Goal: Information Seeking & Learning: Understand process/instructions

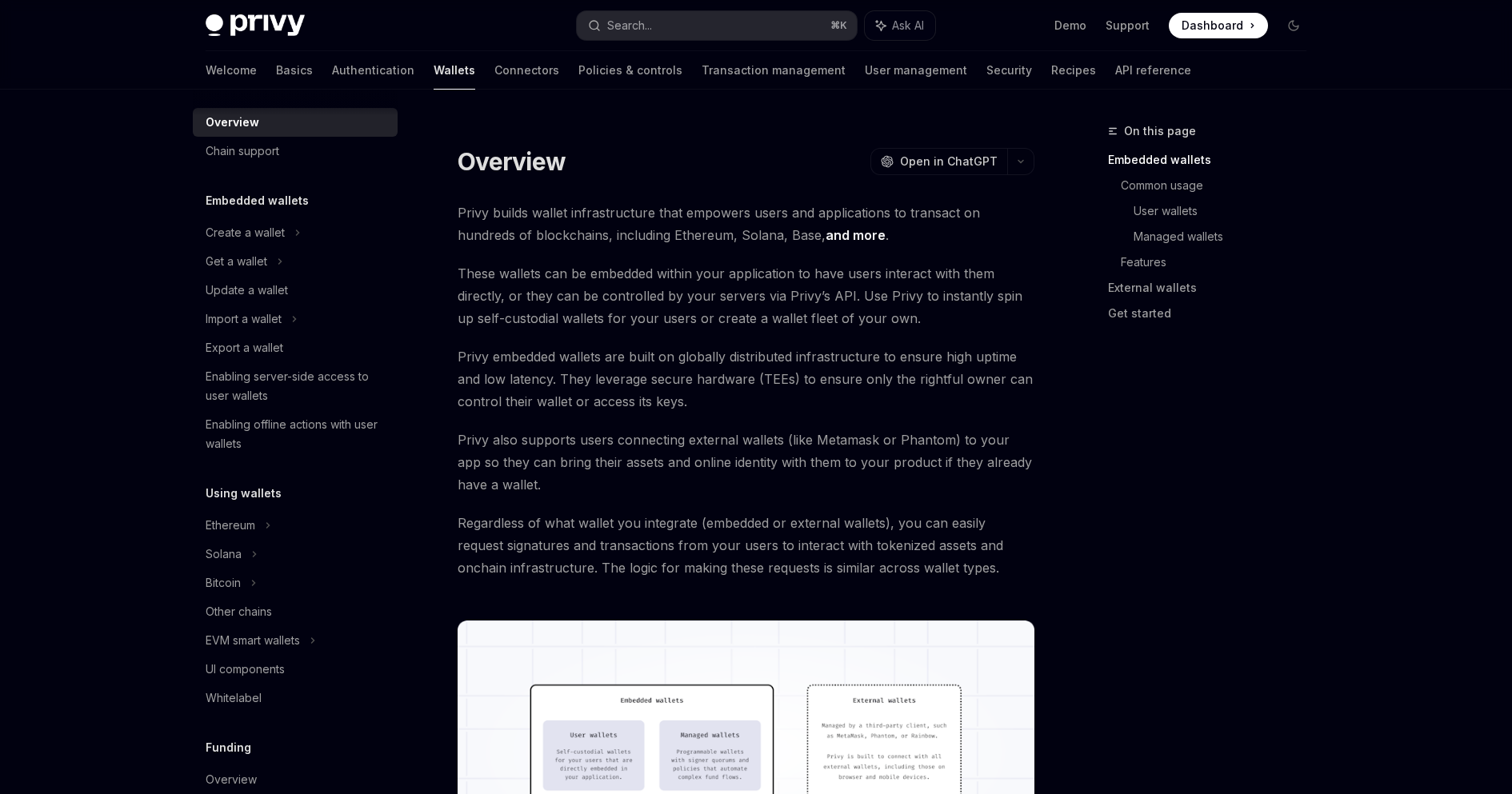
scroll to position [10, 0]
click at [655, 15] on button "Search... ⌘ K" at bounding box center [717, 26] width 280 height 29
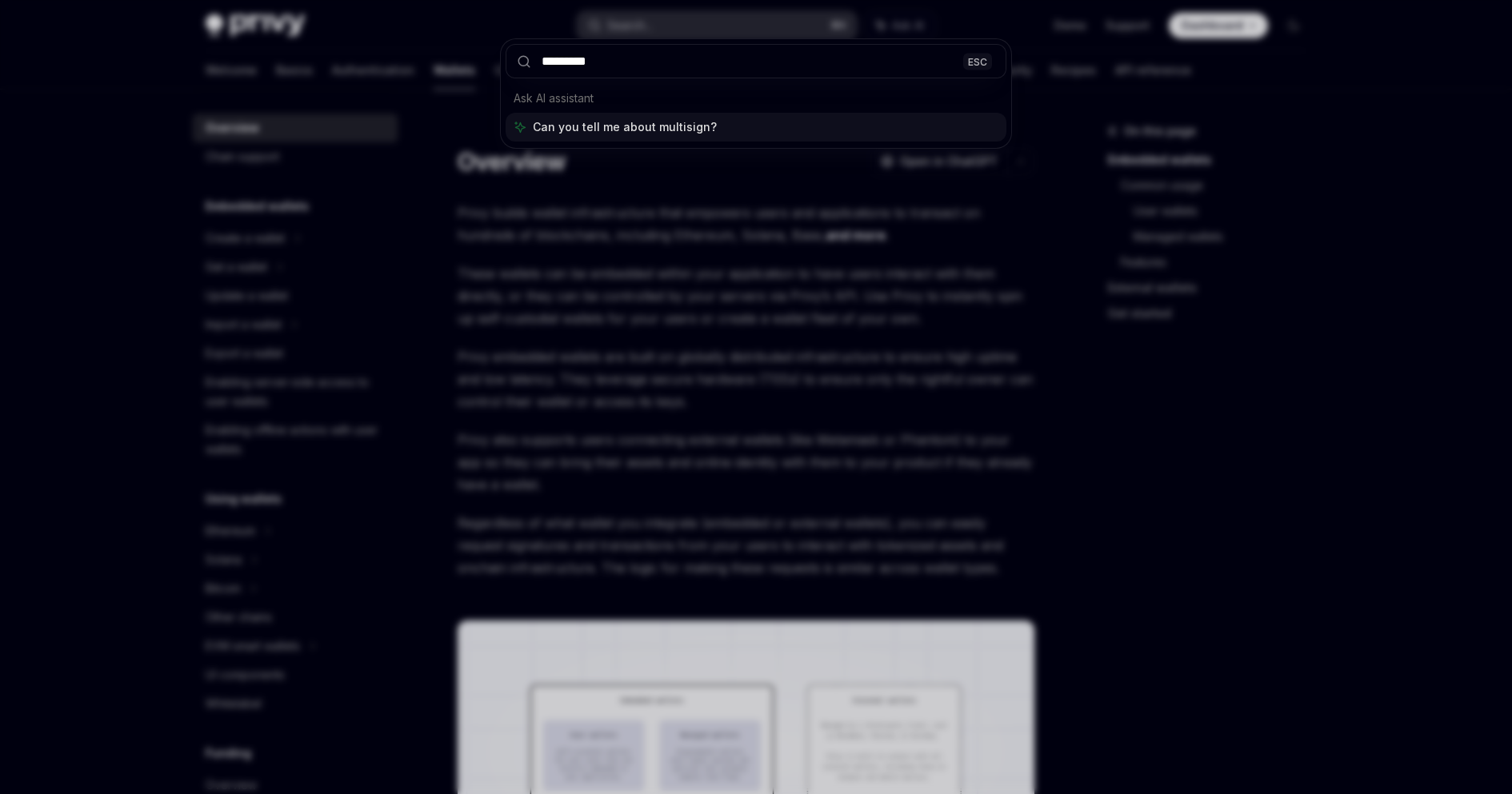
type input "********"
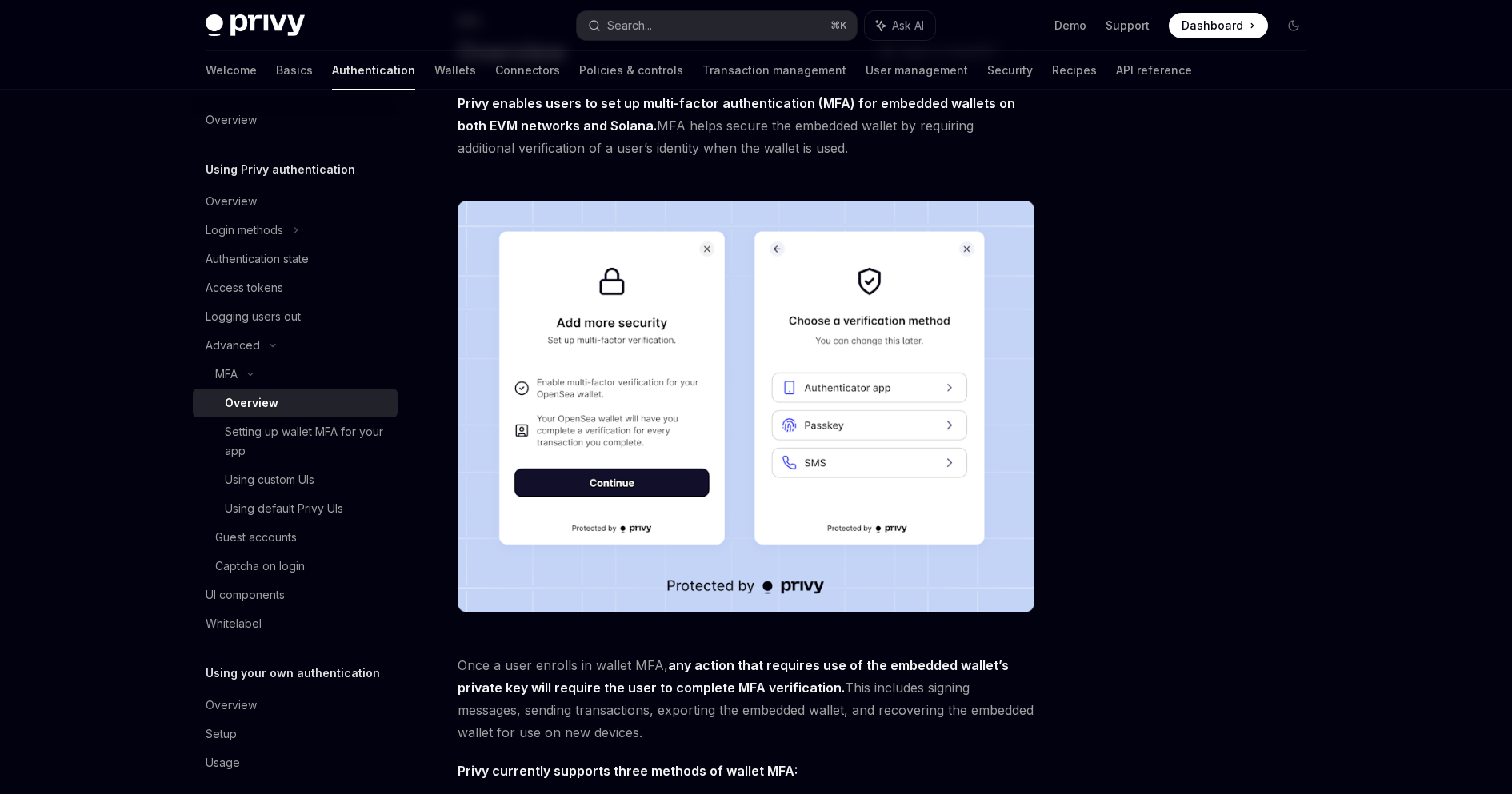
scroll to position [101, 0]
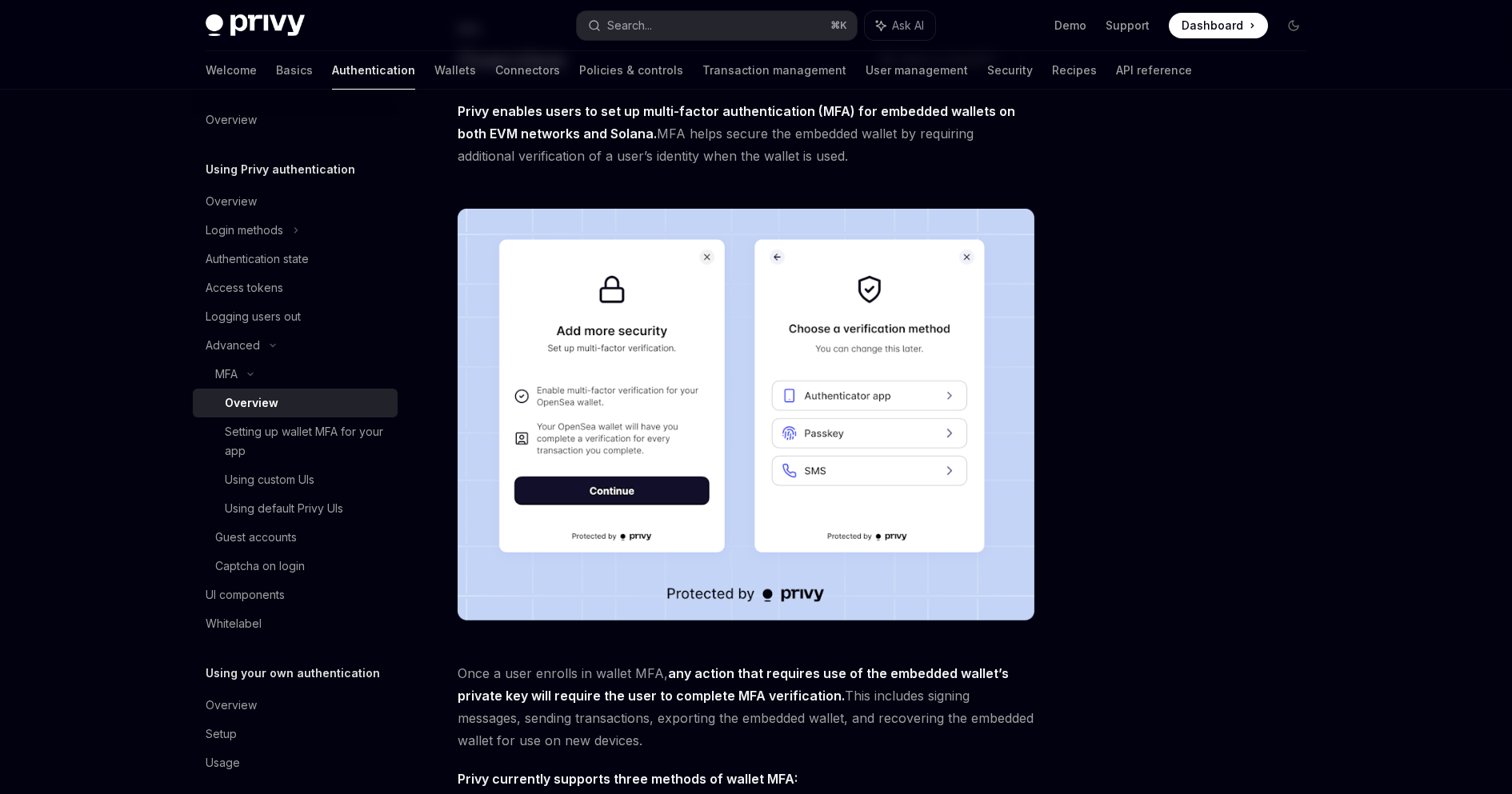
click at [661, 180] on div "Privy enables users to set up multi-factor authentication (MFA) for embedded wa…" at bounding box center [746, 561] width 577 height 921
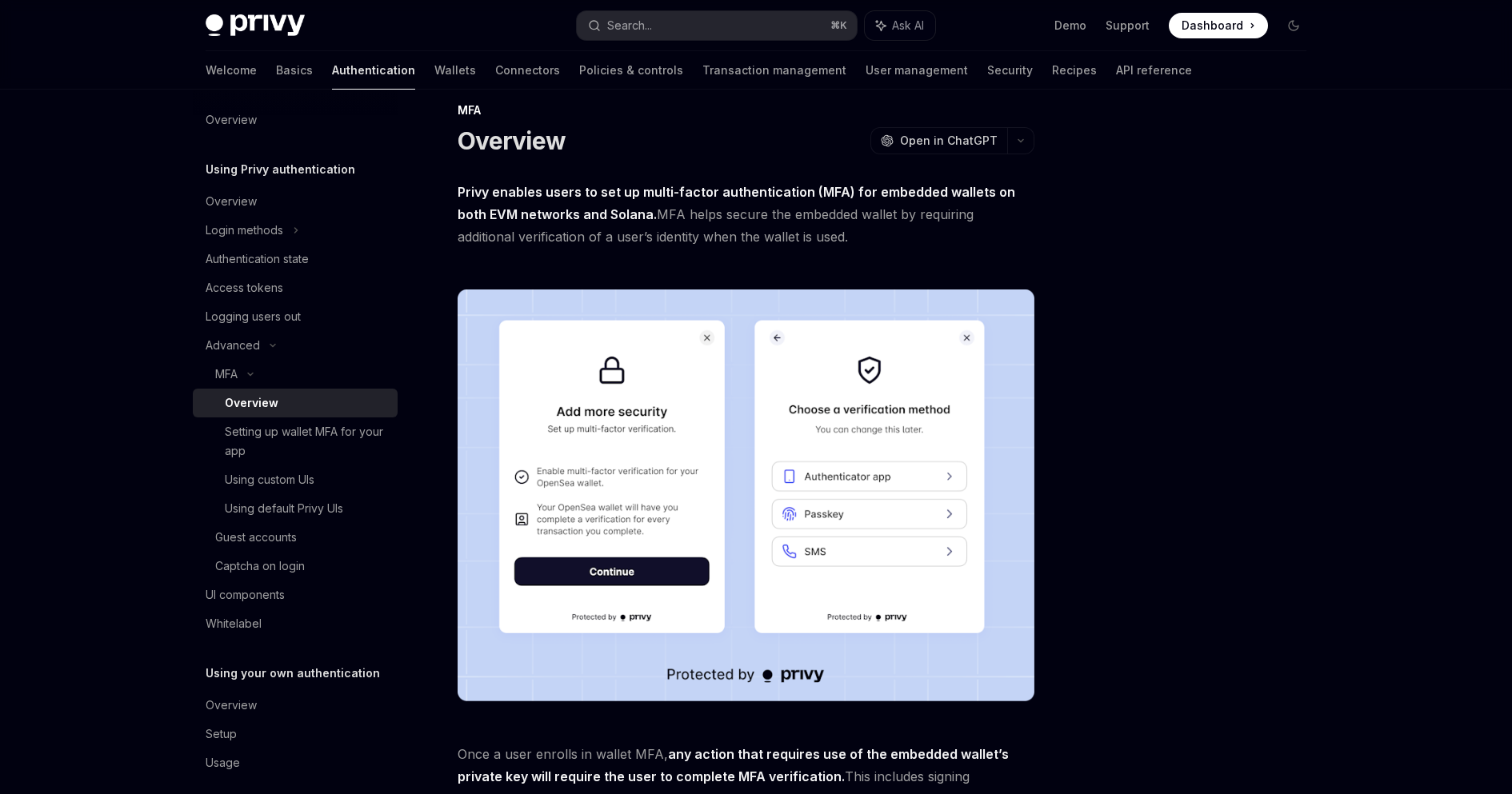
scroll to position [18, 0]
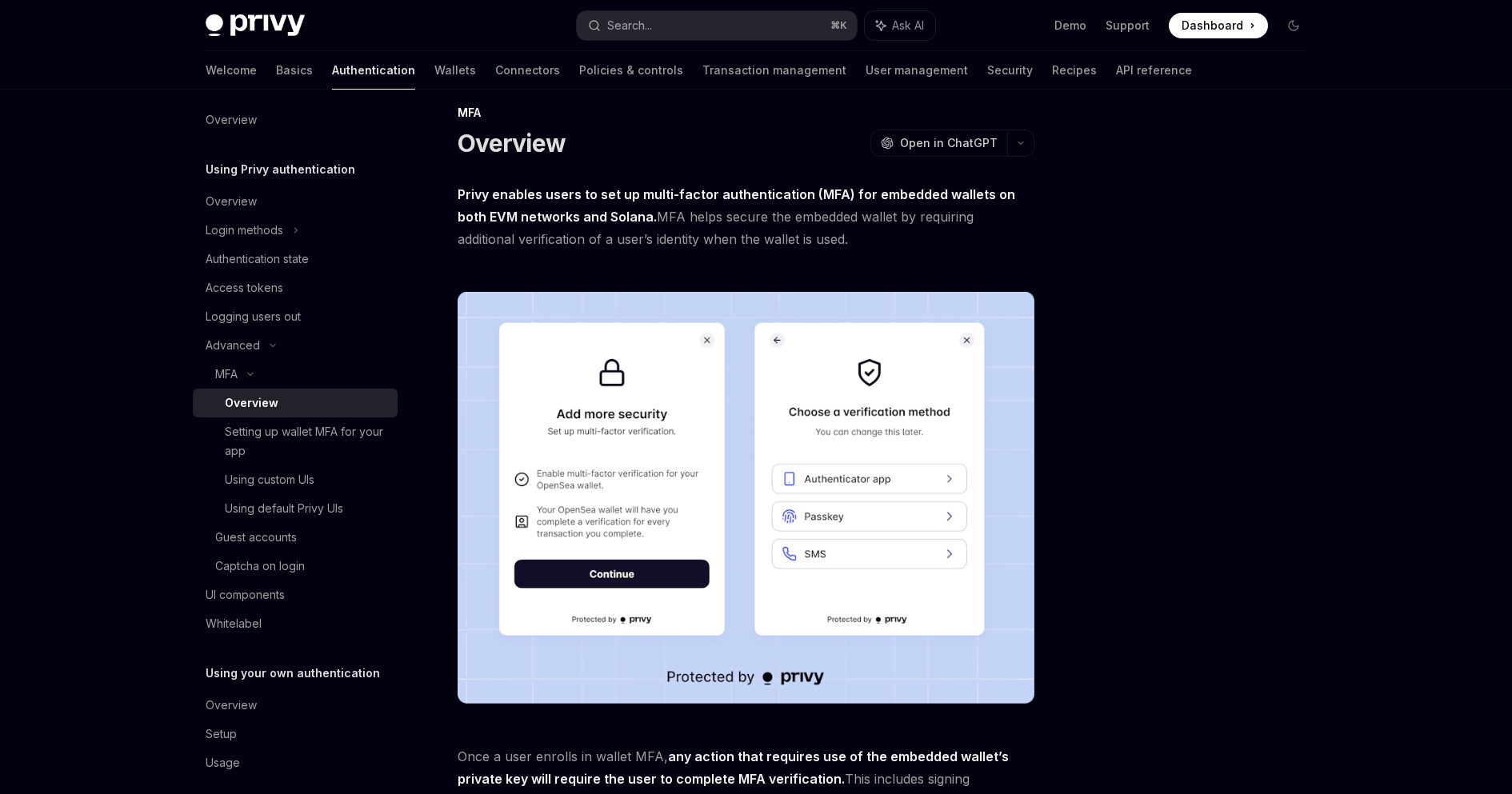
click at [661, 180] on div "MFA Overview OpenAI Open in ChatGPT OpenAI Open in ChatGPT Privy enables users …" at bounding box center [595, 722] width 883 height 1239
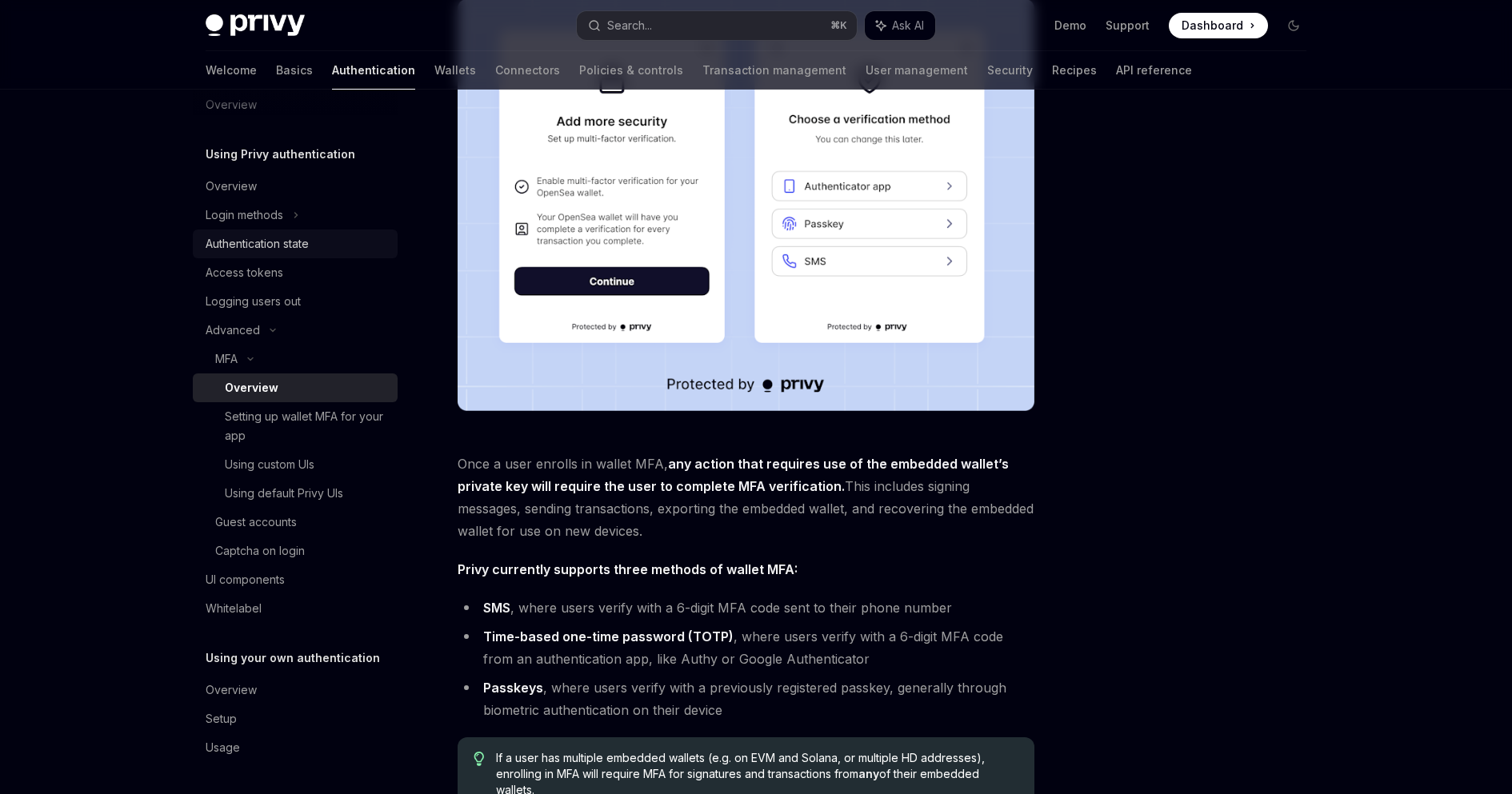
scroll to position [25, 0]
click at [301, 328] on div "Advanced" at bounding box center [295, 330] width 205 height 29
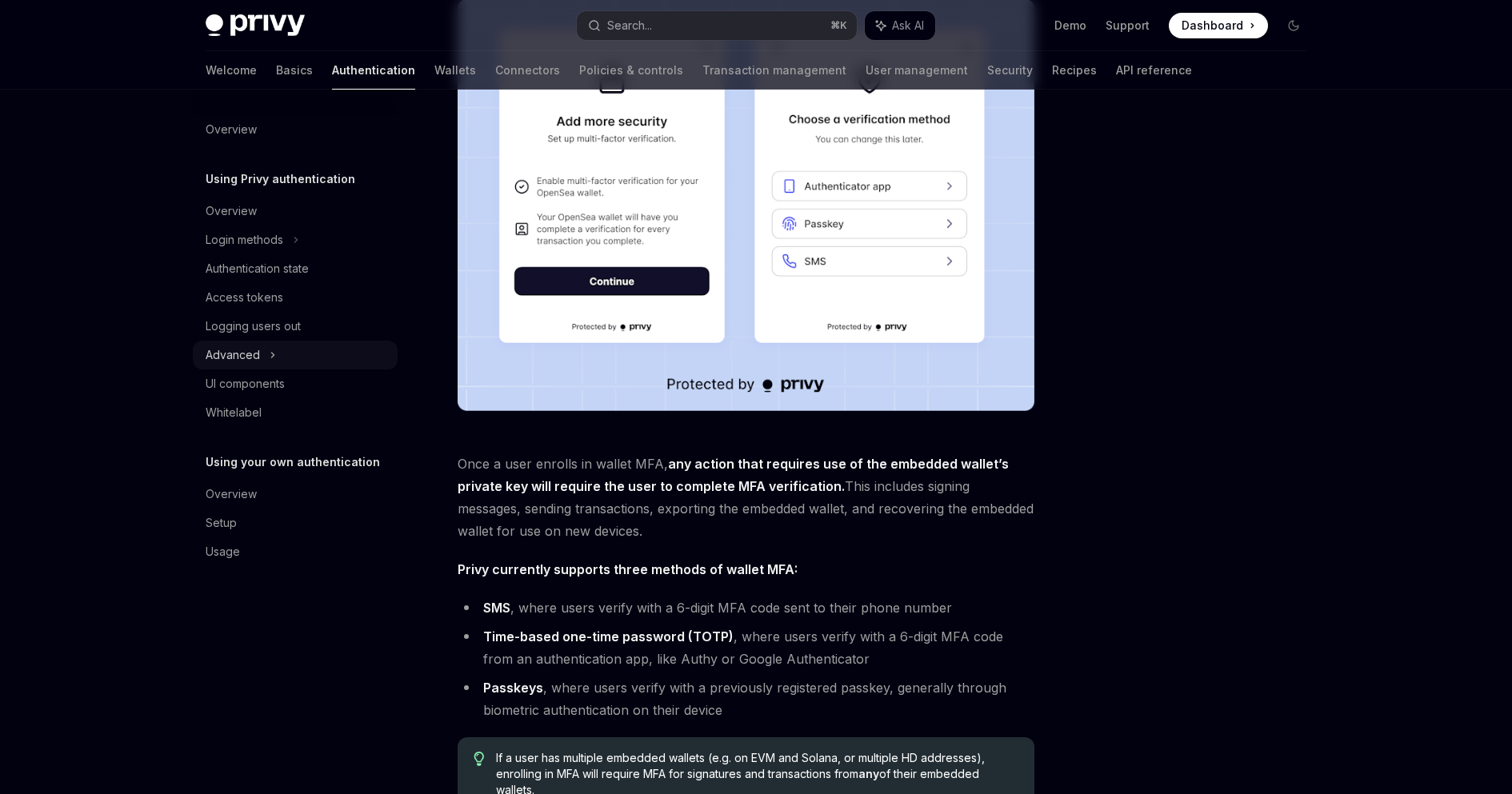
click at [269, 363] on icon at bounding box center [272, 356] width 6 height 19
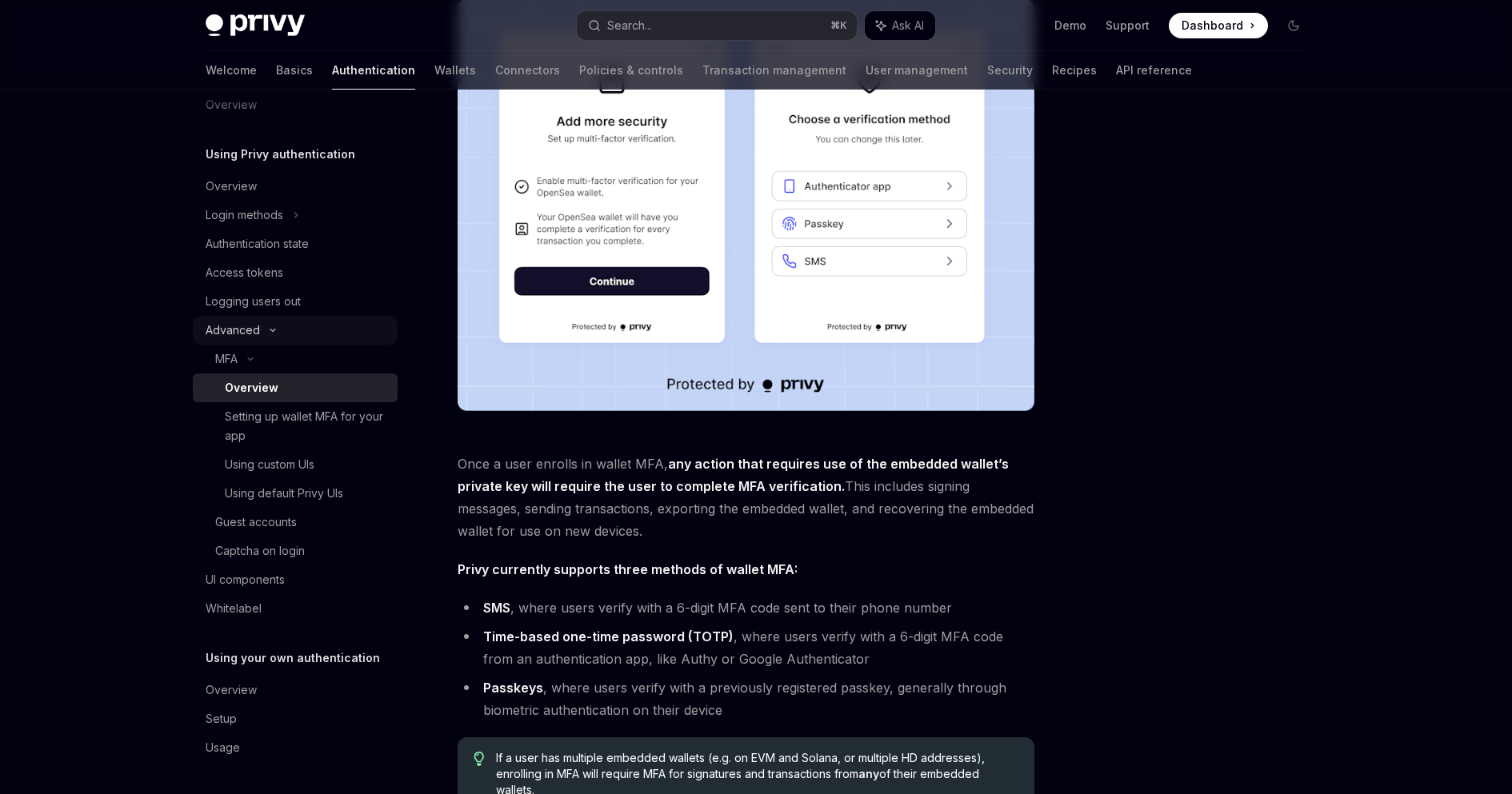
scroll to position [25, 0]
click at [249, 335] on div "Advanced" at bounding box center [233, 330] width 55 height 19
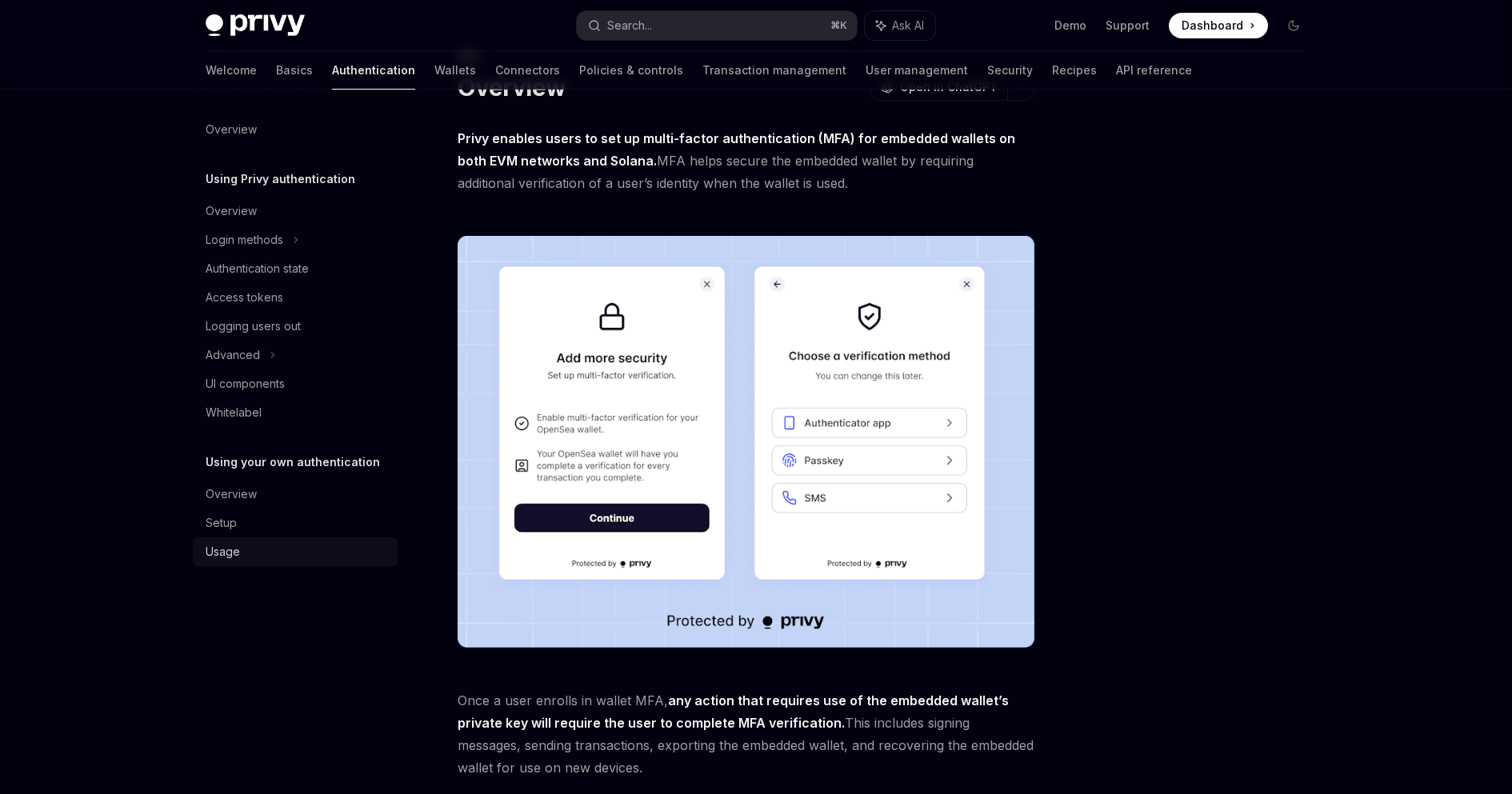
scroll to position [60, 0]
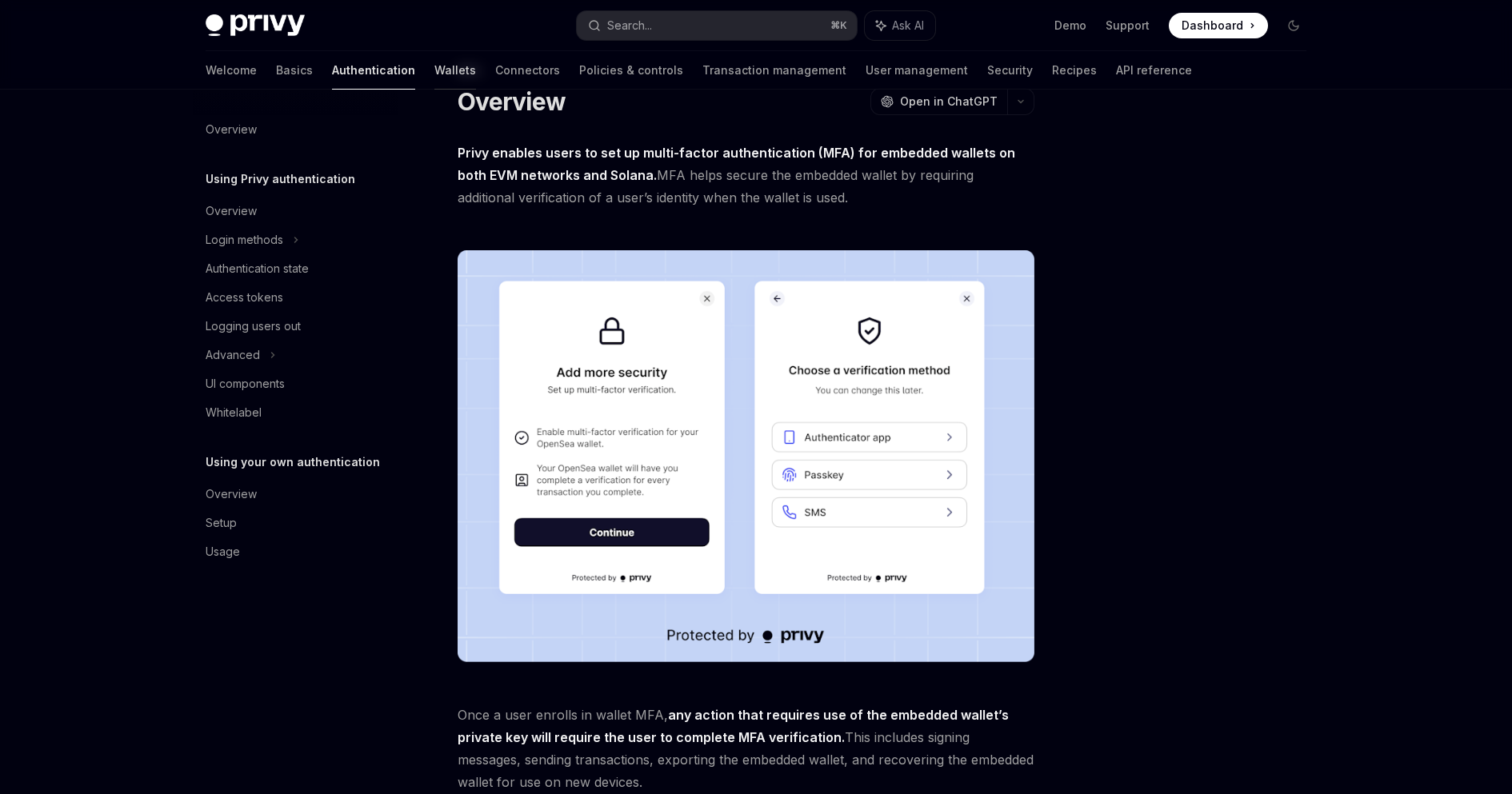
click at [434, 72] on link "Wallets" at bounding box center [454, 70] width 41 height 39
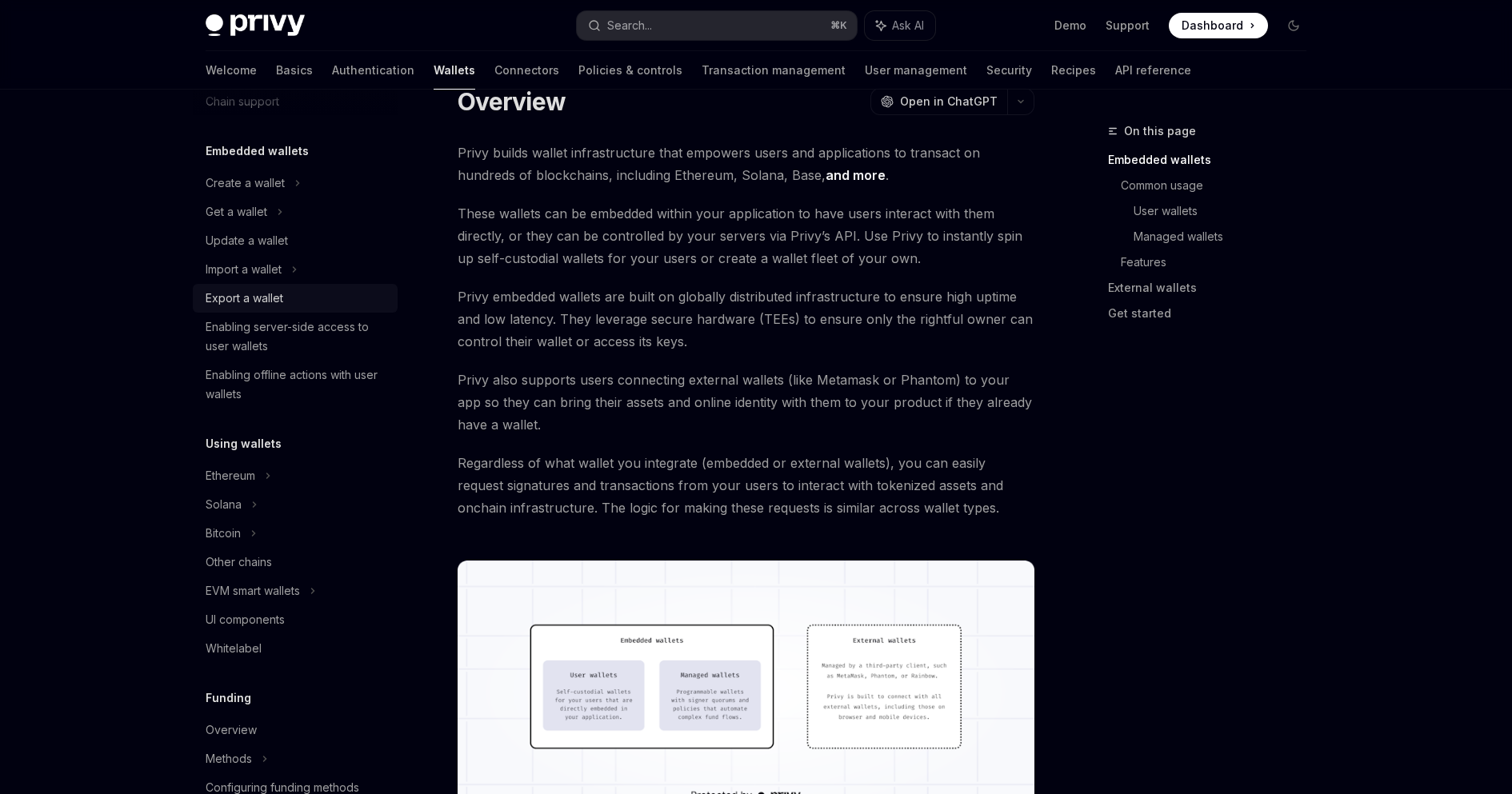
scroll to position [73, 0]
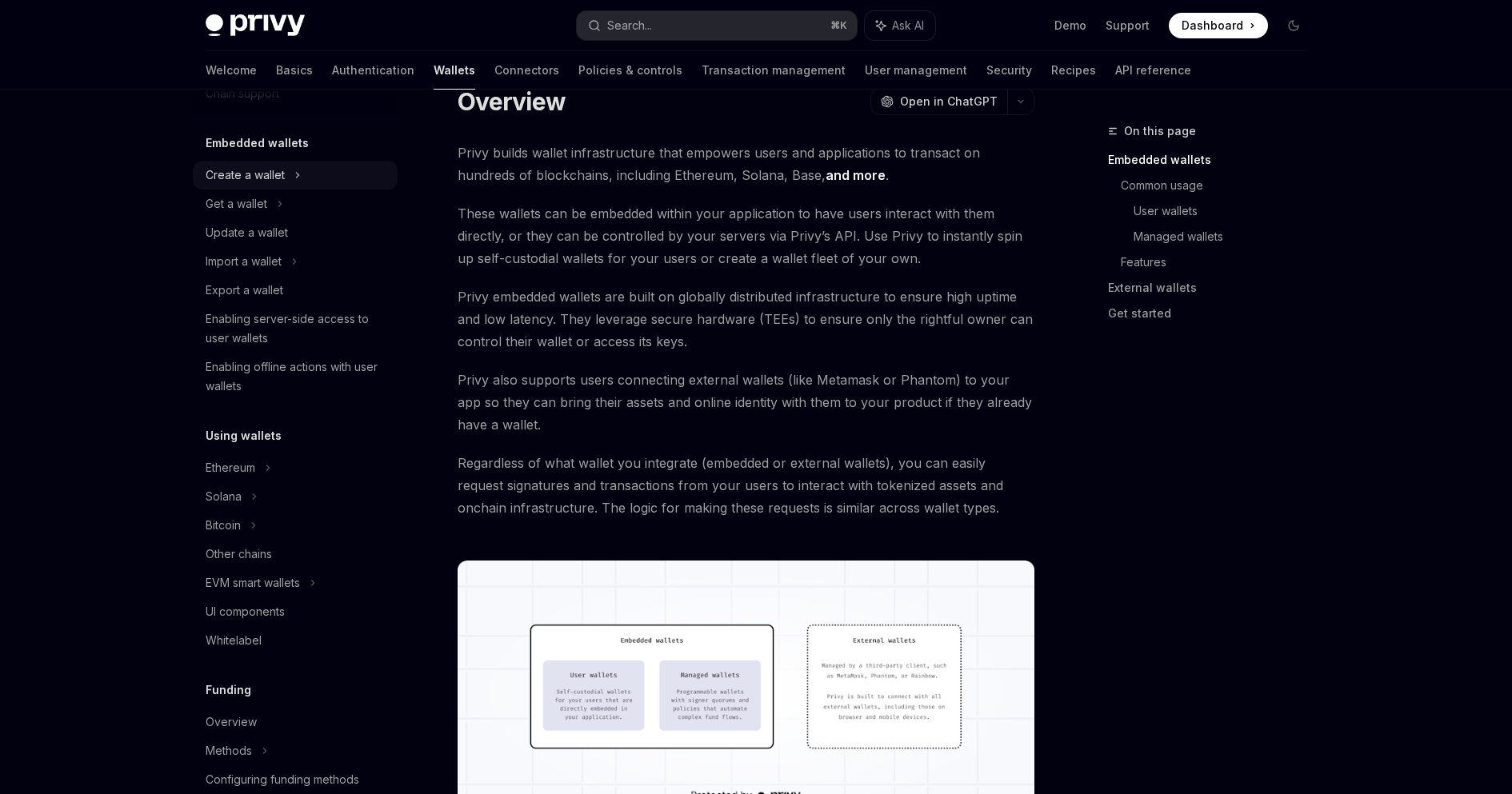
click at [267, 171] on div "Create a wallet" at bounding box center [246, 175] width 79 height 19
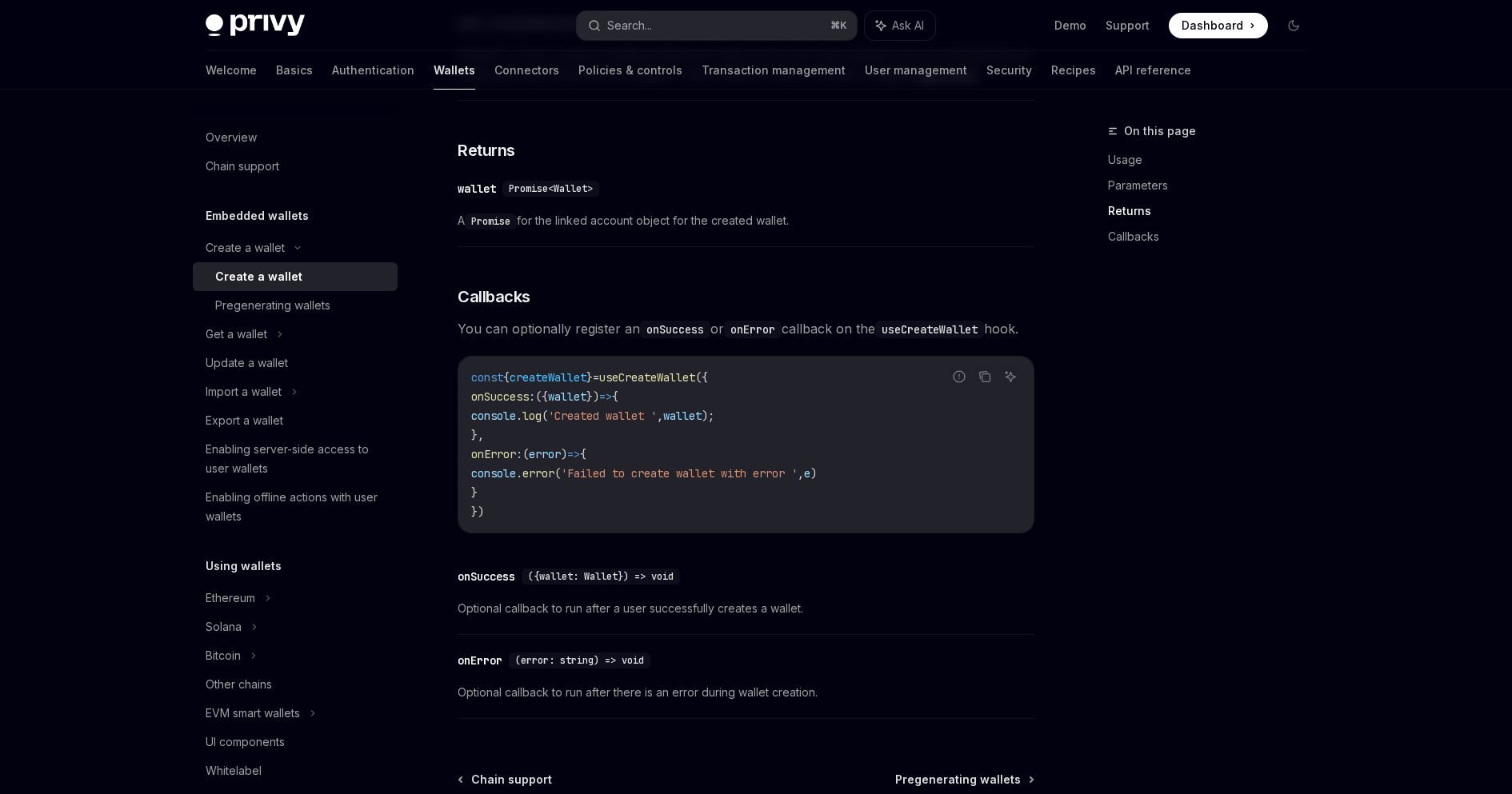
scroll to position [864, 0]
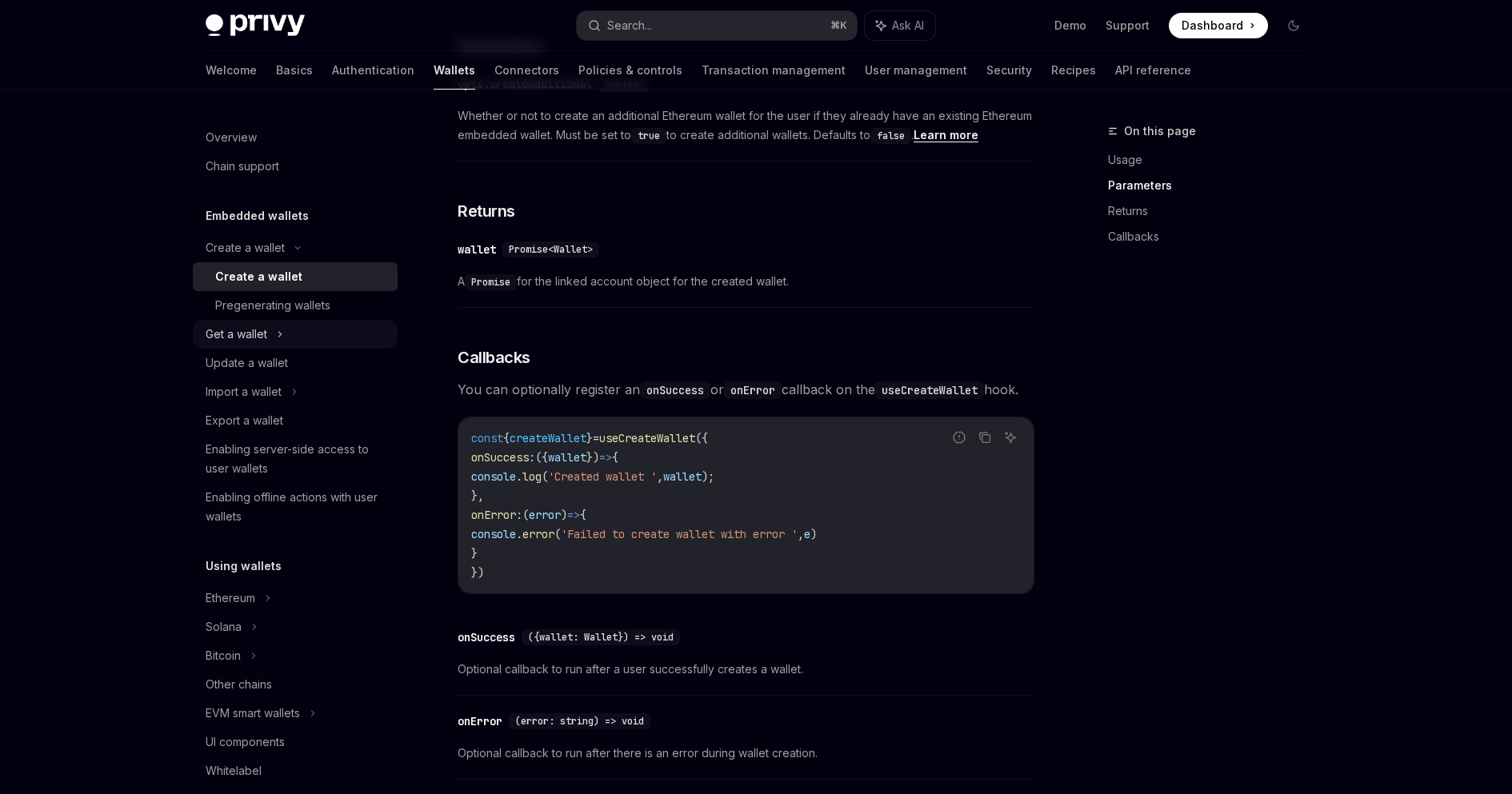
click at [225, 342] on div "Get a wallet" at bounding box center [237, 335] width 62 height 19
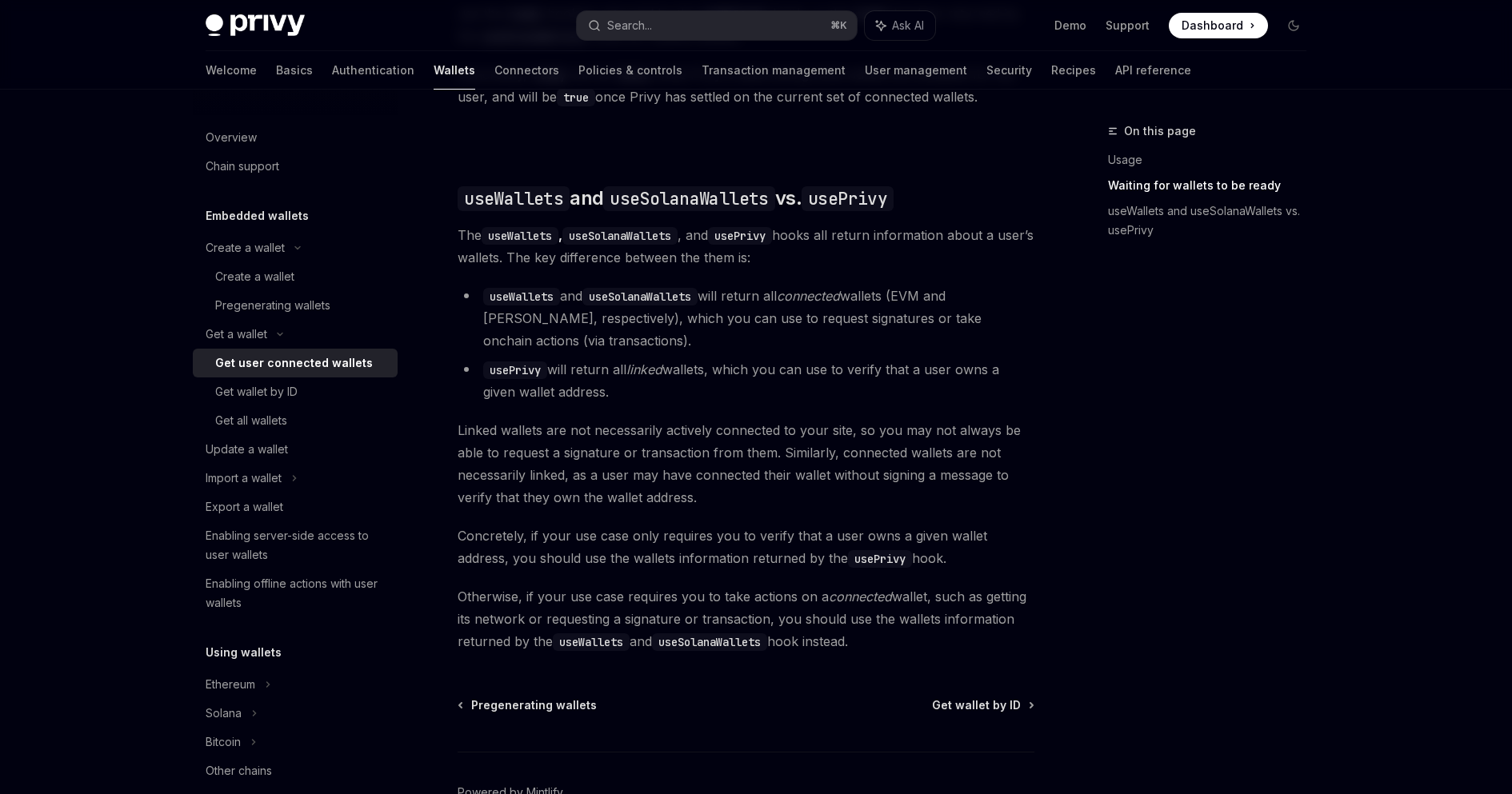
scroll to position [1267, 0]
click at [267, 555] on div "Enabling server-side access to user wallets" at bounding box center [297, 546] width 182 height 39
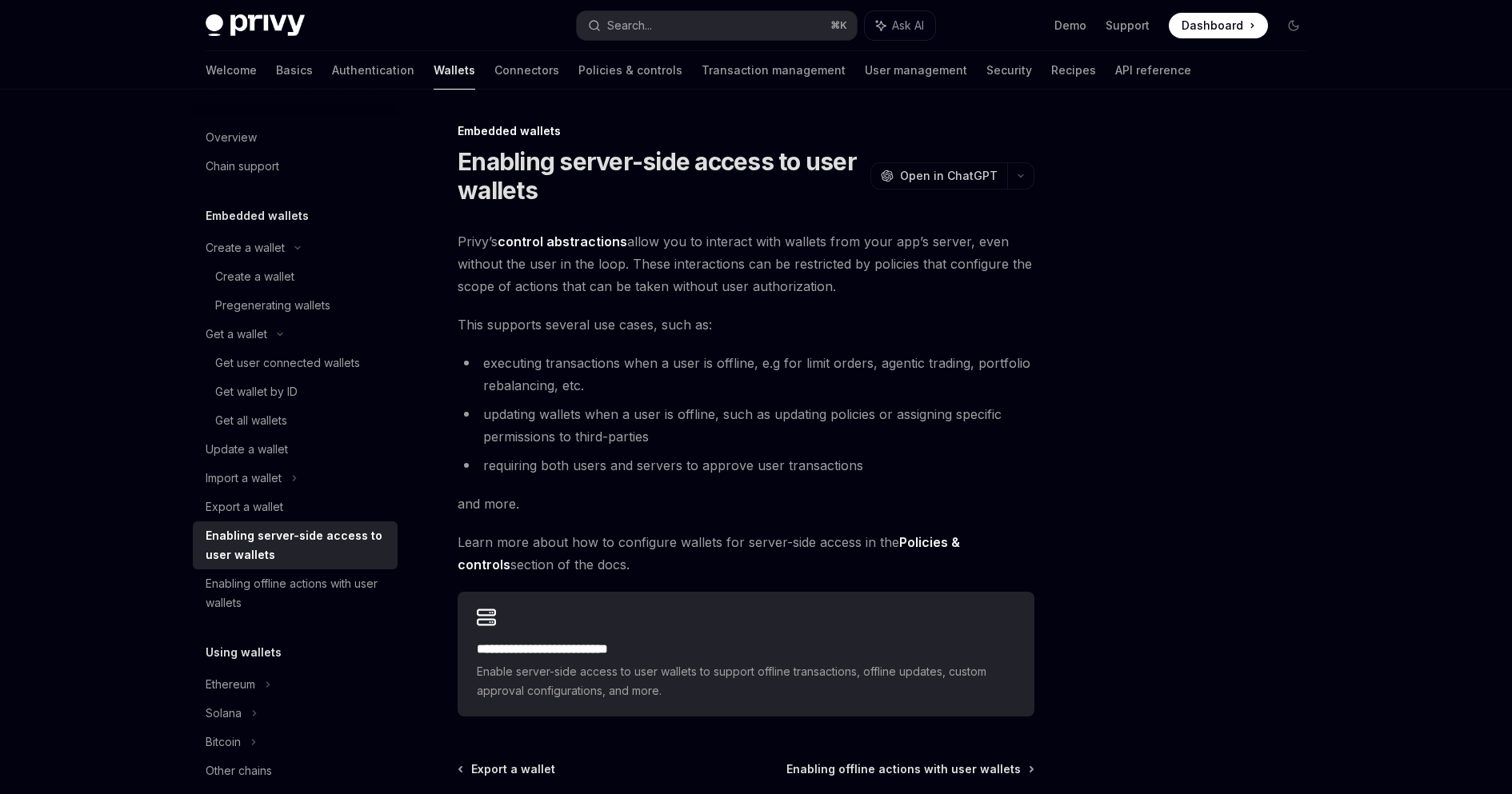
click at [1095, 146] on div at bounding box center [1198, 458] width 243 height 673
click at [287, 288] on link "Create a wallet" at bounding box center [295, 276] width 205 height 29
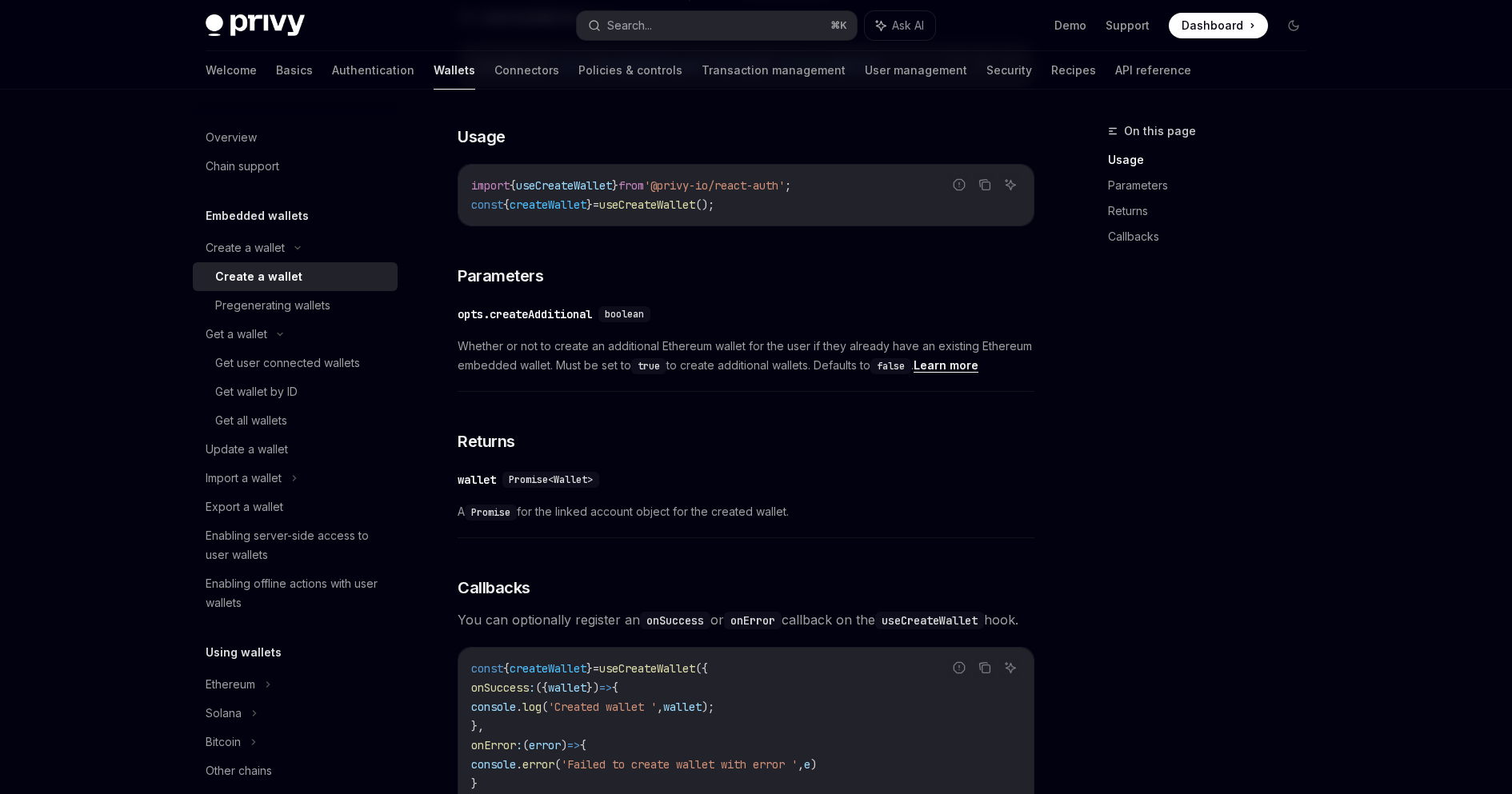
scroll to position [433, 0]
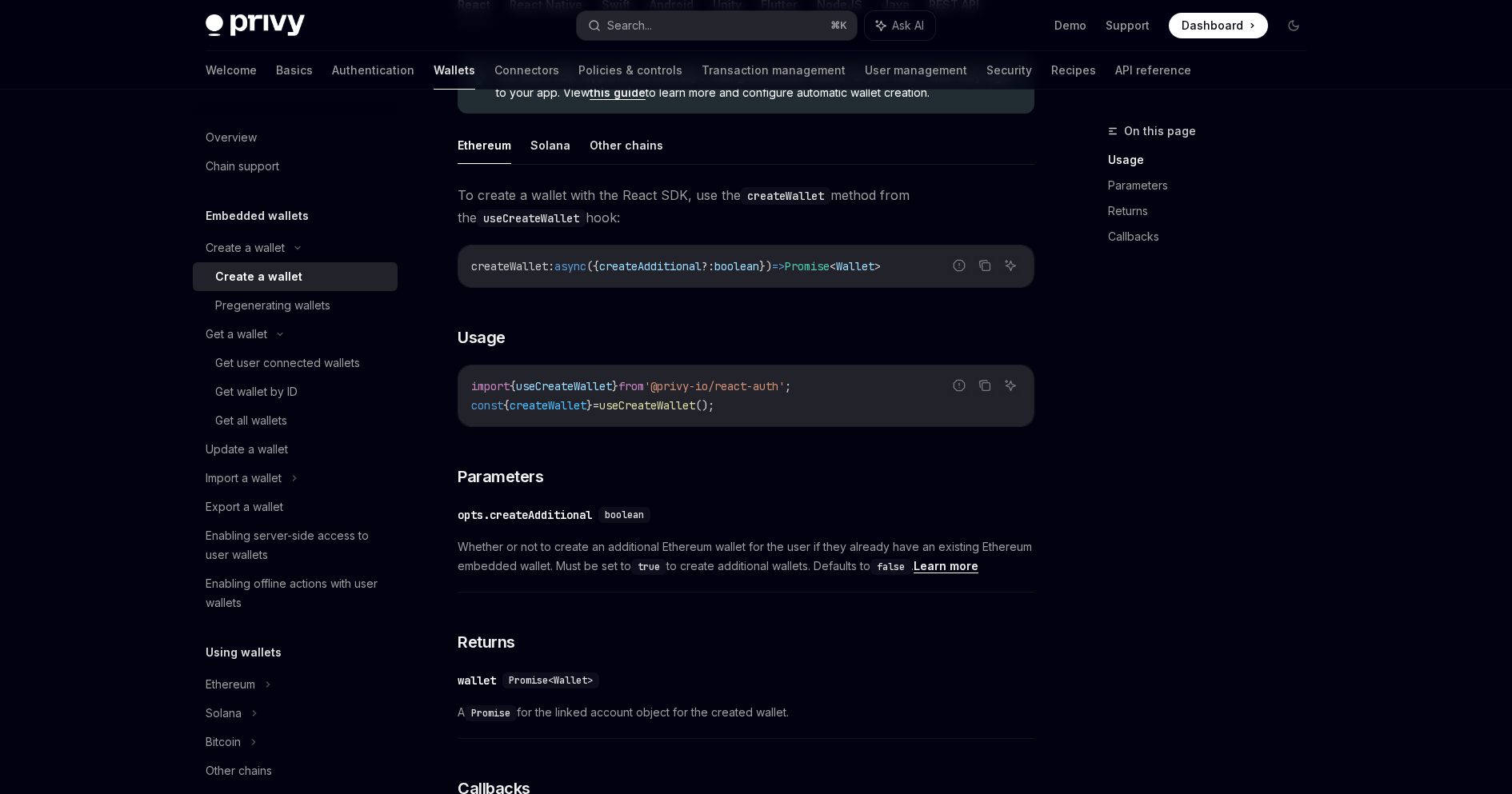
click at [571, 522] on div "opts.createAdditional" at bounding box center [525, 515] width 135 height 16
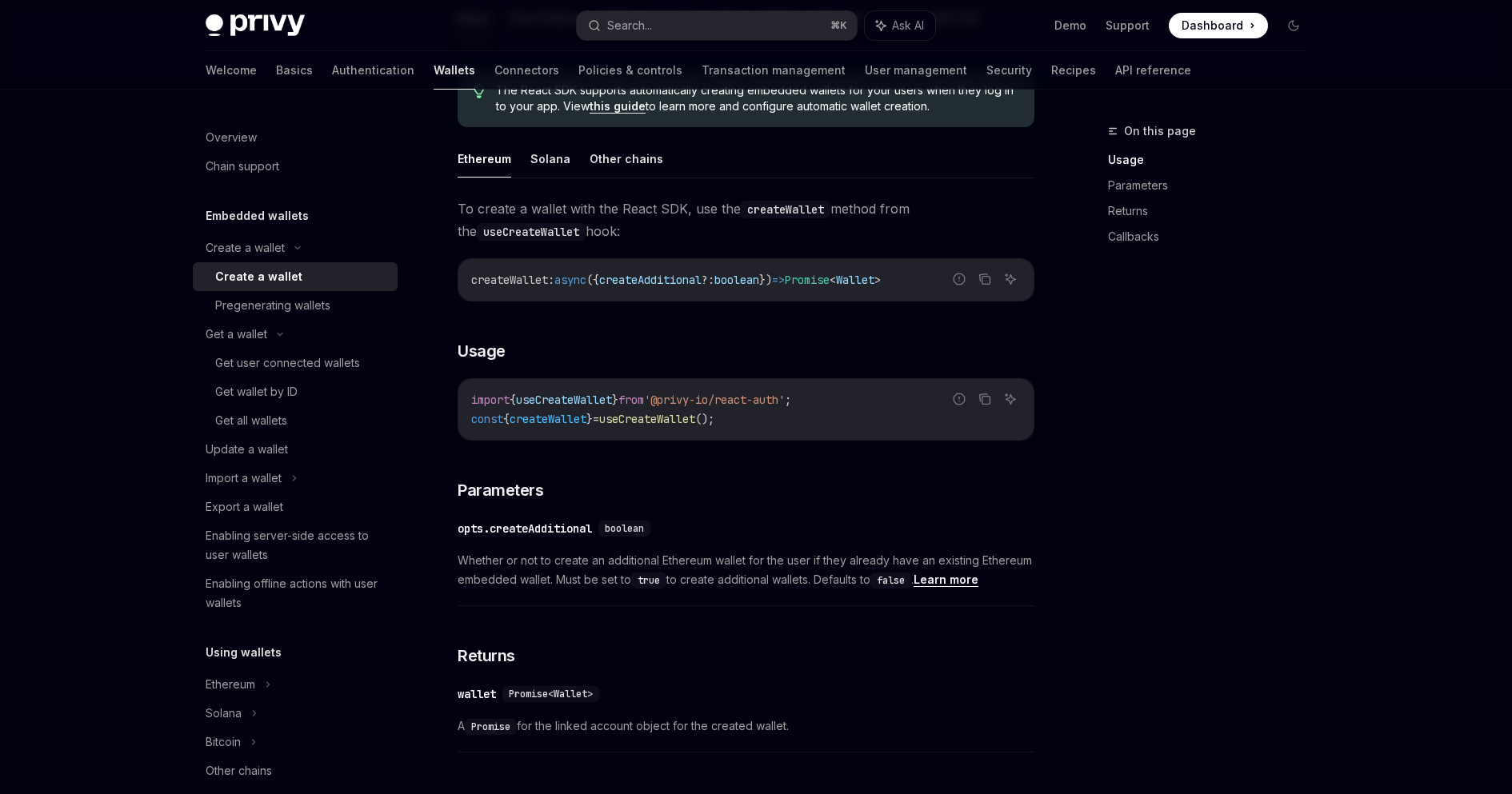
scroll to position [413, 0]
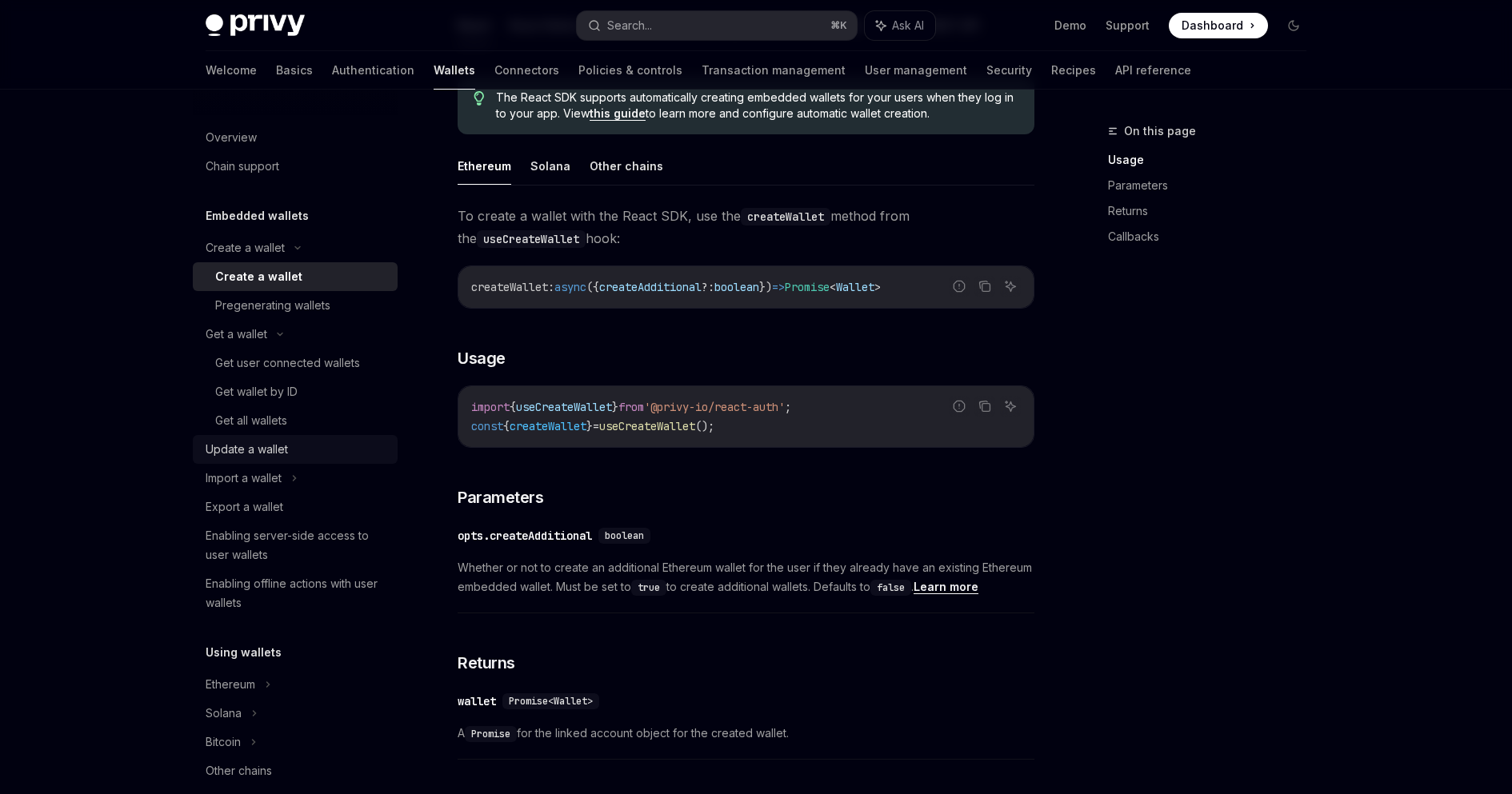
click at [277, 459] on div "Update a wallet" at bounding box center [247, 450] width 83 height 19
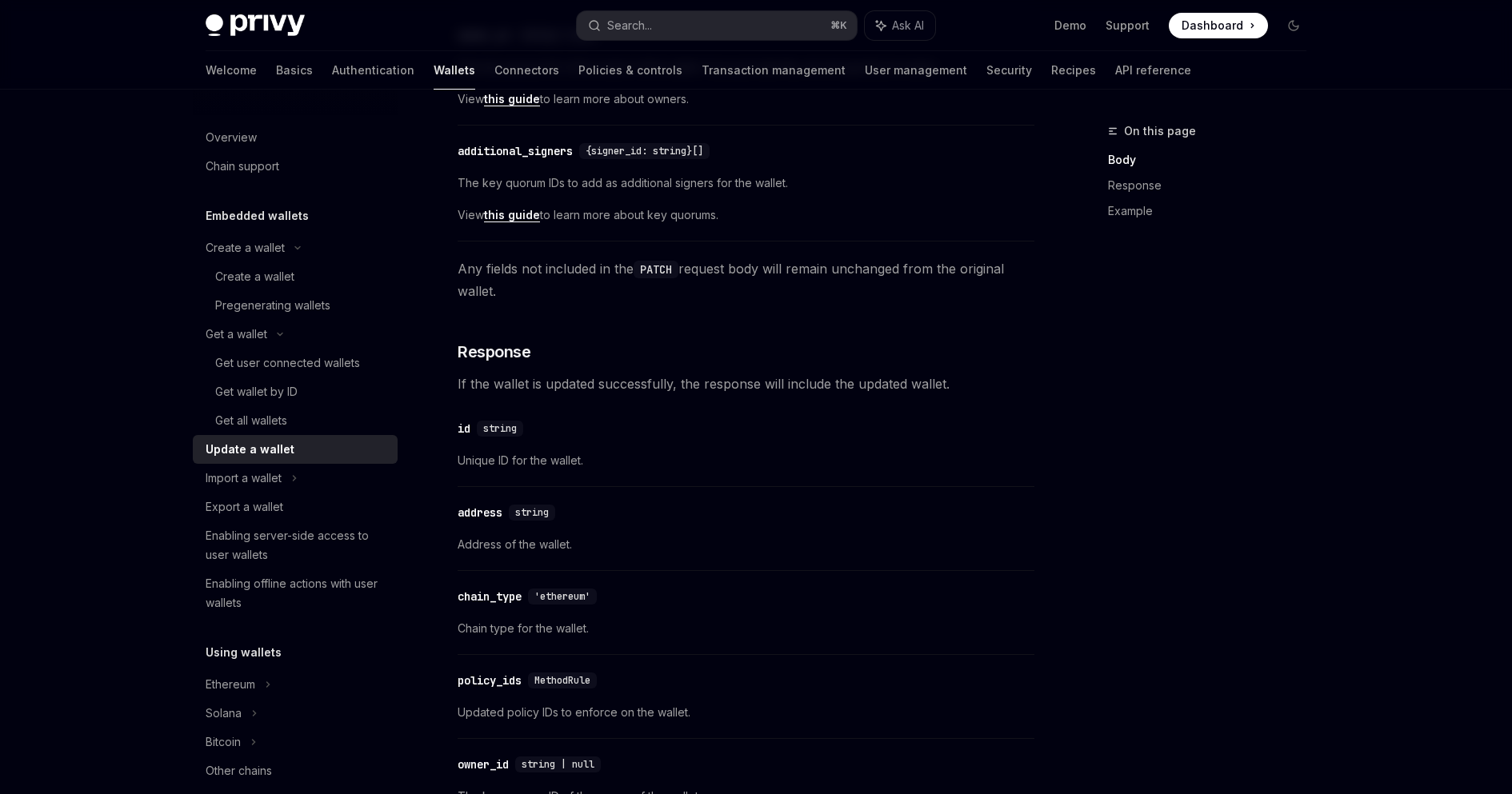
scroll to position [776, 0]
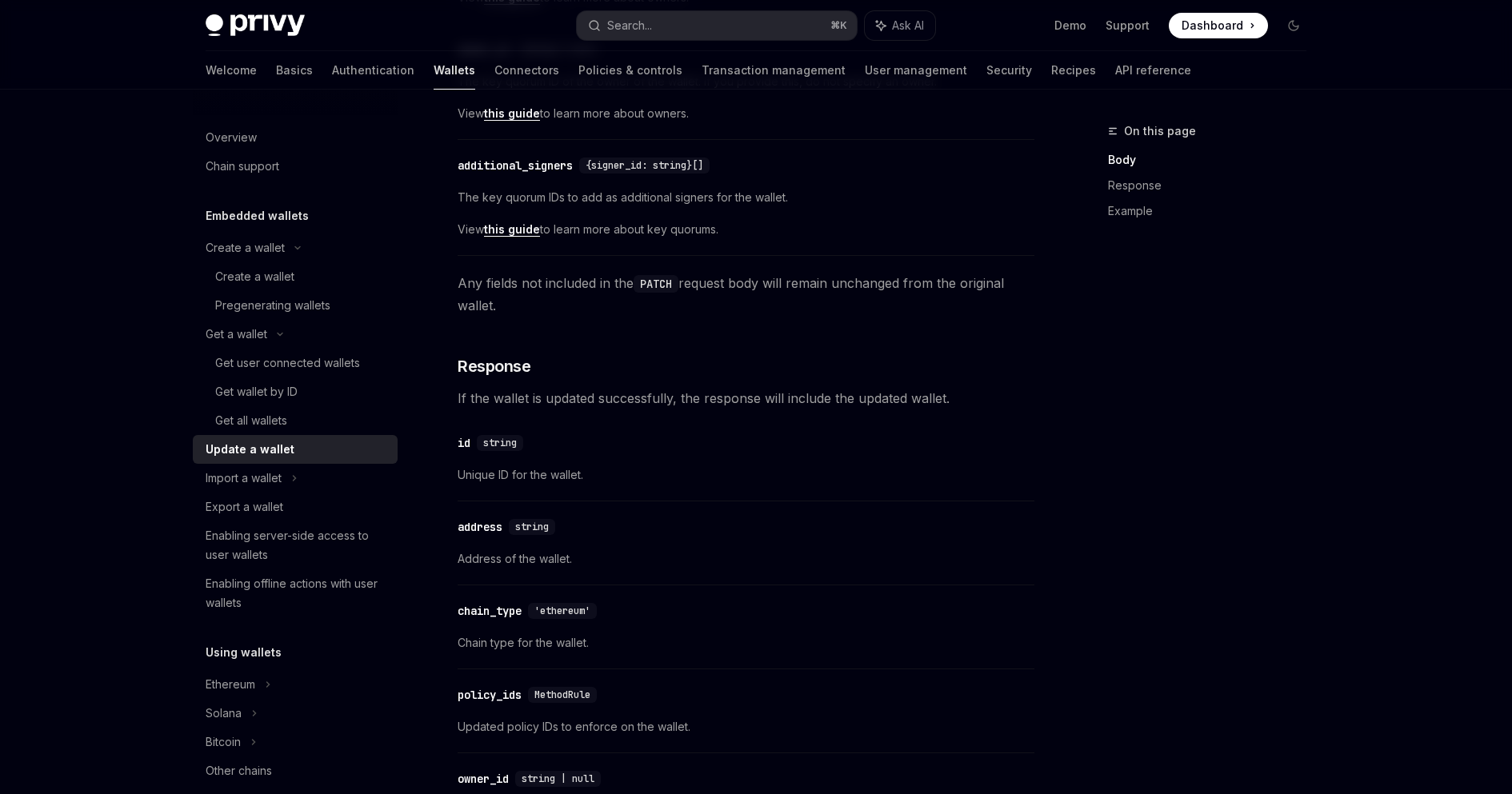
click at [502, 227] on link "this guide" at bounding box center [513, 230] width 56 height 14
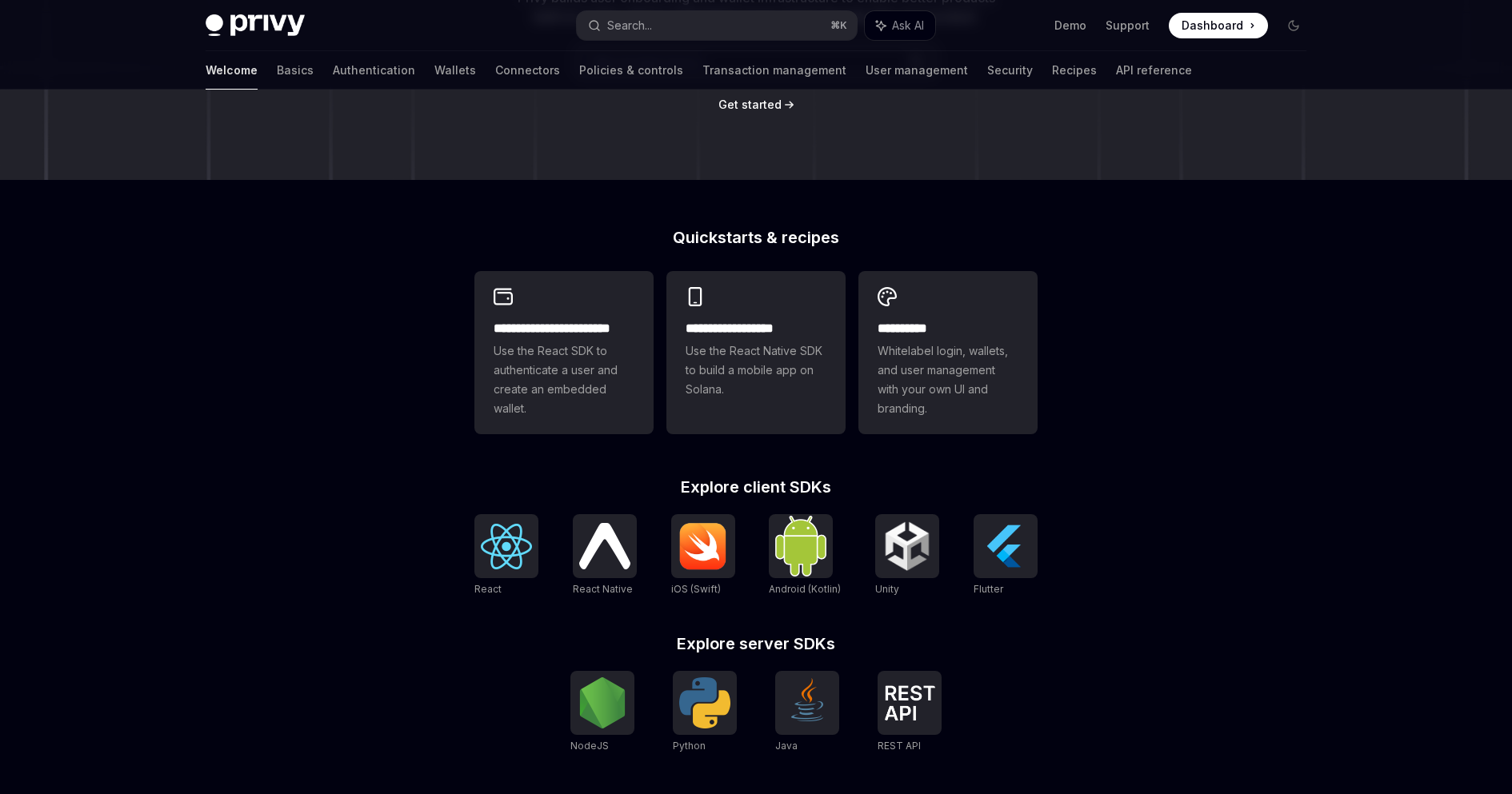
scroll to position [239, 0]
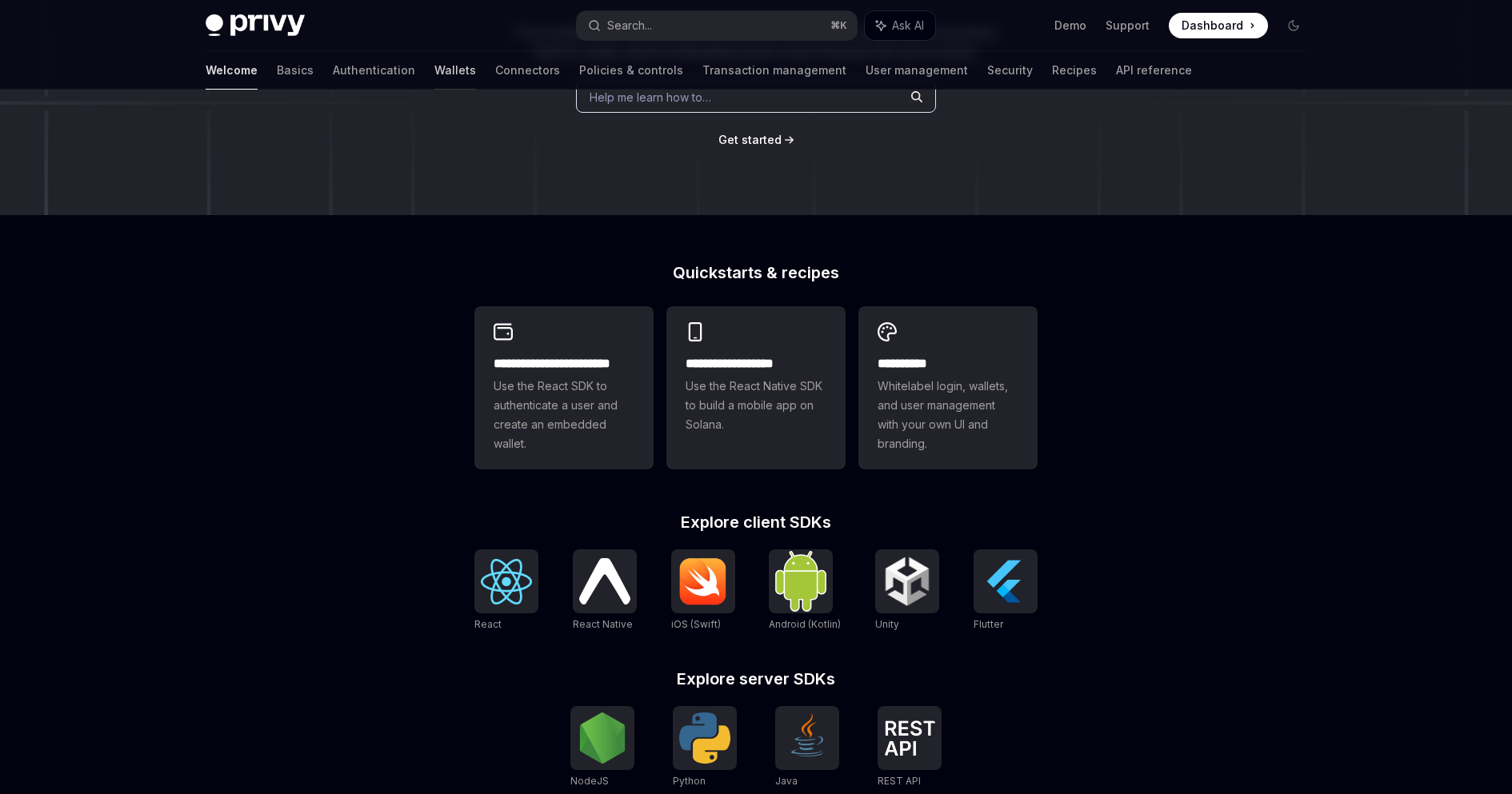
click at [434, 52] on link "Wallets" at bounding box center [454, 70] width 41 height 39
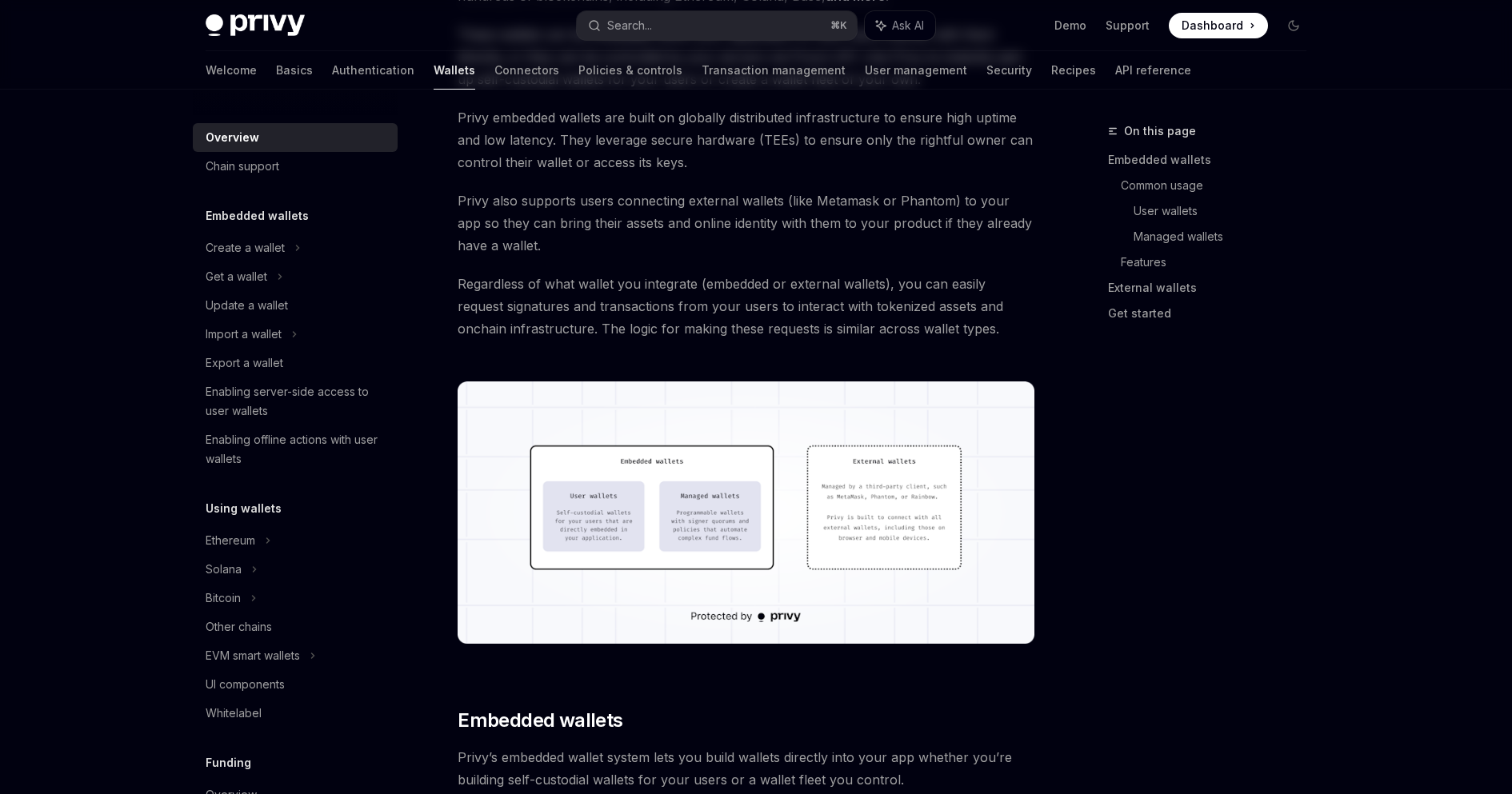
type textarea "*"
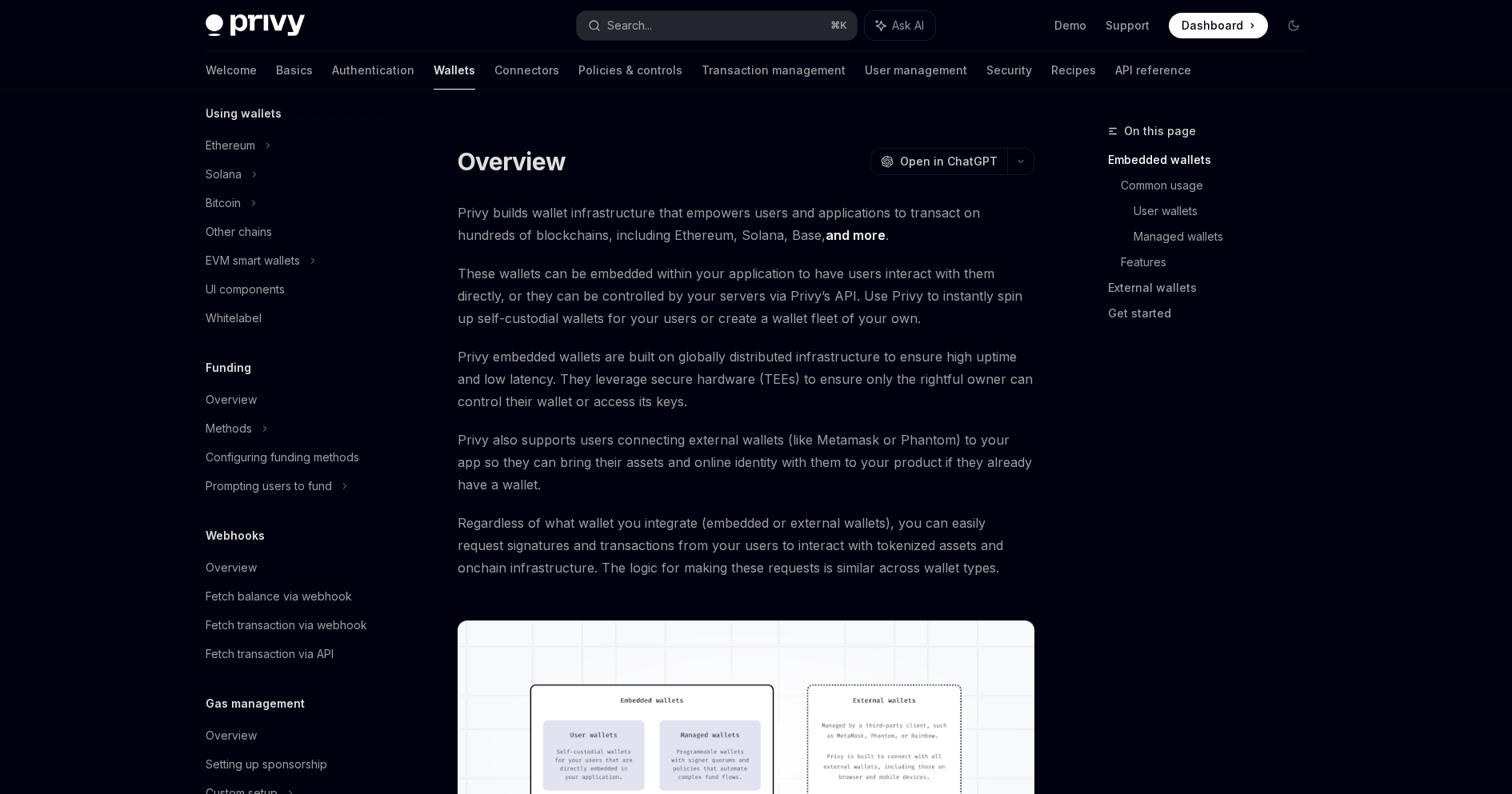
scroll to position [551, 0]
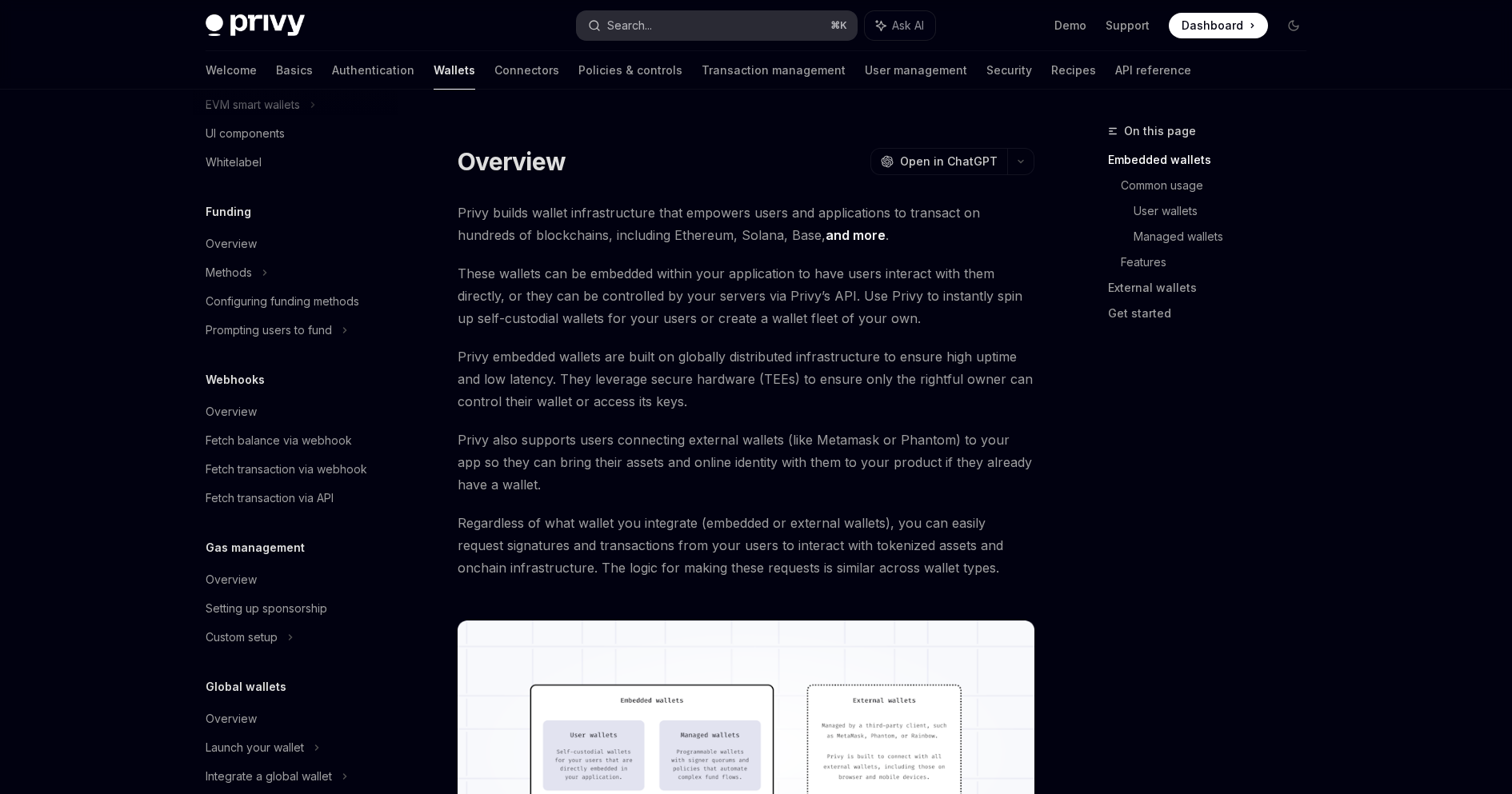
click at [663, 35] on button "Search... ⌘ K" at bounding box center [717, 26] width 280 height 29
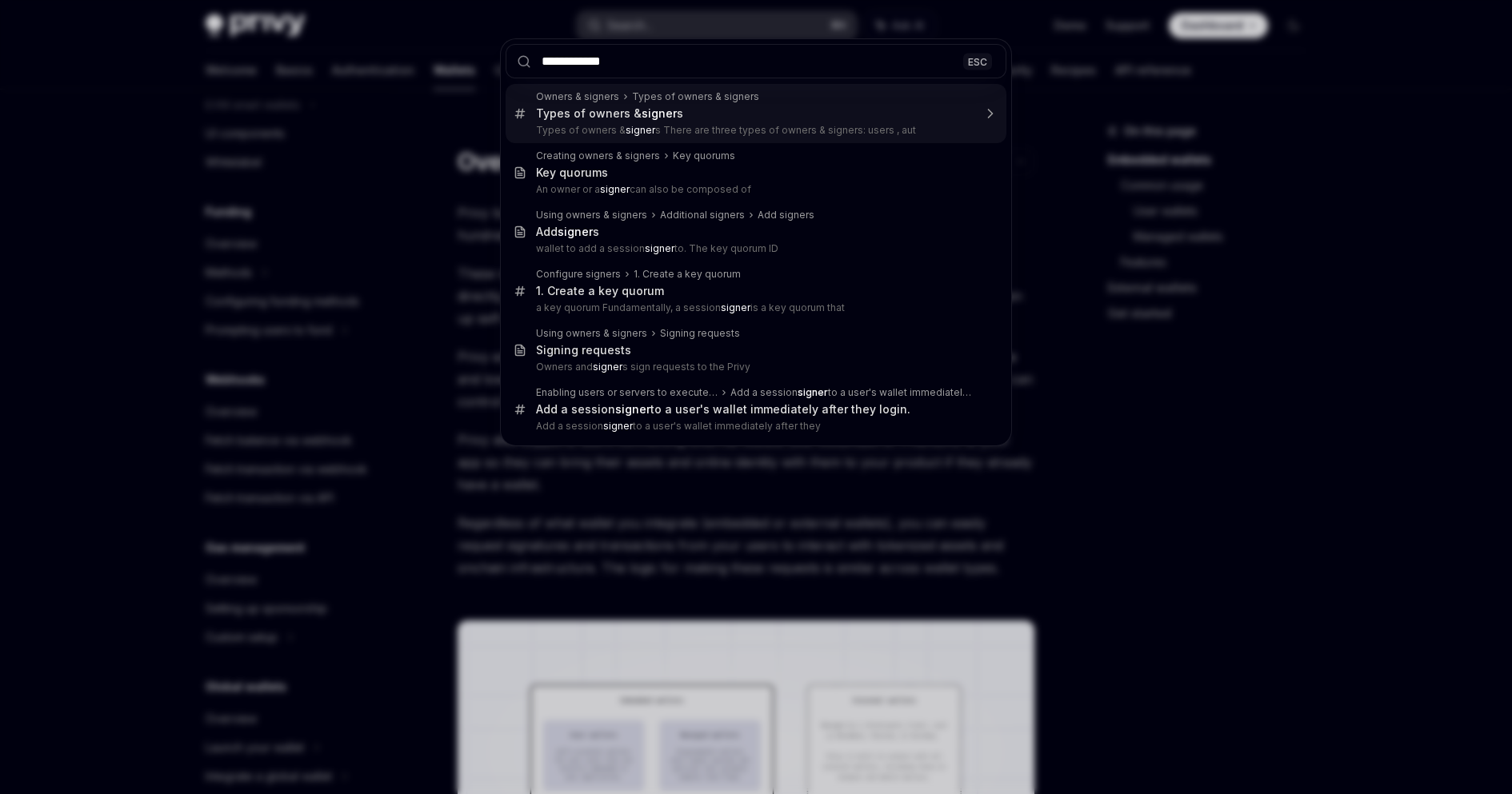
type input "**********"
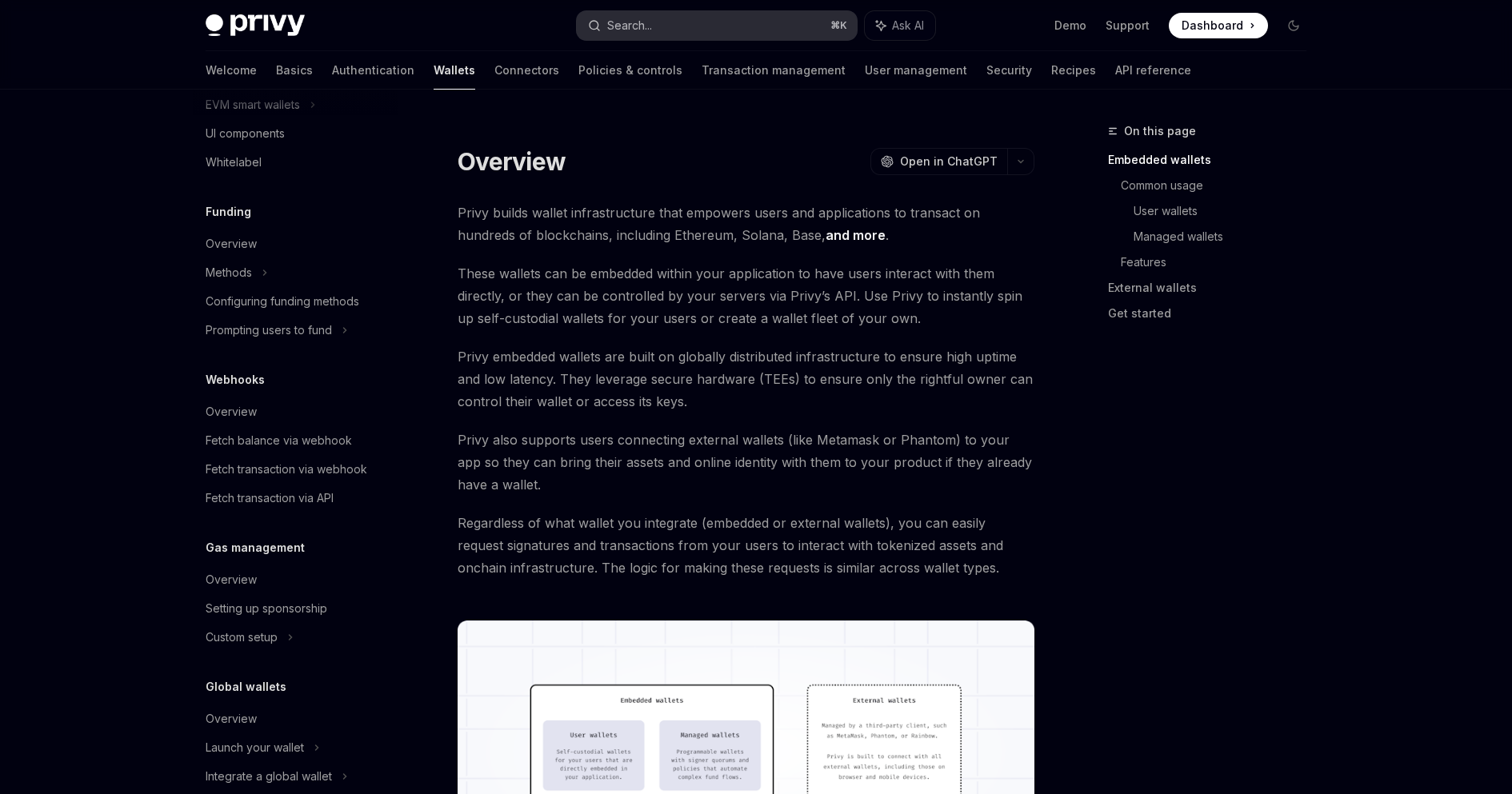
scroll to position [332, 0]
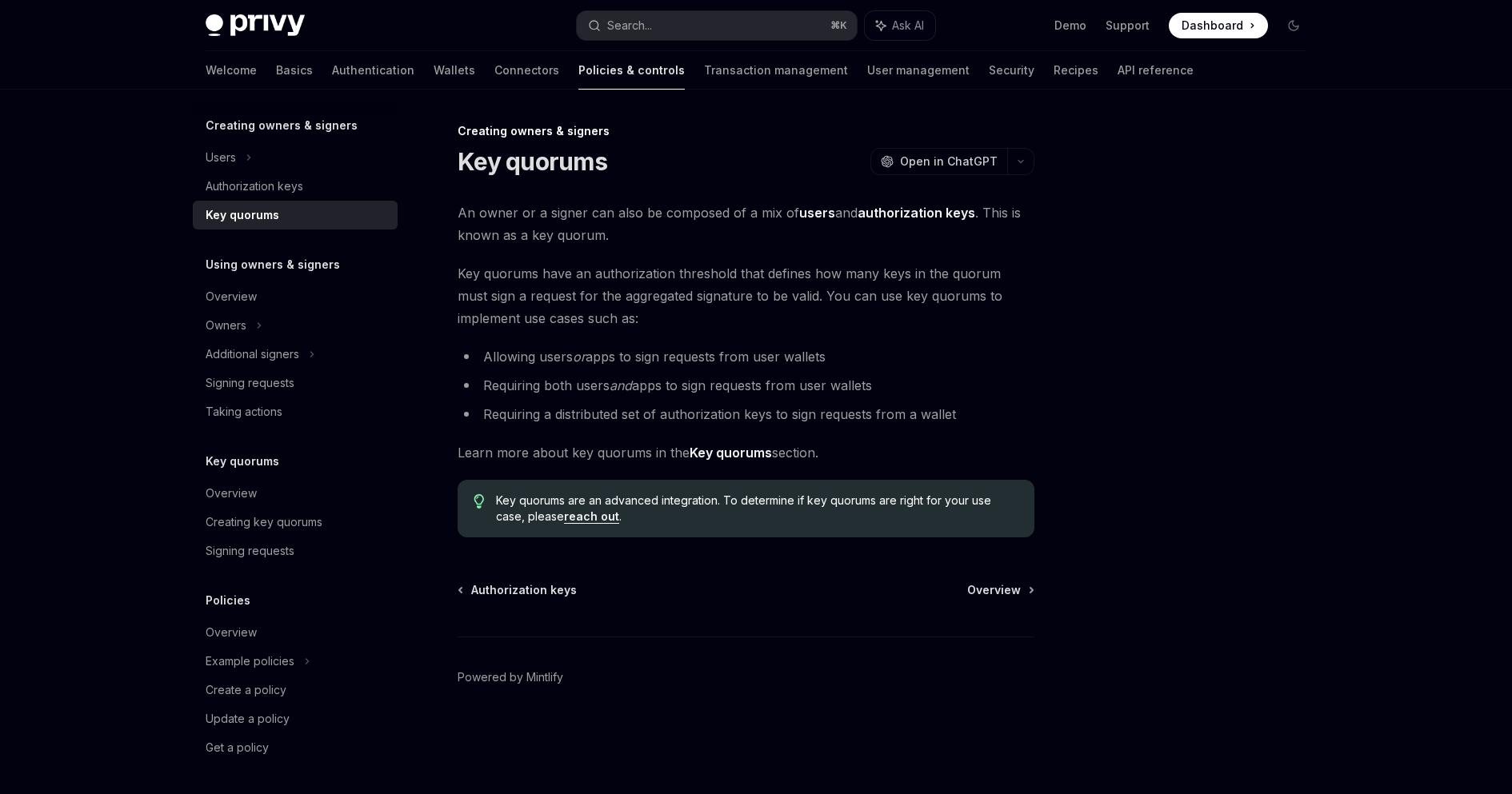
click at [542, 302] on span "Key quorums have an authorization threshold that defines how many keys in the q…" at bounding box center [746, 296] width 577 height 67
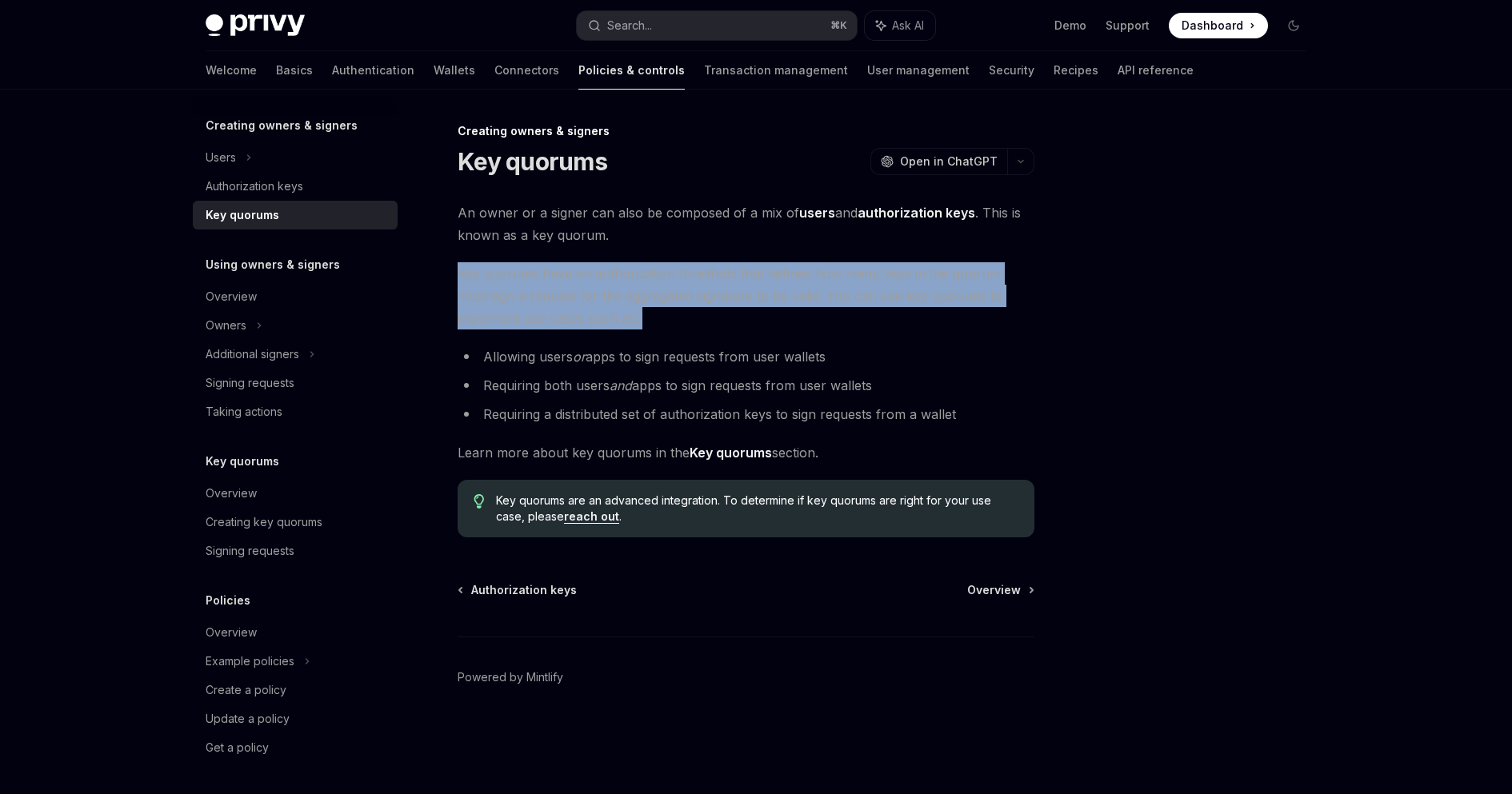
click at [542, 302] on span "Key quorums have an authorization threshold that defines how many keys in the q…" at bounding box center [746, 296] width 577 height 67
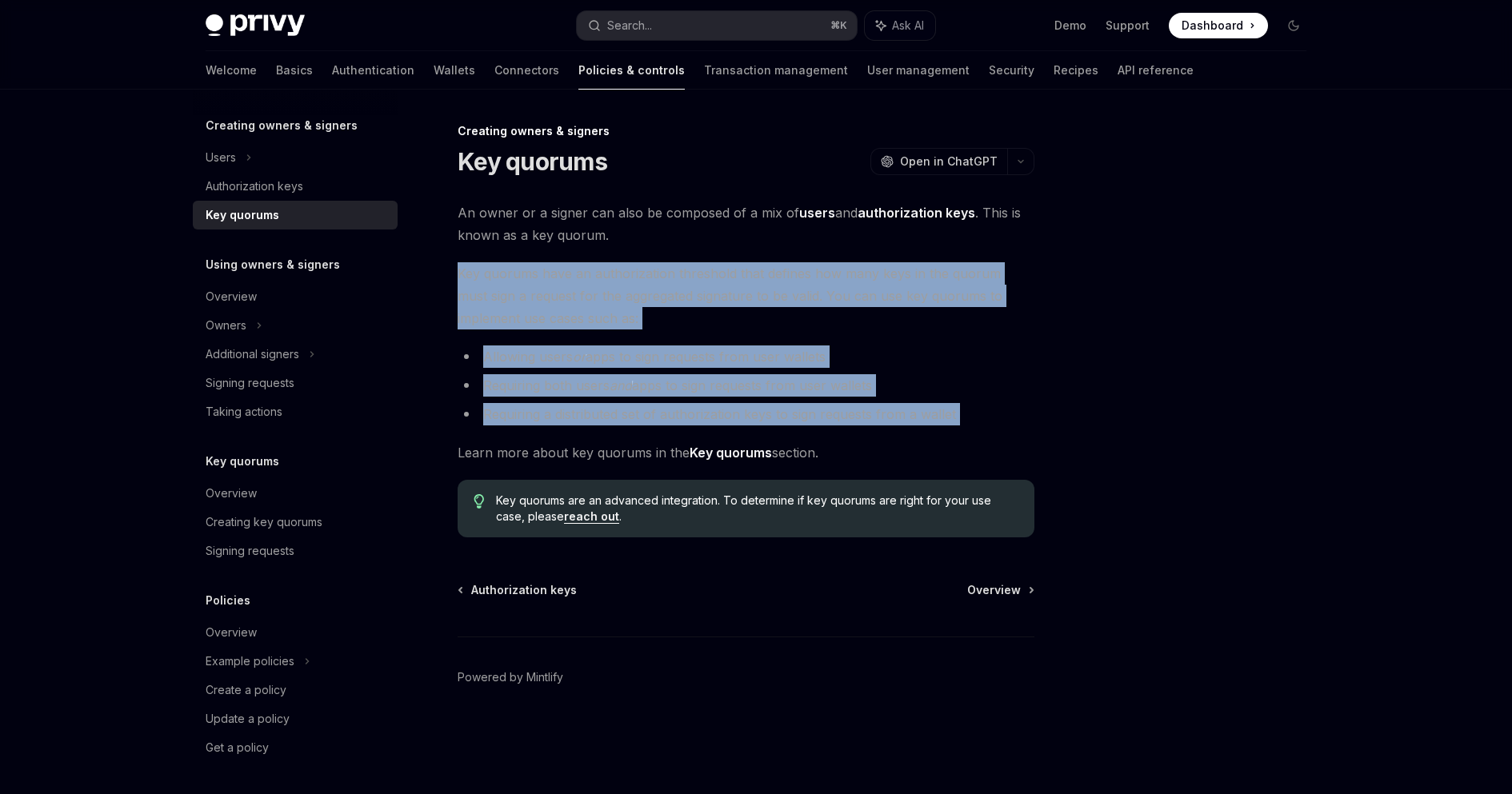
drag, startPoint x: 542, startPoint y: 302, endPoint x: 600, endPoint y: 396, distance: 110.5
click at [600, 399] on div "An owner or a signer can also be composed of a mix of users and authorization k…" at bounding box center [746, 370] width 577 height 336
click at [600, 396] on li "Requiring both users and apps to sign requests from user wallets" at bounding box center [746, 385] width 577 height 22
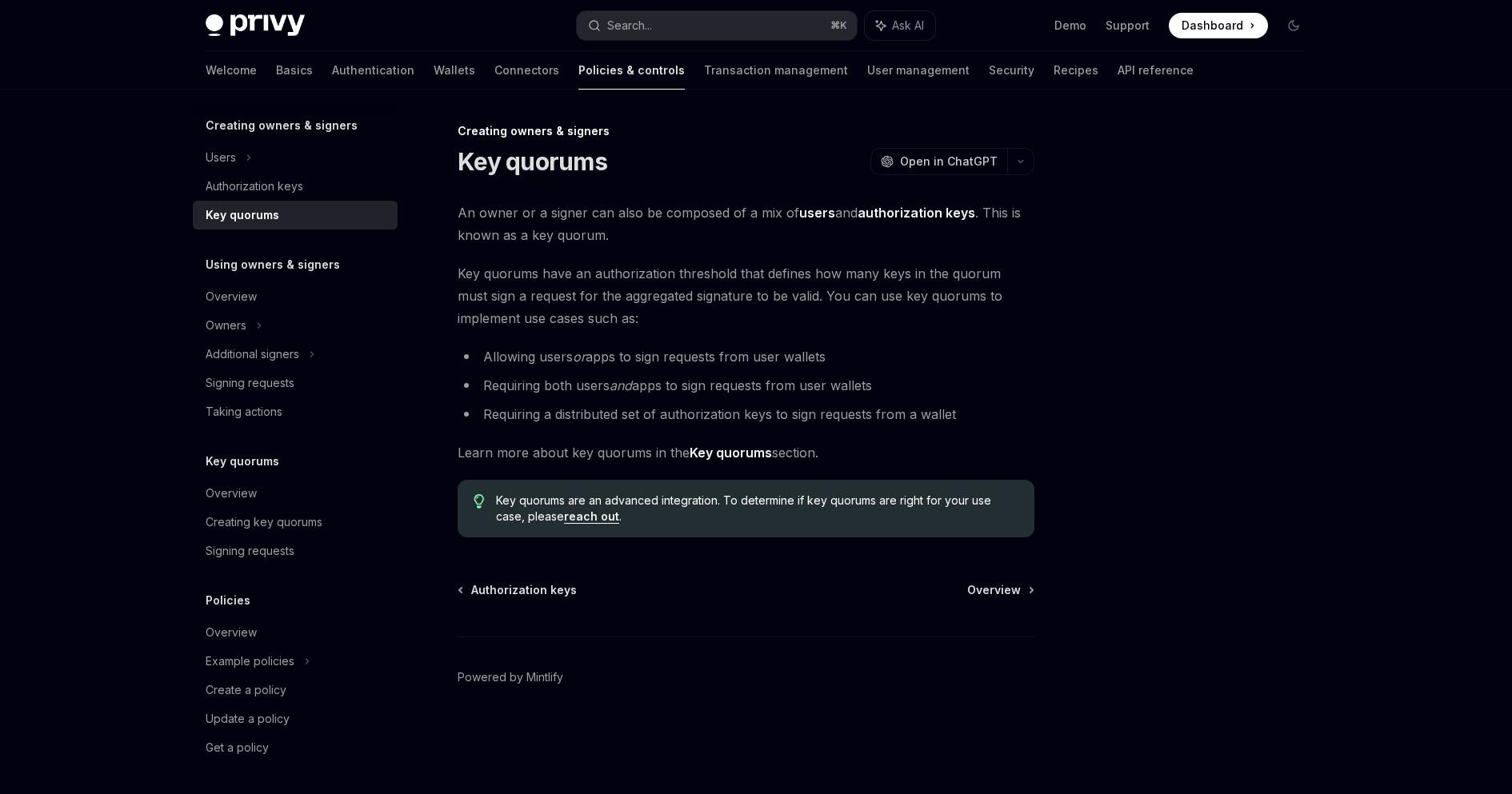
click at [600, 396] on li "Requiring both users and apps to sign requests from user wallets" at bounding box center [746, 385] width 577 height 22
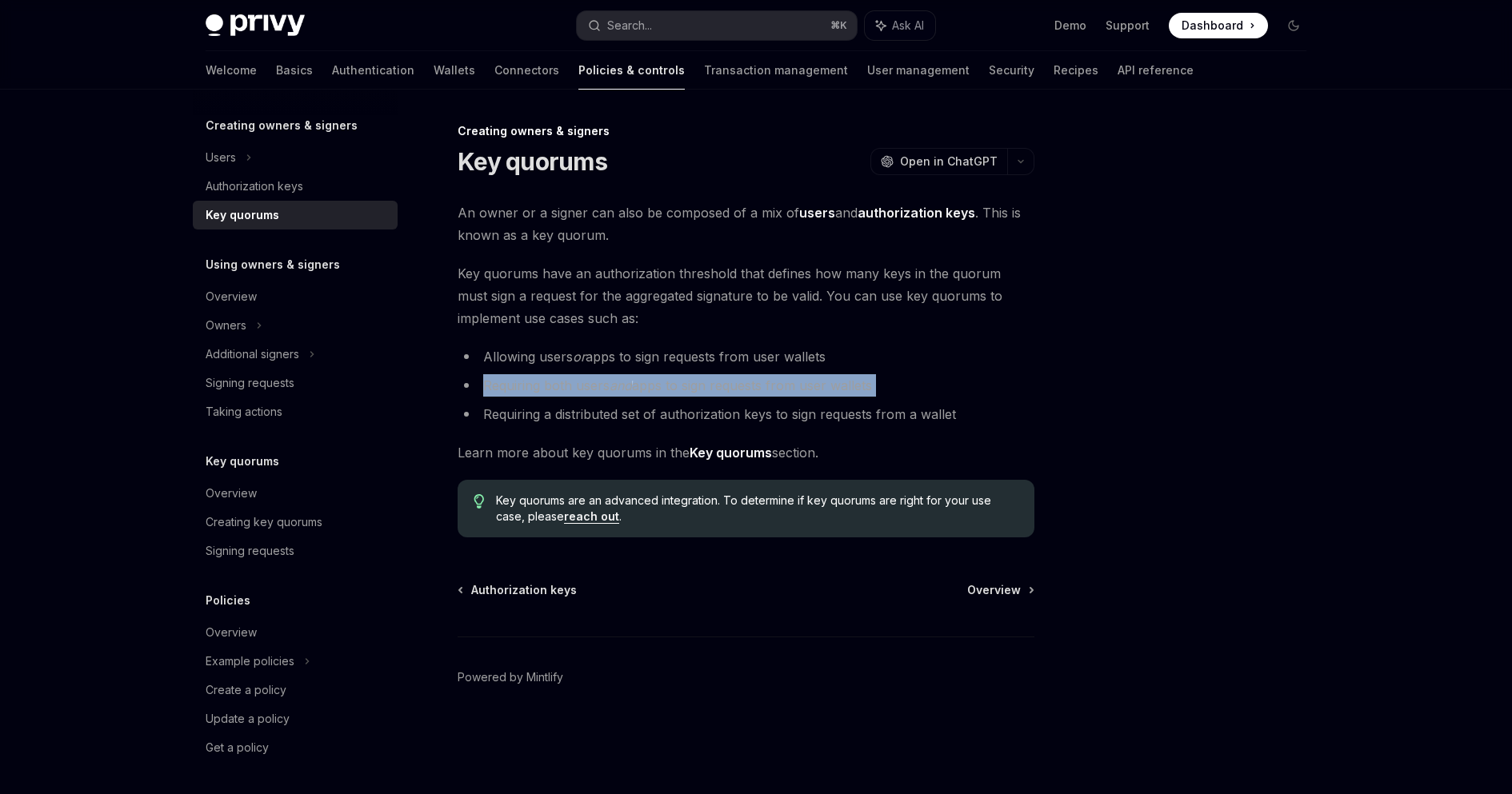
click at [723, 395] on li "Requiring both users and apps to sign requests from user wallets" at bounding box center [746, 385] width 577 height 22
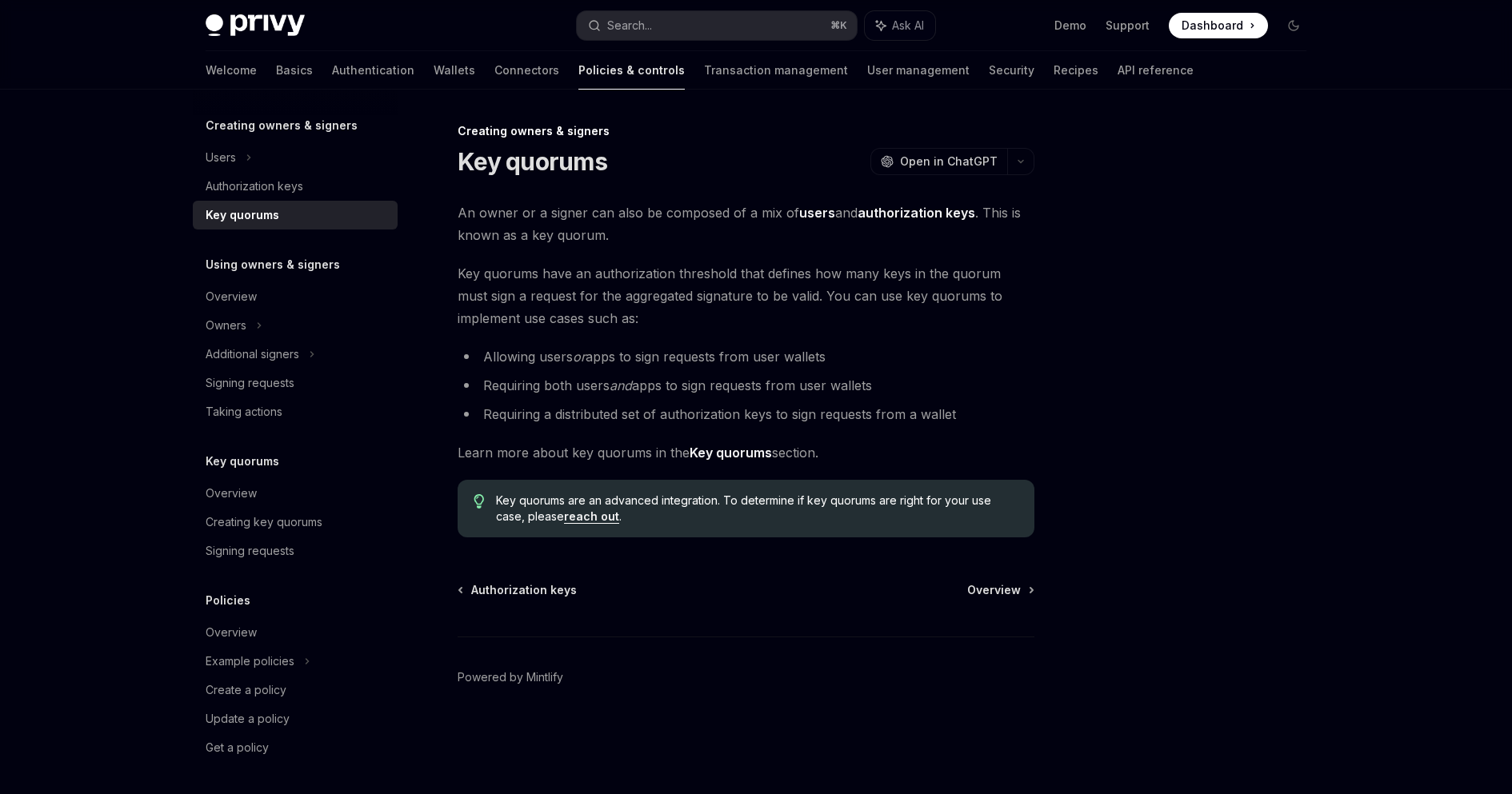
click at [723, 395] on li "Requiring both users and apps to sign requests from user wallets" at bounding box center [746, 385] width 577 height 22
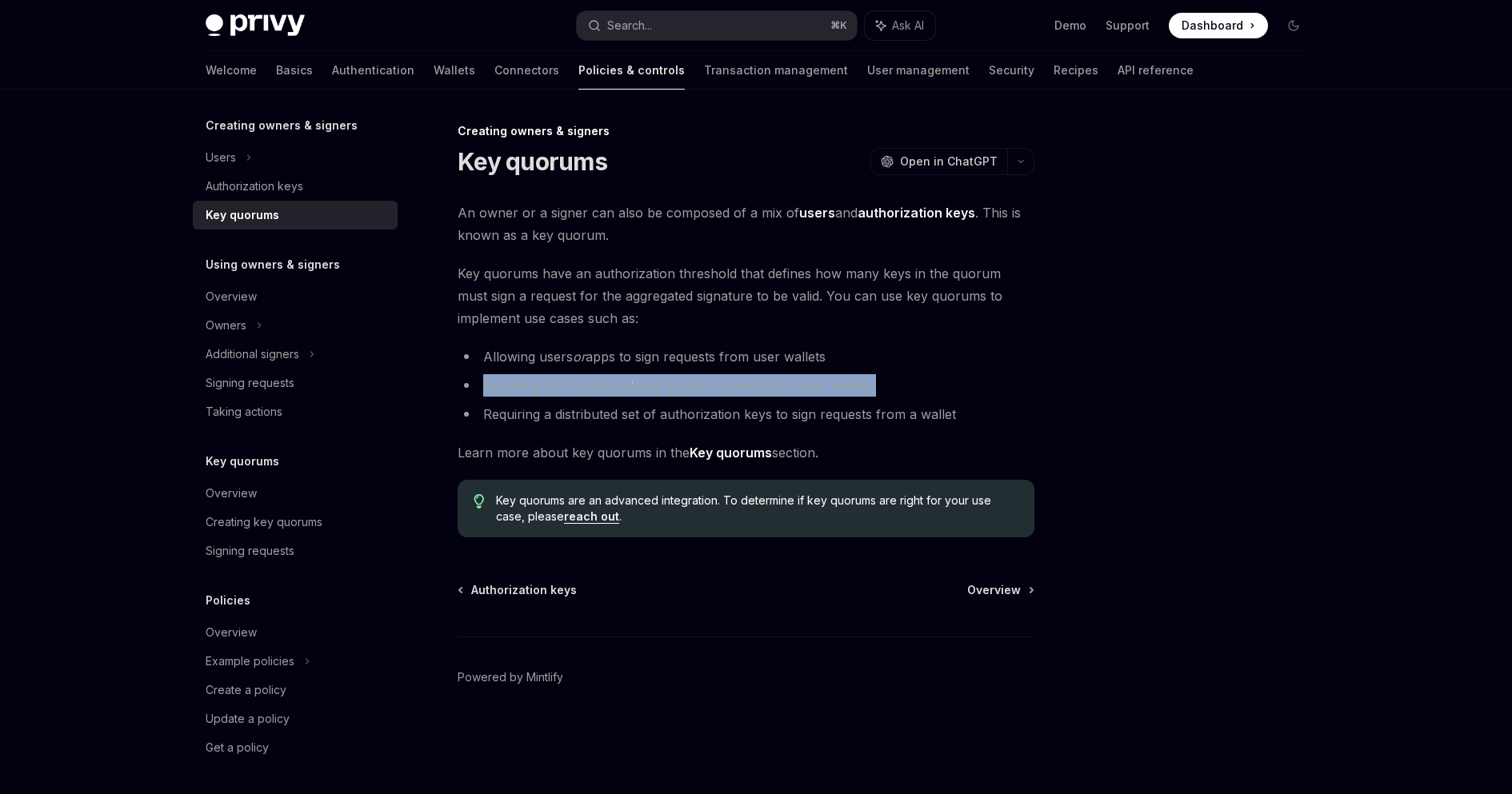
click at [775, 407] on li "Requiring a distributed set of authorization keys to sign requests from a wallet" at bounding box center [746, 414] width 577 height 22
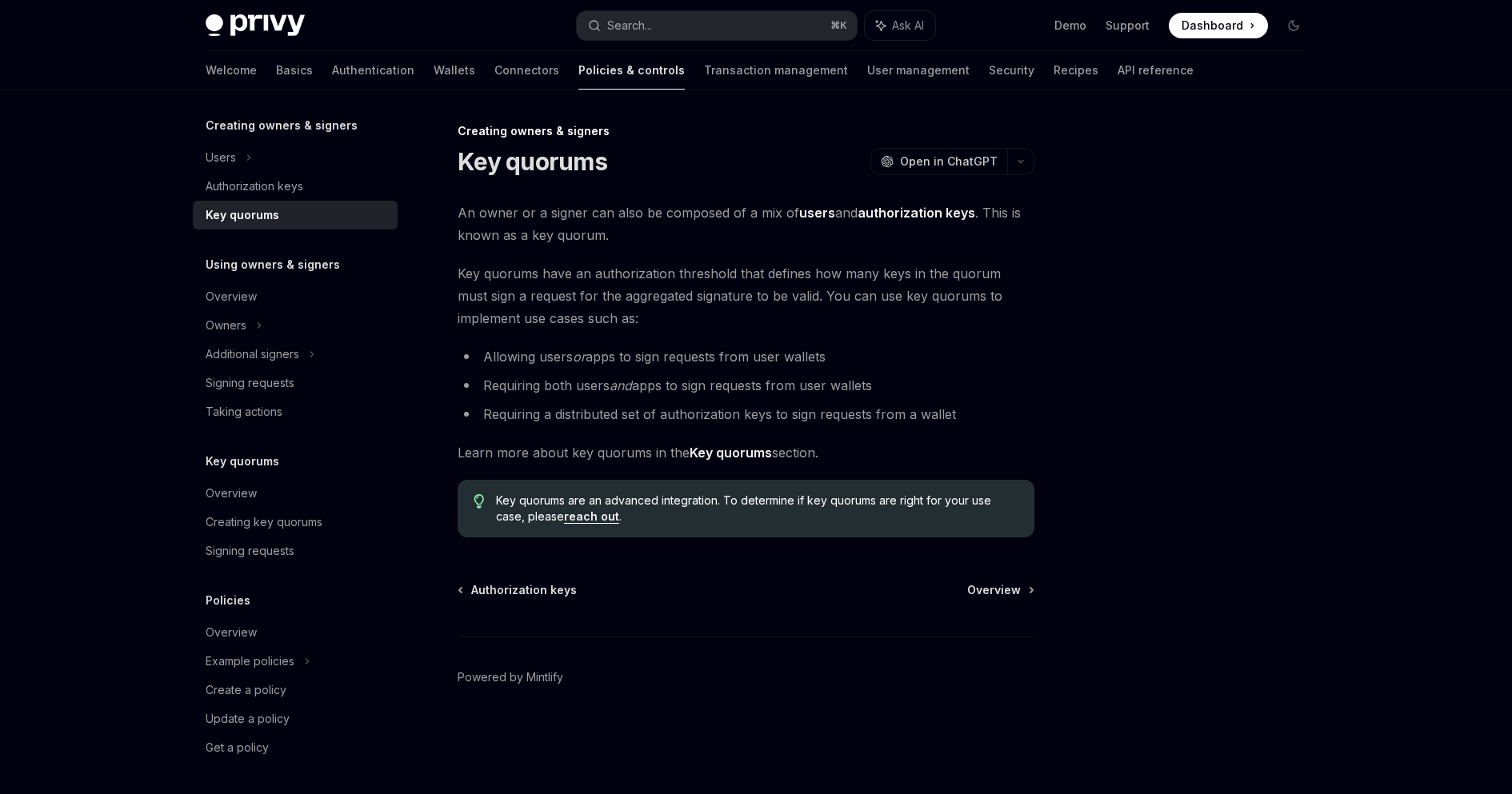
click at [775, 407] on li "Requiring a distributed set of authorization keys to sign requests from a wallet" at bounding box center [746, 414] width 577 height 22
click at [802, 412] on li "Requiring a distributed set of authorization keys to sign requests from a wallet" at bounding box center [746, 414] width 577 height 22
drag, startPoint x: 1002, startPoint y: 407, endPoint x: 907, endPoint y: 346, distance: 112.9
click at [906, 346] on ul "Allowing users or apps to sign requests from user wallets Requiring both users …" at bounding box center [746, 386] width 577 height 80
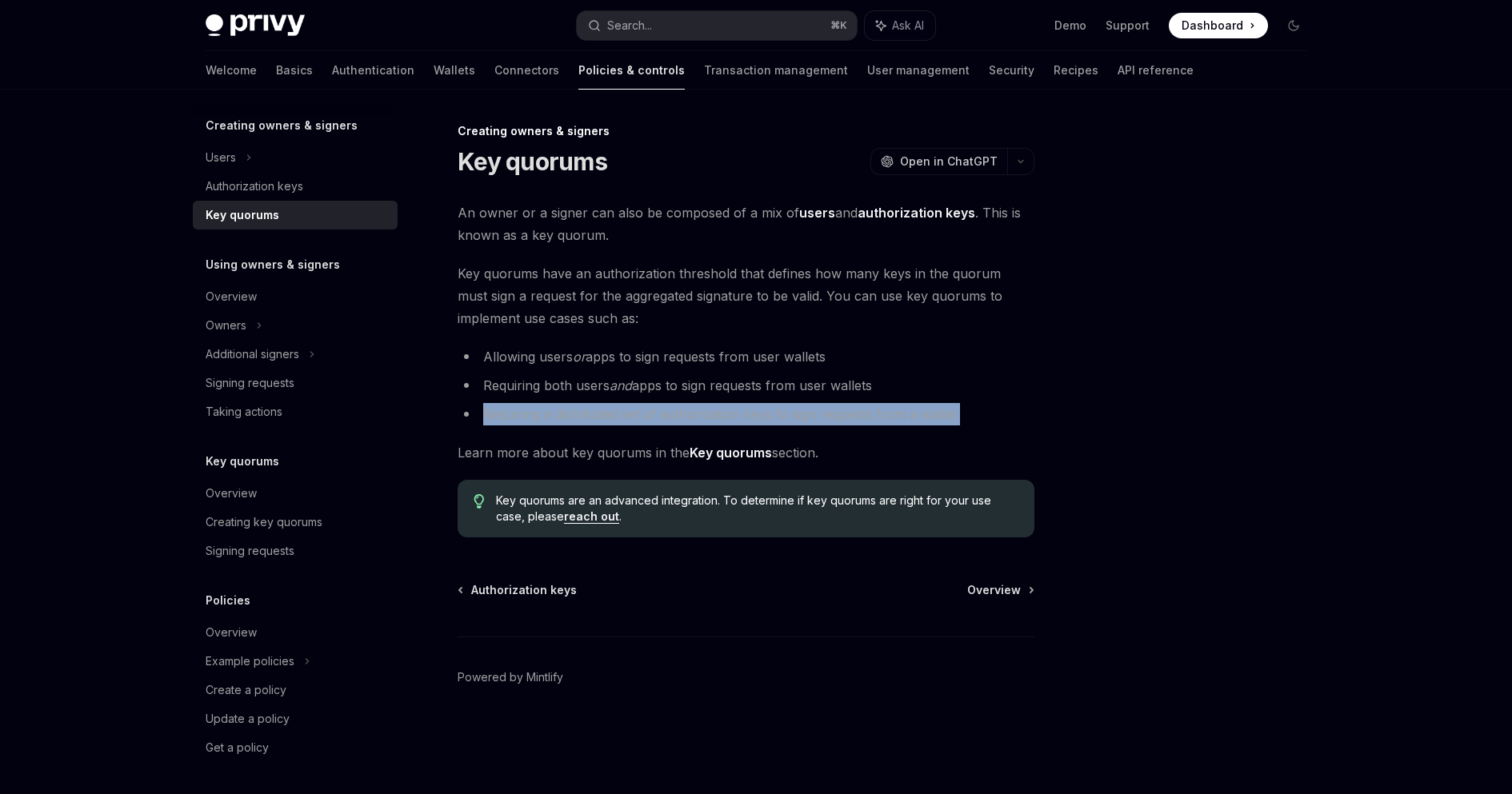
click at [907, 346] on li "Allowing users or apps to sign requests from user wallets" at bounding box center [746, 357] width 577 height 22
click at [742, 457] on strong "Key quorums" at bounding box center [731, 452] width 83 height 16
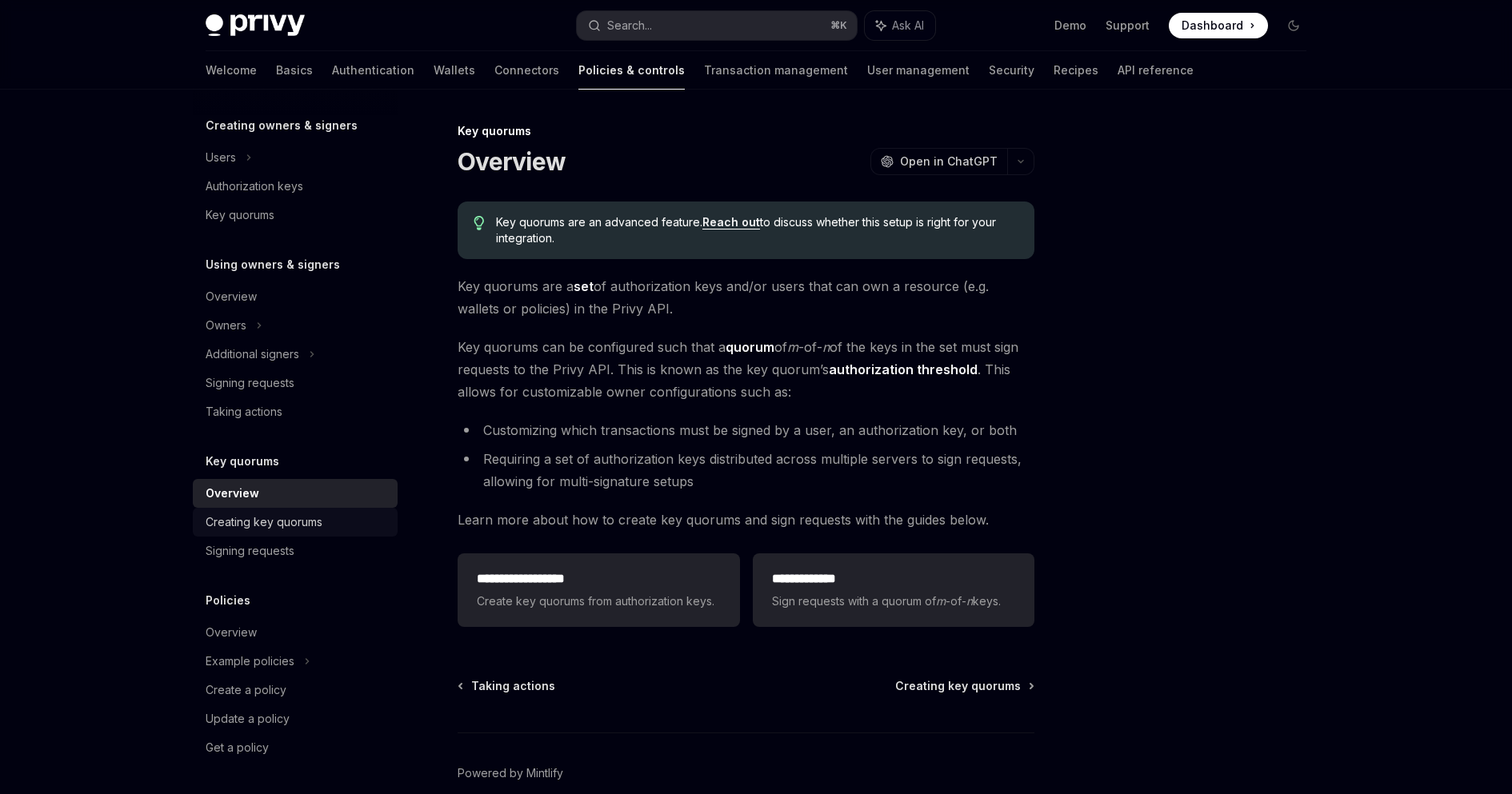
click at [302, 512] on div "Creating key quorums" at bounding box center [264, 522] width 117 height 19
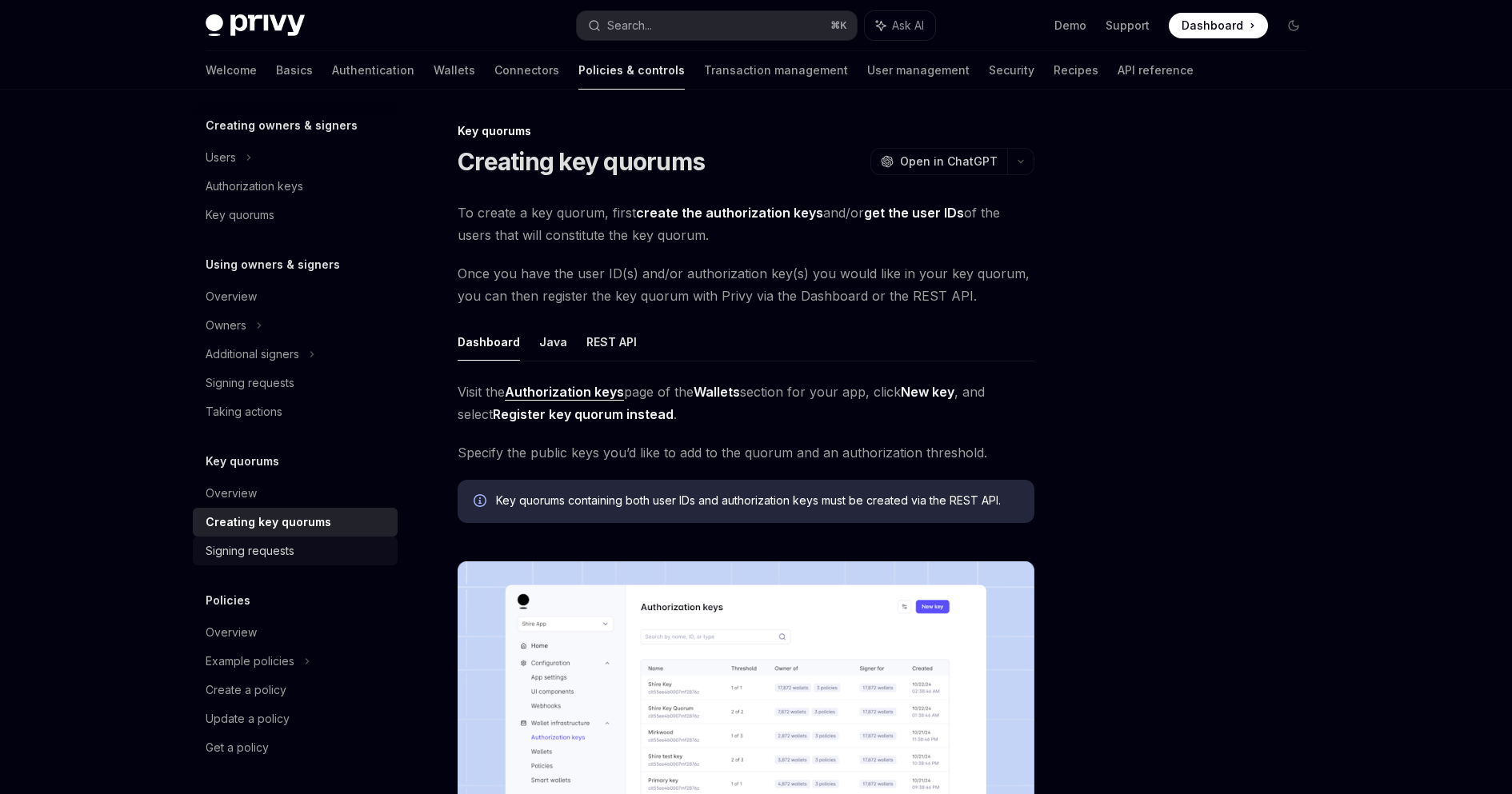
click at [269, 563] on link "Signing requests" at bounding box center [295, 551] width 205 height 29
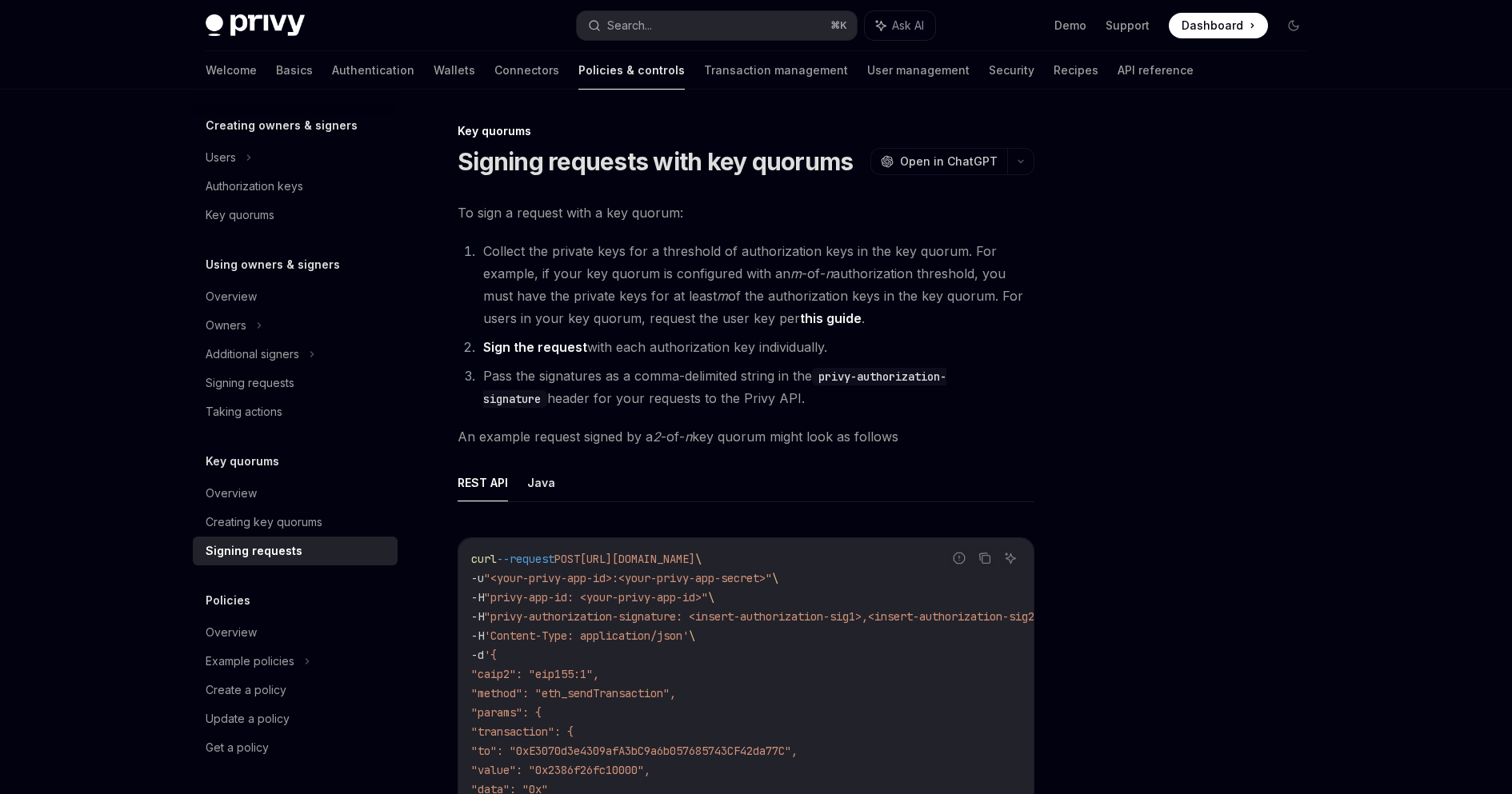
type textarea "*"
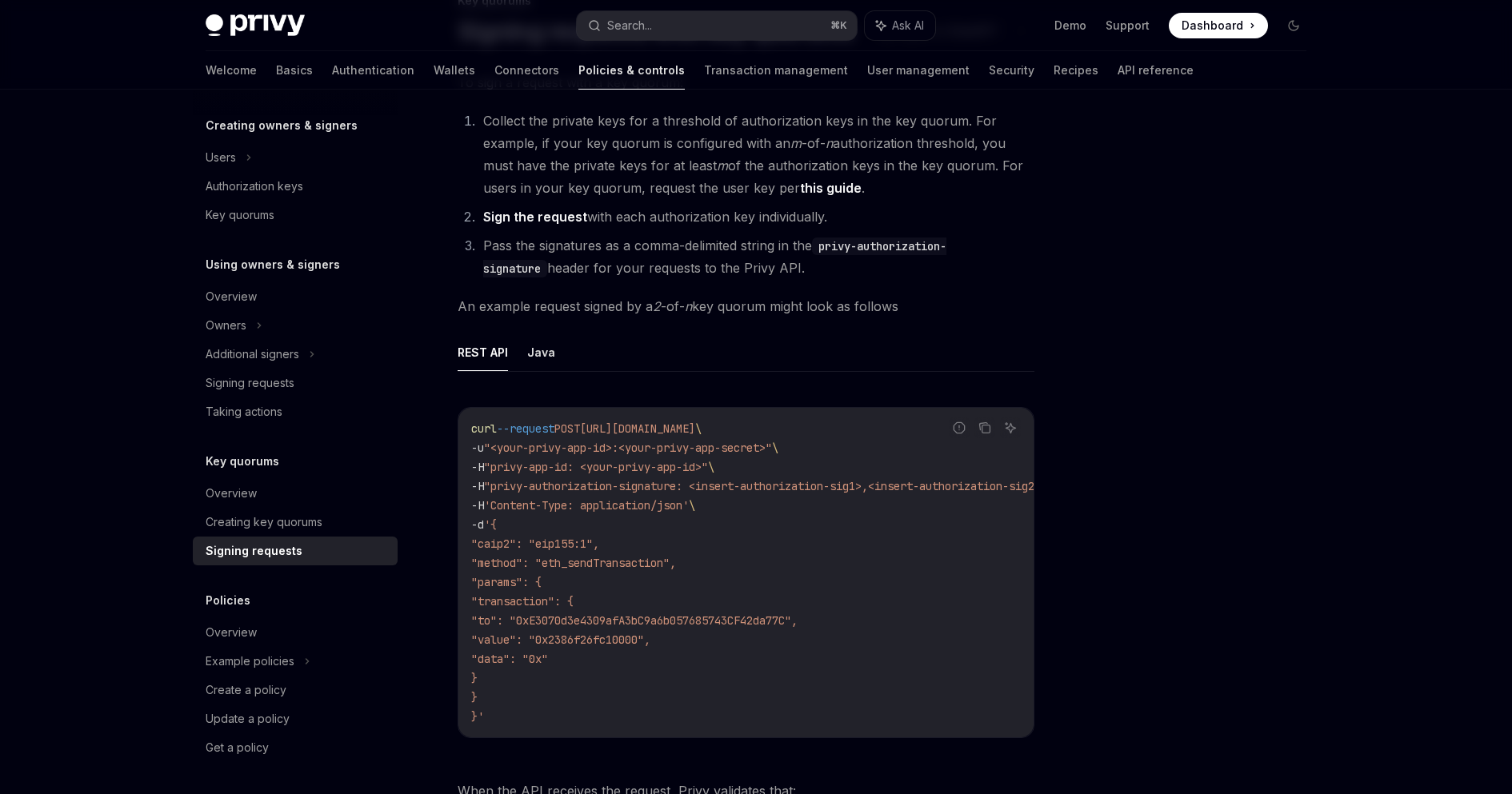
scroll to position [131, 0]
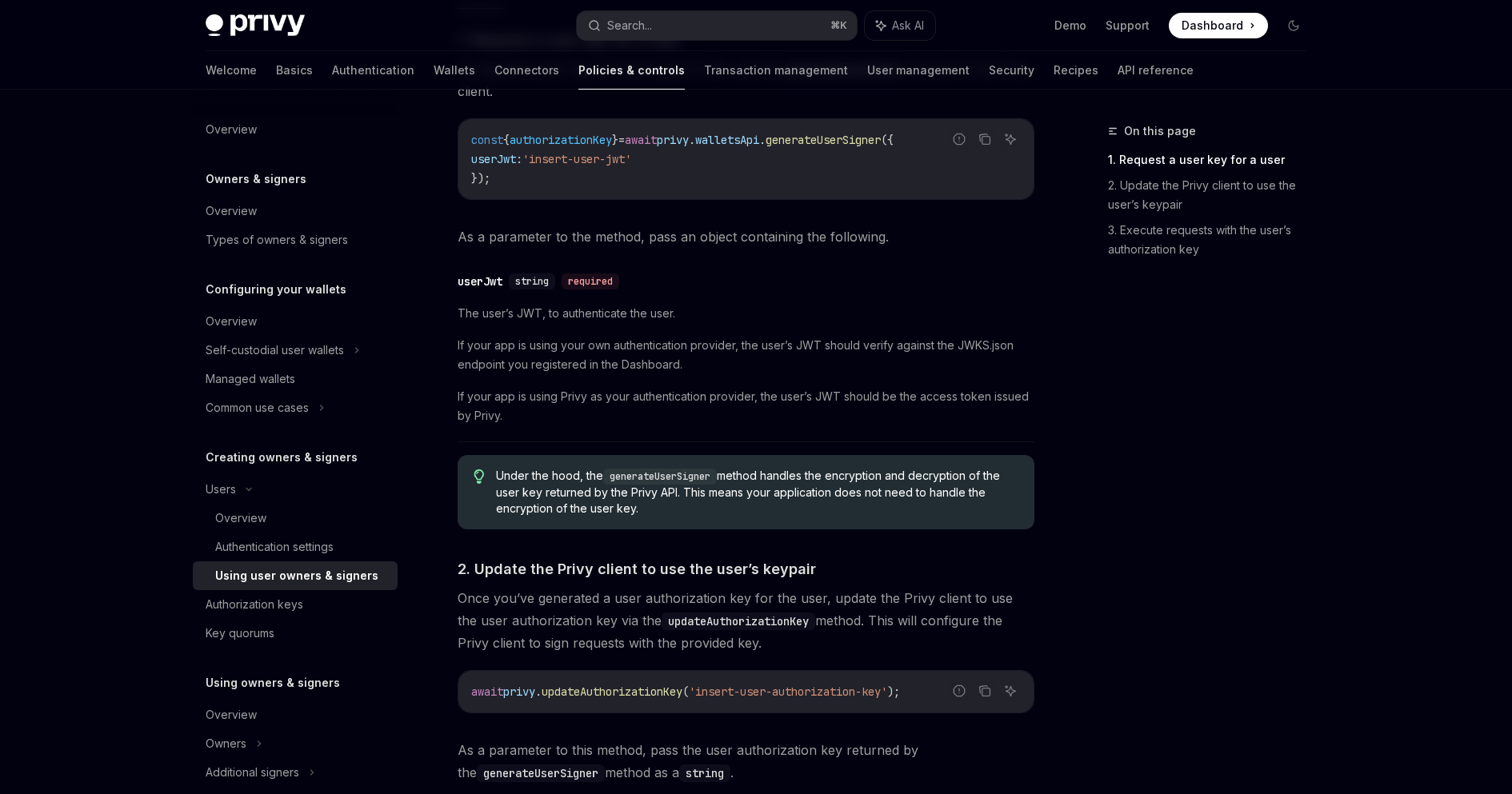
scroll to position [739, 0]
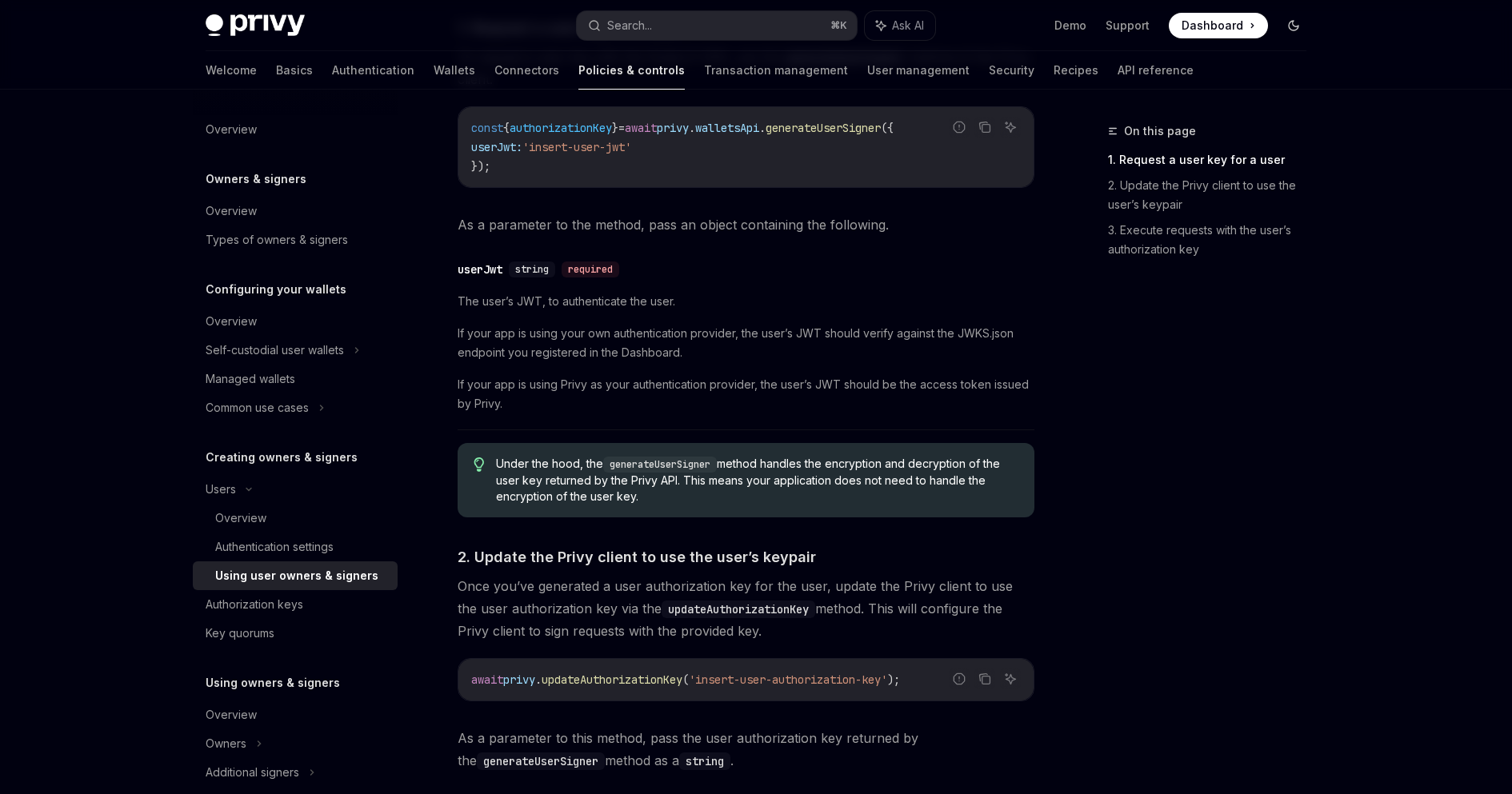
click at [1291, 26] on icon "Toggle dark mode" at bounding box center [1294, 26] width 13 height 13
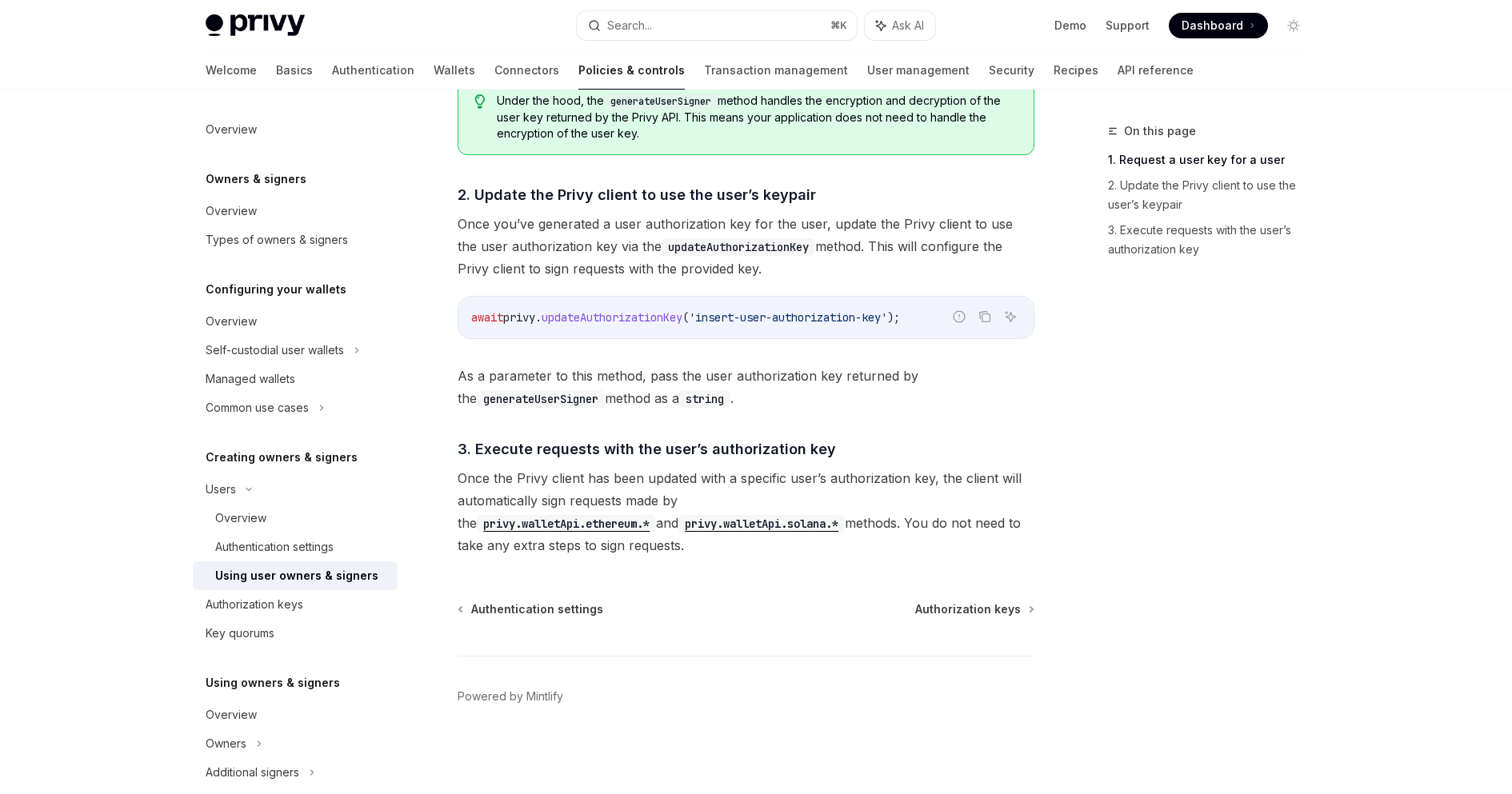
scroll to position [1102, 0]
click at [280, 633] on div "Key quorums" at bounding box center [297, 634] width 182 height 19
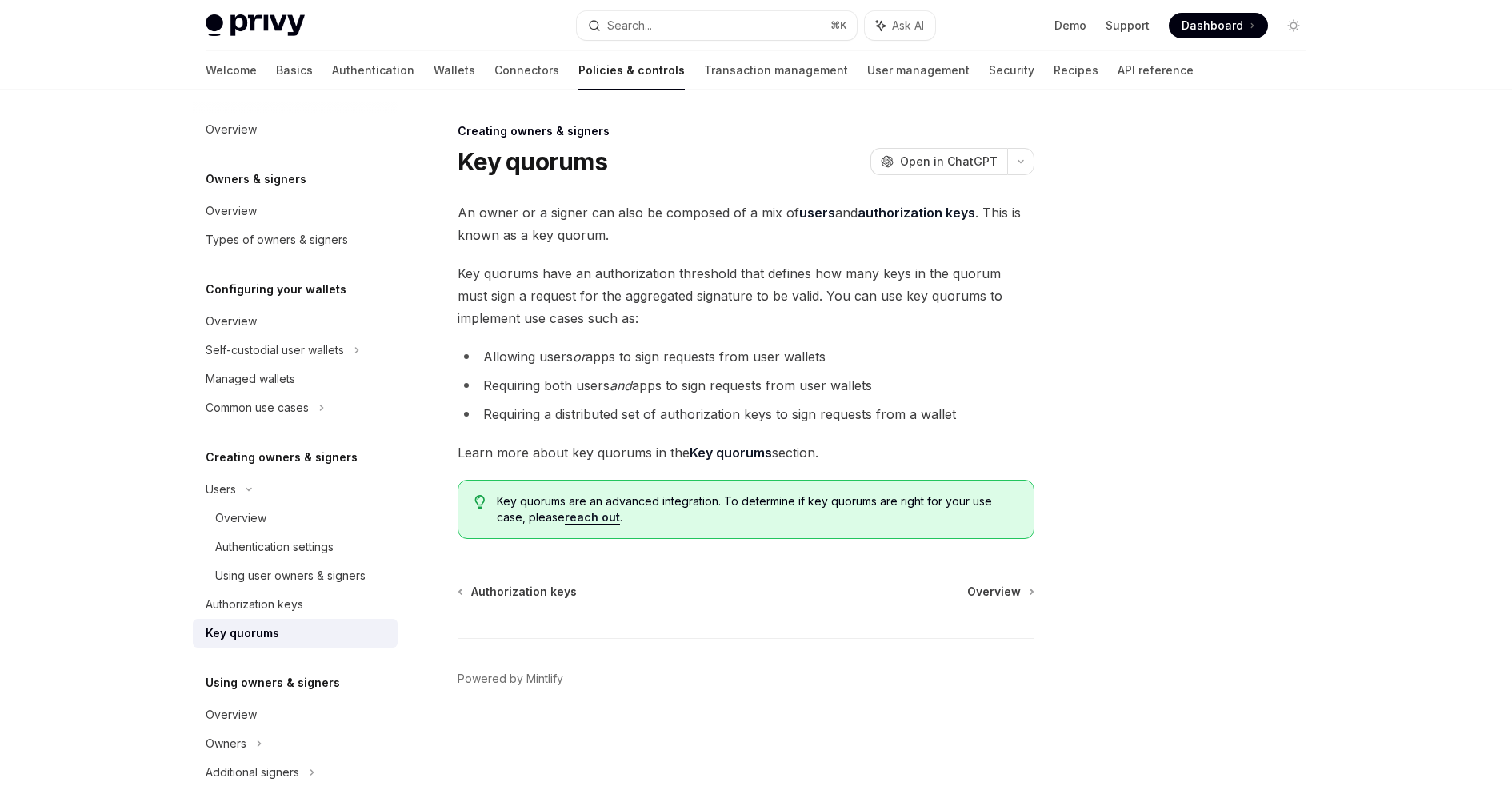
click at [744, 466] on div "An owner or a signer can also be composed of a mix of users and authorization k…" at bounding box center [746, 370] width 577 height 337
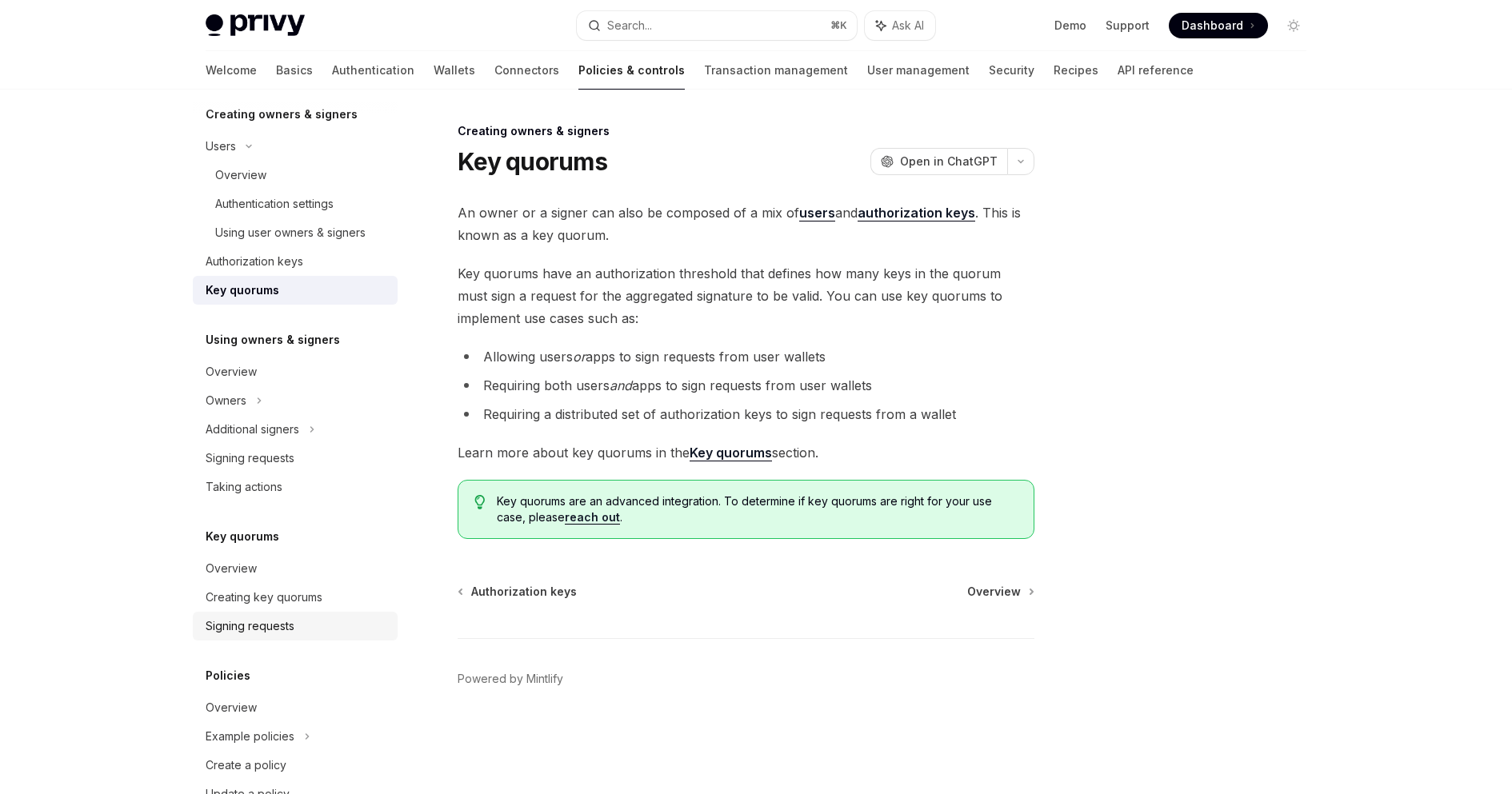
scroll to position [363, 0]
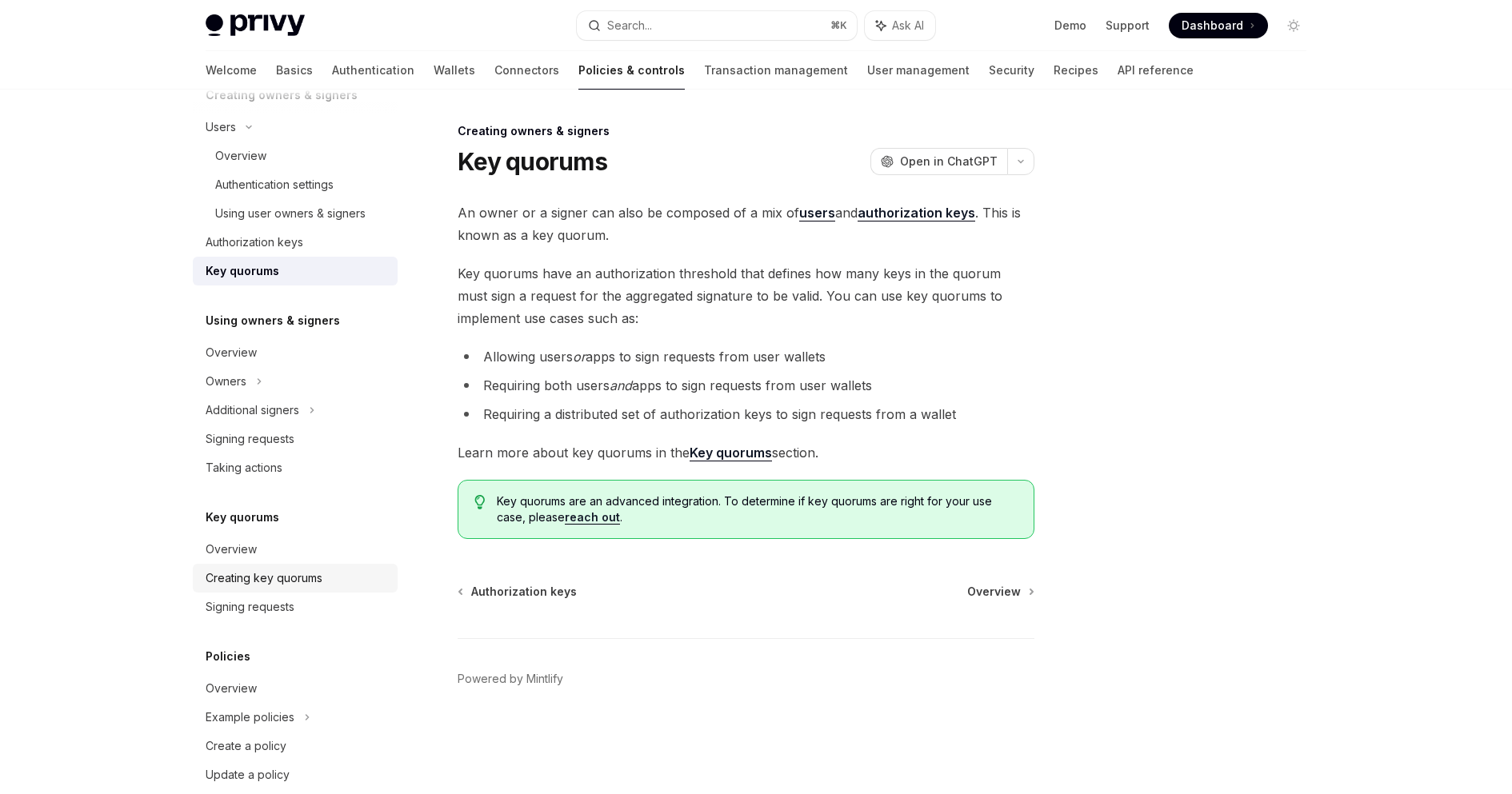
click at [275, 587] on div "Creating key quorums" at bounding box center [264, 578] width 117 height 19
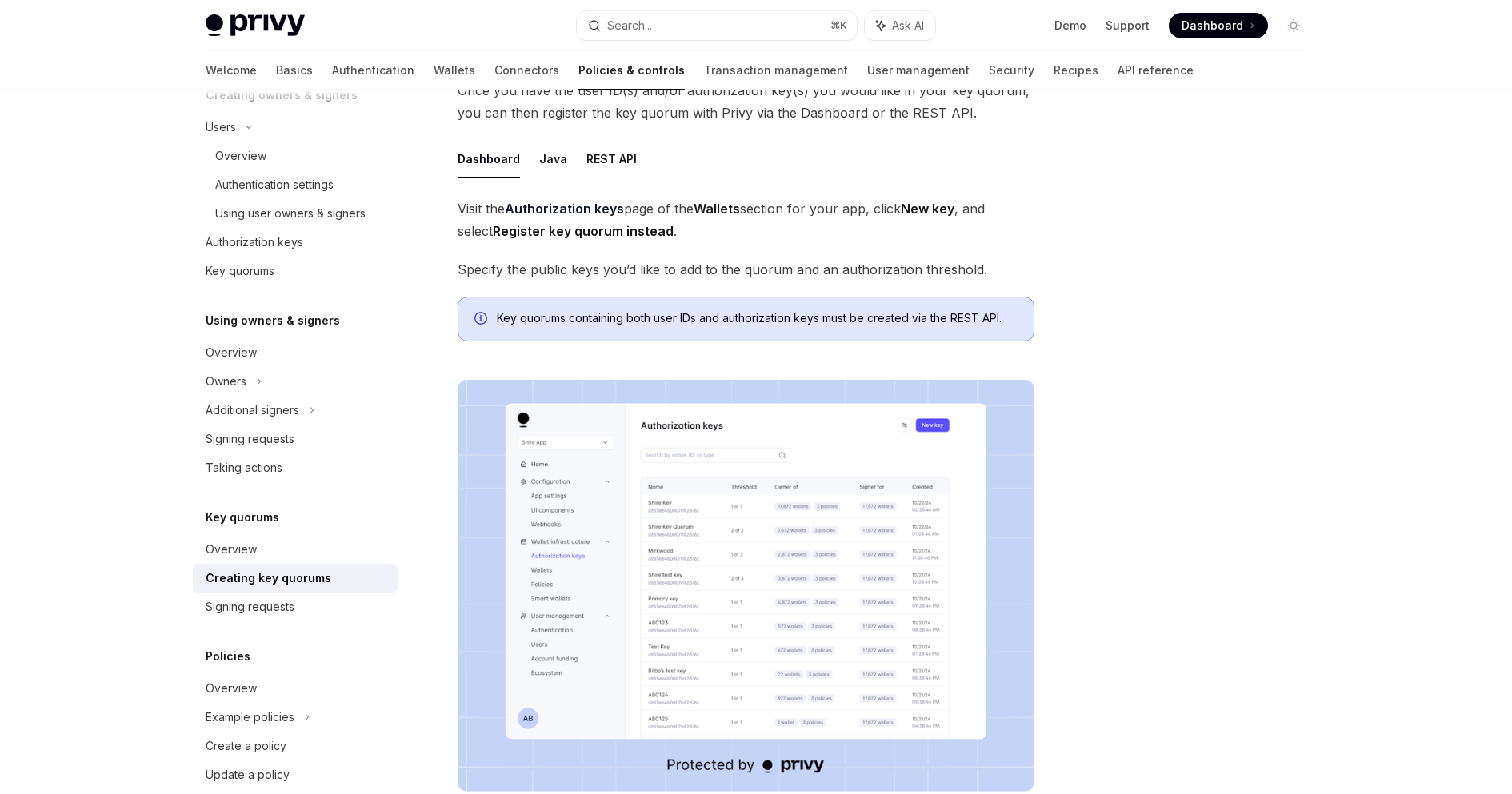
scroll to position [182, 0]
click at [587, 161] on button "REST API" at bounding box center [611, 159] width 50 height 38
type textarea "*"
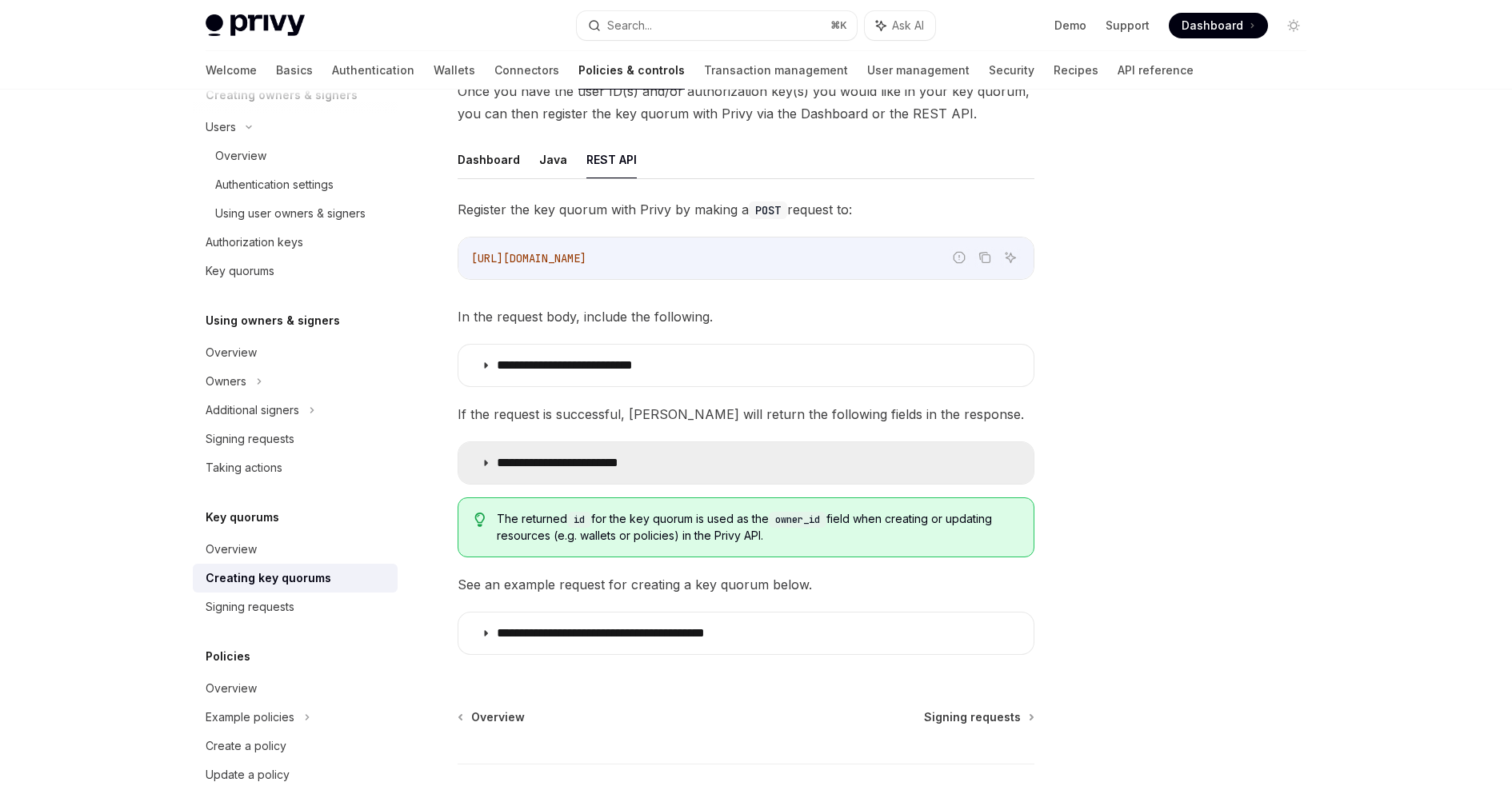
click at [578, 463] on p "**********" at bounding box center [579, 463] width 166 height 16
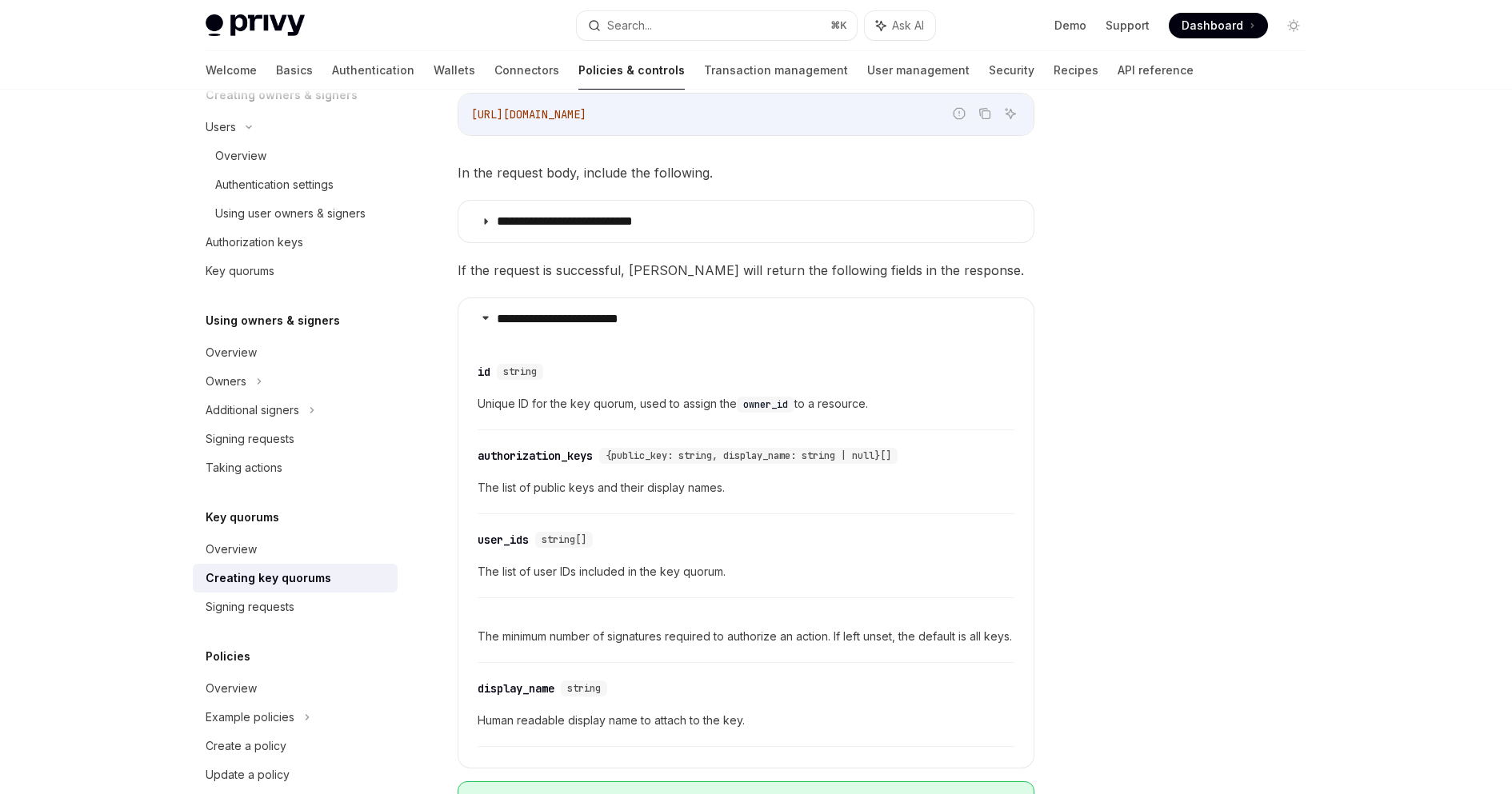
scroll to position [323, 0]
click at [542, 255] on div "**********" at bounding box center [746, 504] width 577 height 894
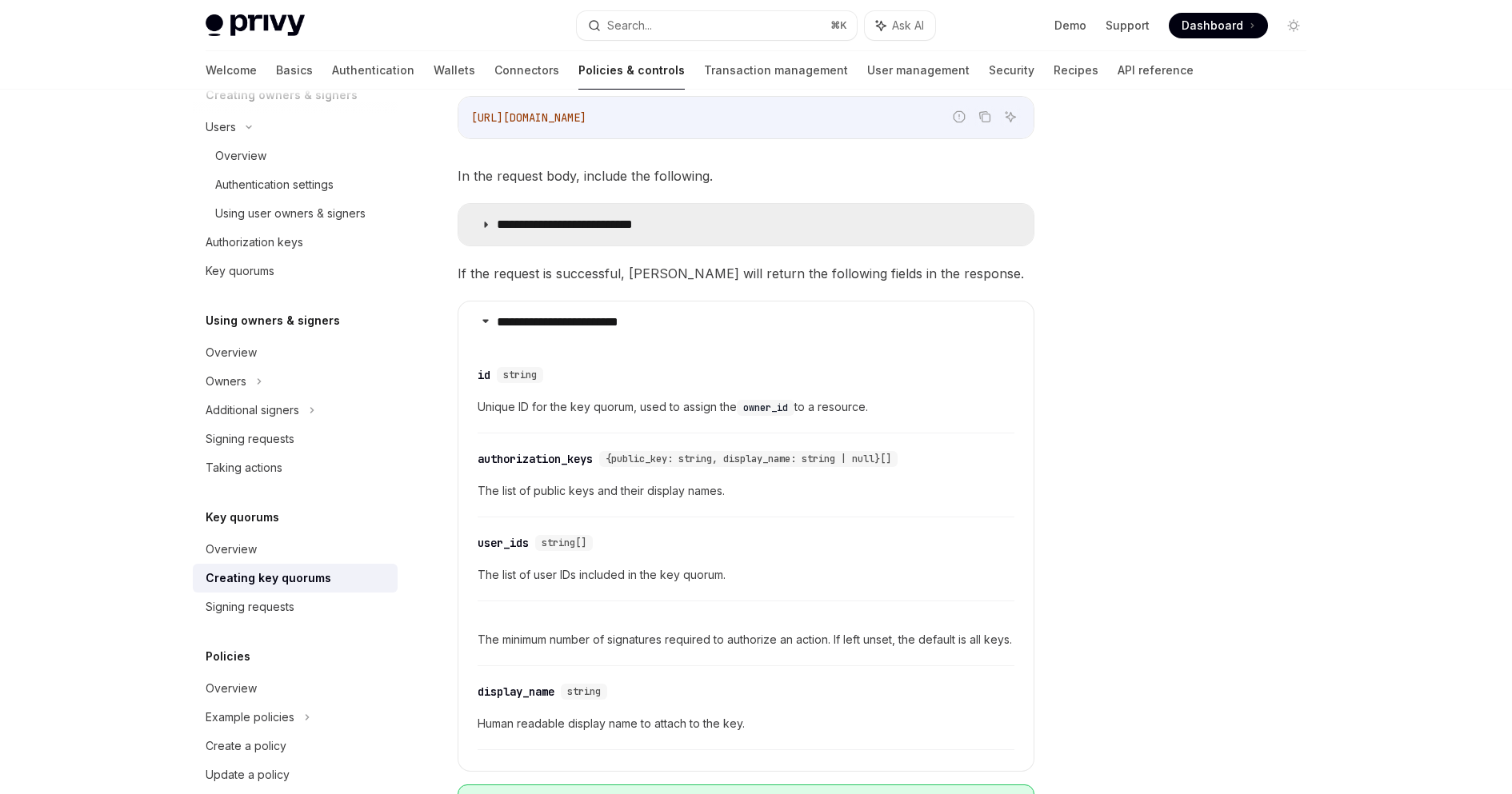
click at [538, 243] on summary "**********" at bounding box center [746, 224] width 575 height 41
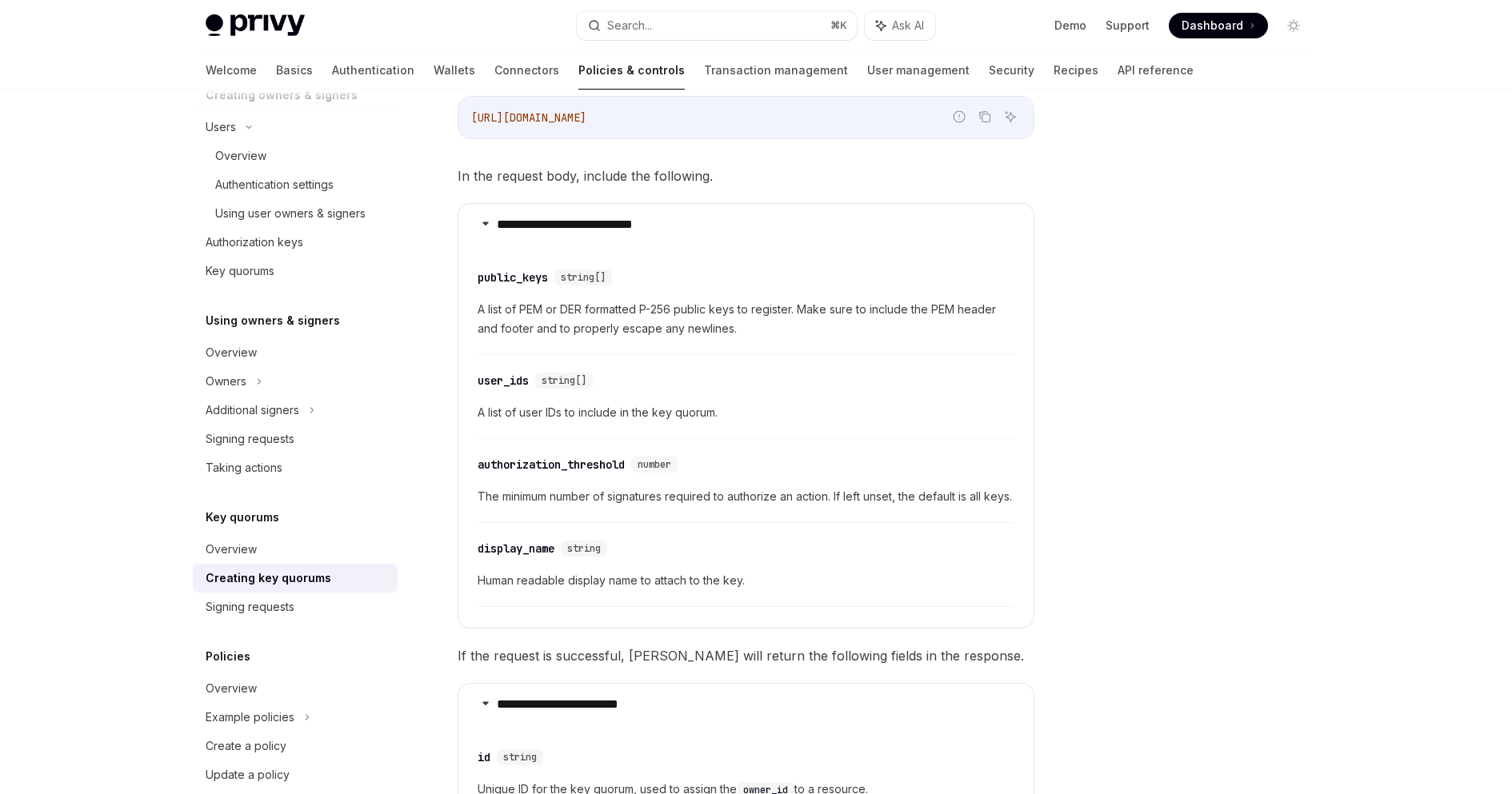
click at [541, 499] on span "The minimum number of signatures required to authorize an action. If left unset…" at bounding box center [746, 496] width 537 height 19
click at [537, 523] on div "​ authorization_threshold number The minimum number of signatures required to a…" at bounding box center [746, 485] width 537 height 76
drag, startPoint x: 537, startPoint y: 526, endPoint x: 477, endPoint y: 500, distance: 65.4
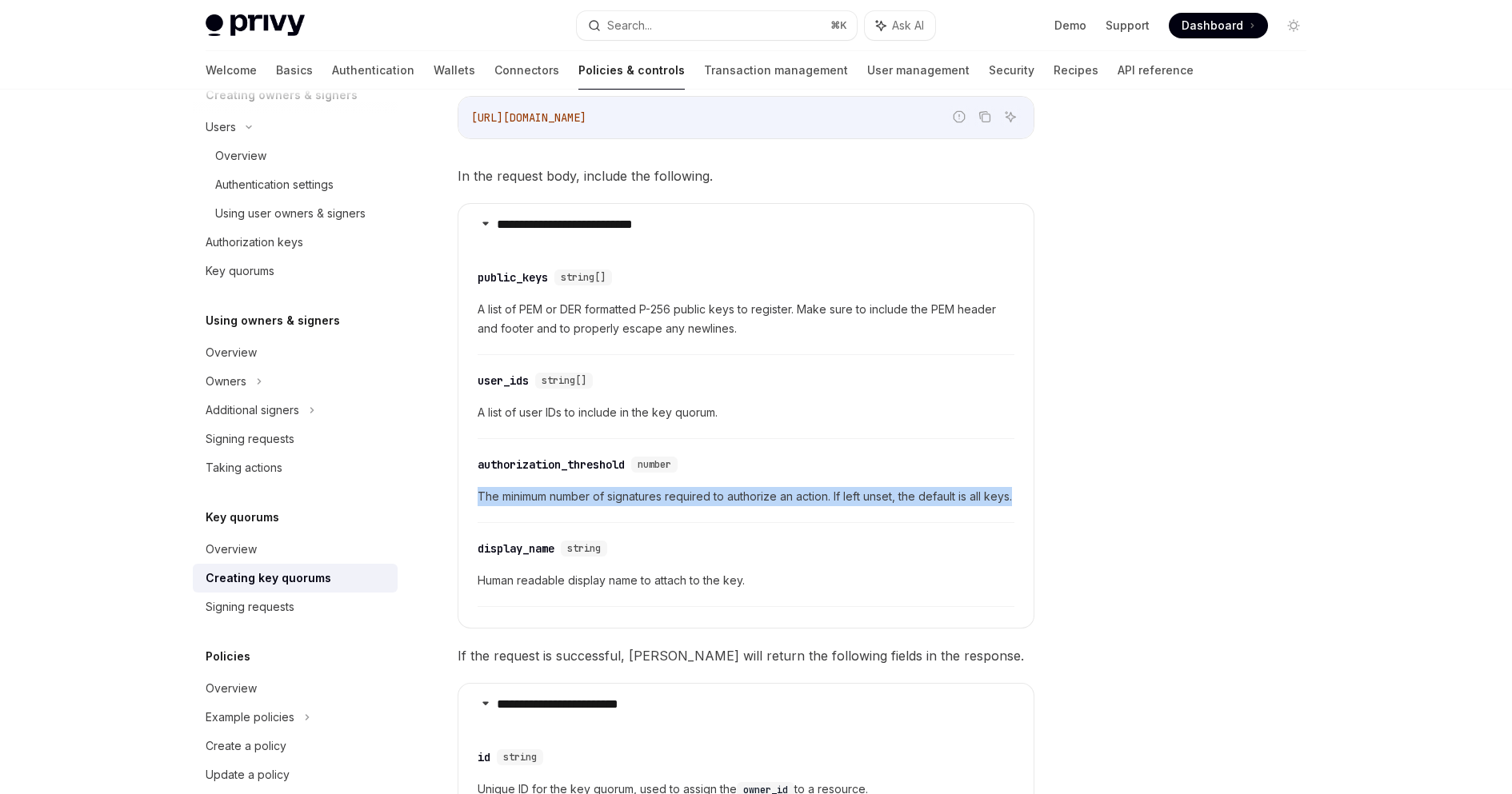
click at [477, 500] on div "​ authorization_threshold number The minimum number of signatures required to a…" at bounding box center [746, 485] width 537 height 76
click at [479, 500] on span "The minimum number of signatures required to authorize an action. If left unset…" at bounding box center [746, 496] width 537 height 19
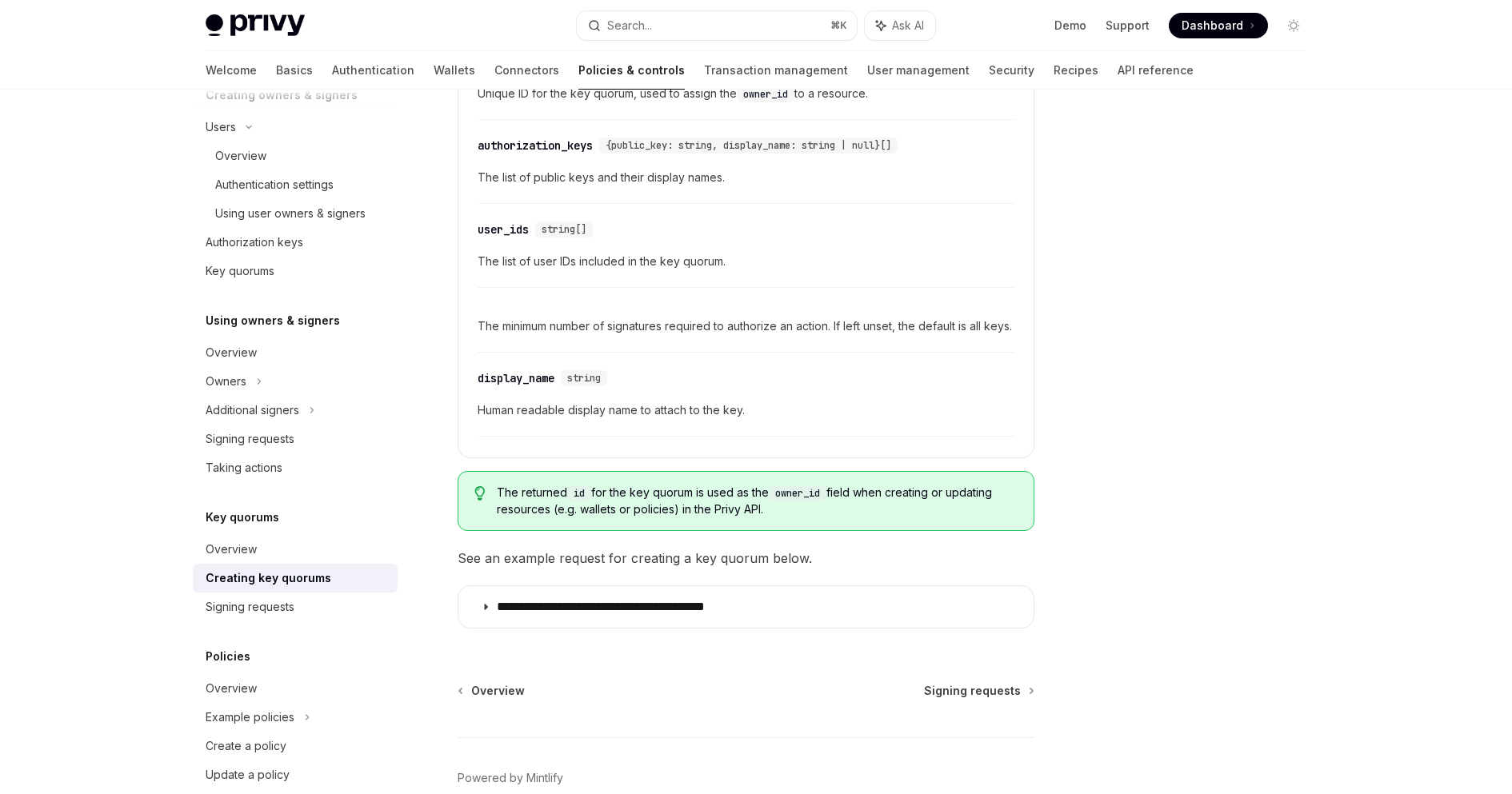
scroll to position [1117, 0]
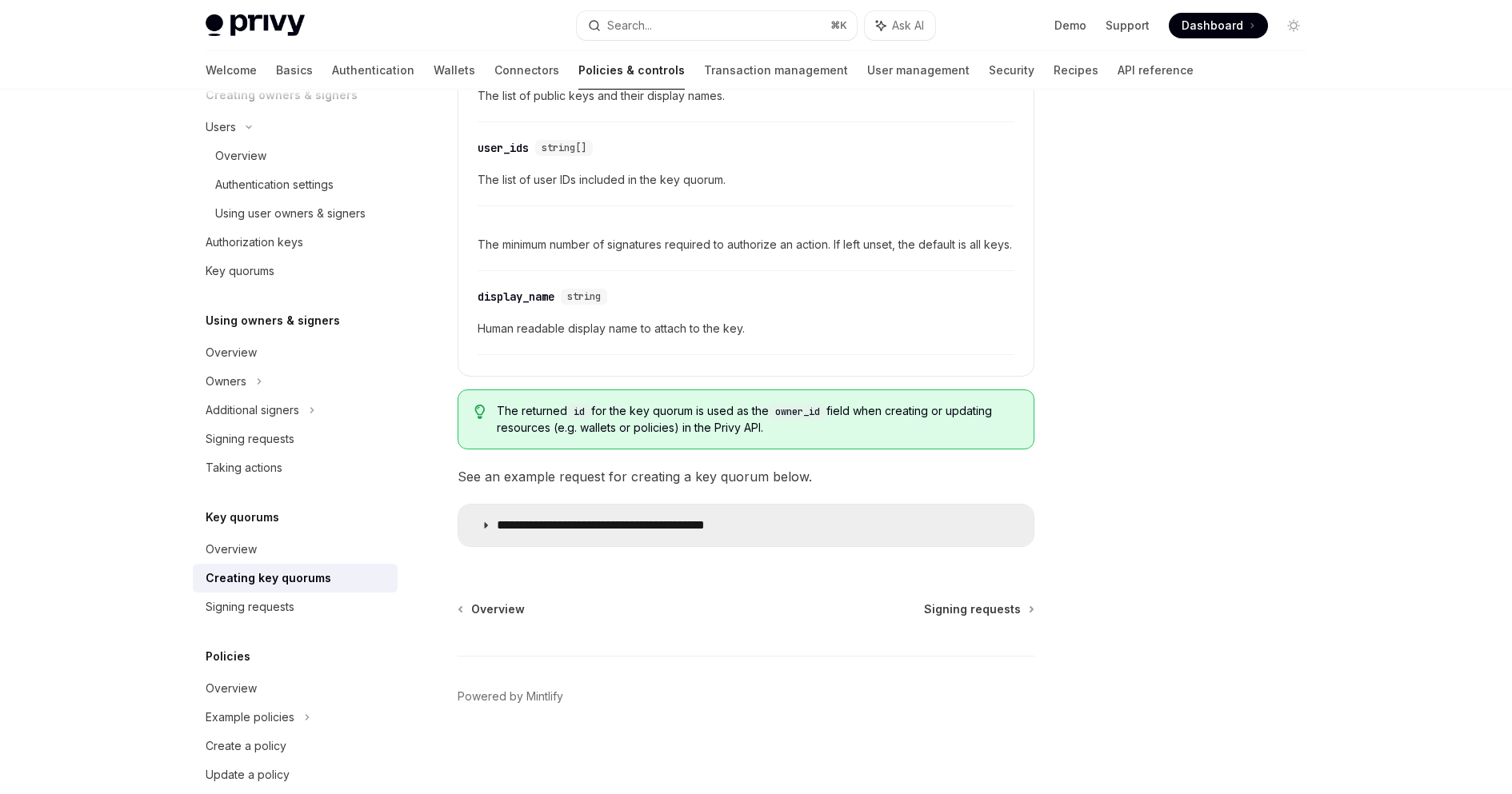
click at [515, 533] on p "**********" at bounding box center [638, 526] width 284 height 16
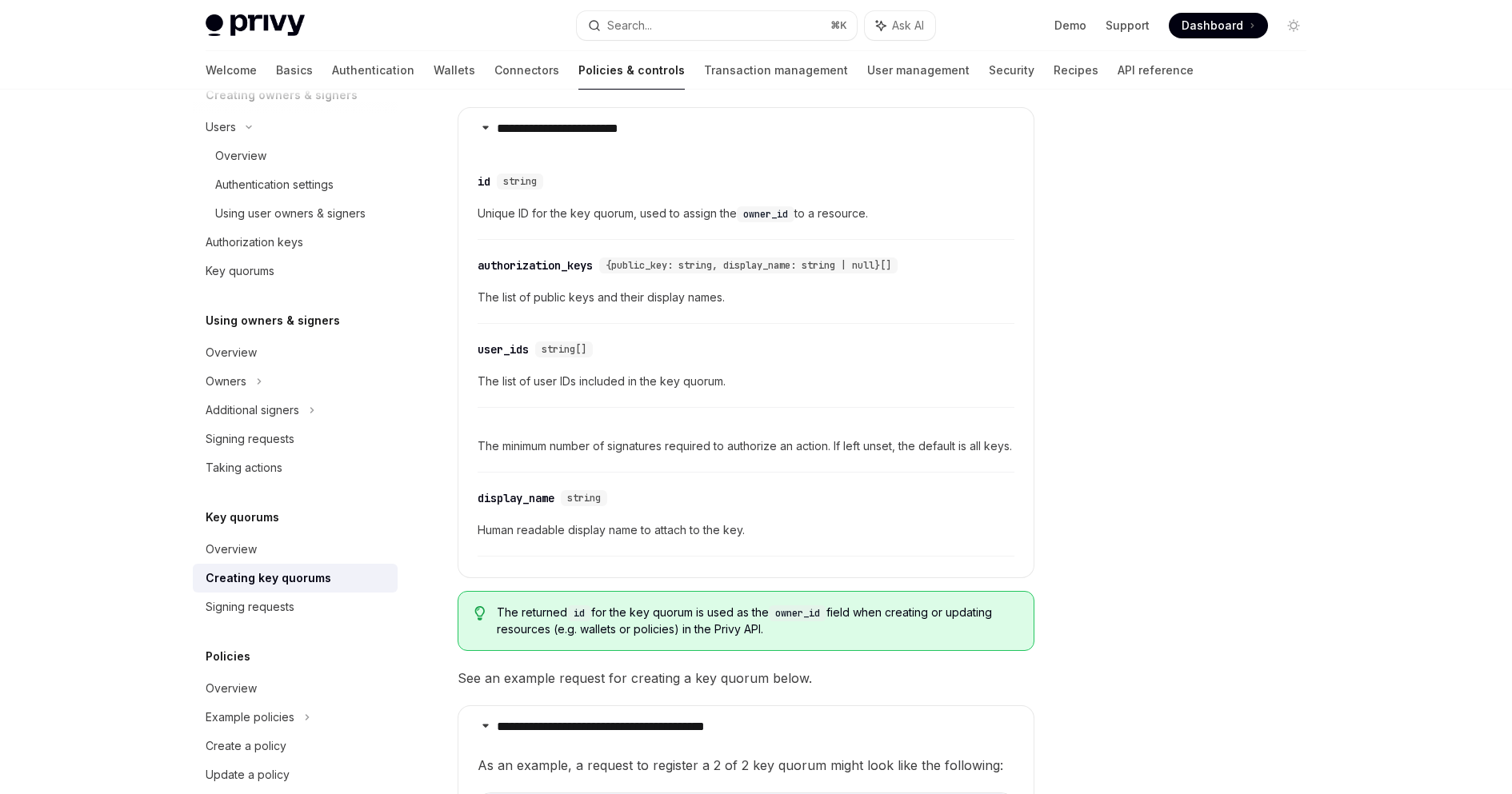
scroll to position [902, 0]
